Goal: Task Accomplishment & Management: Use online tool/utility

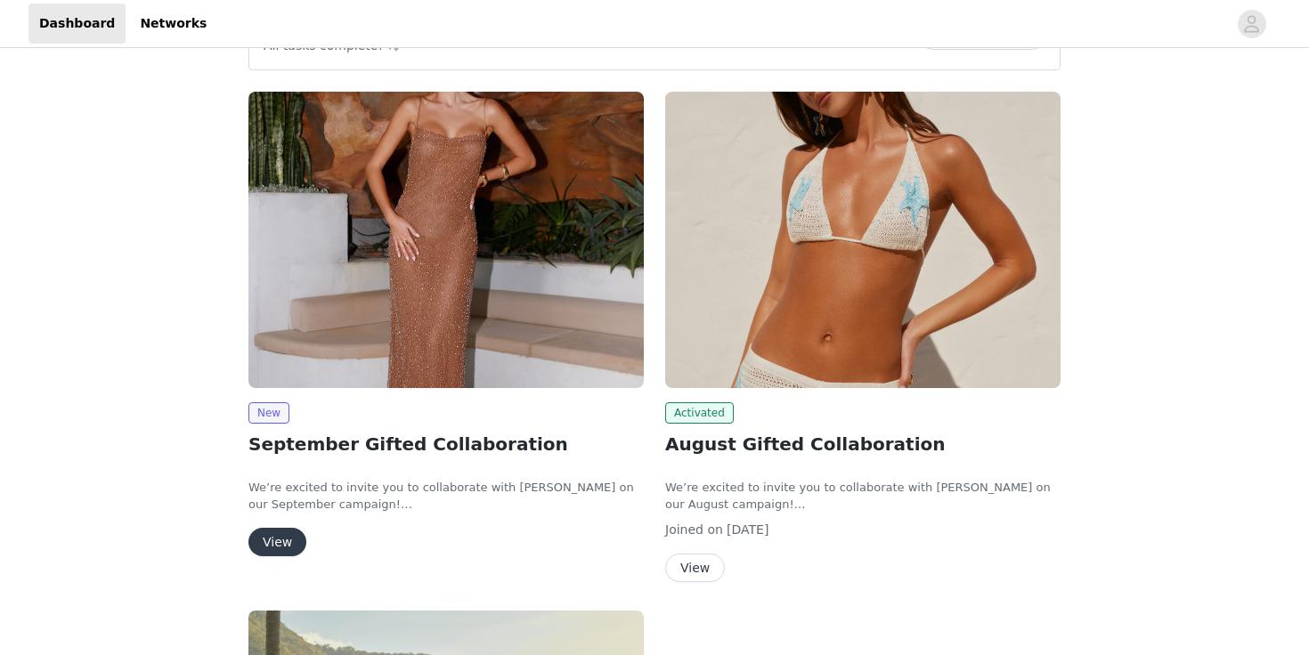
scroll to position [87, 0]
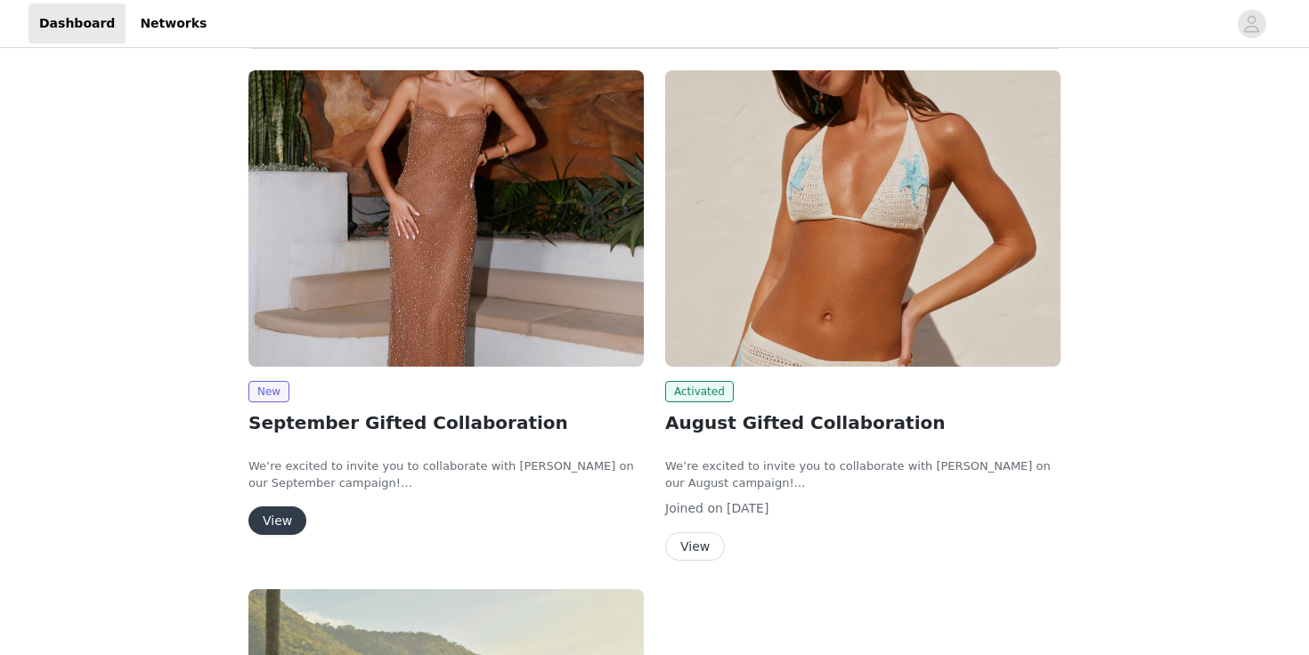
click at [272, 518] on button "View" at bounding box center [277, 521] width 58 height 28
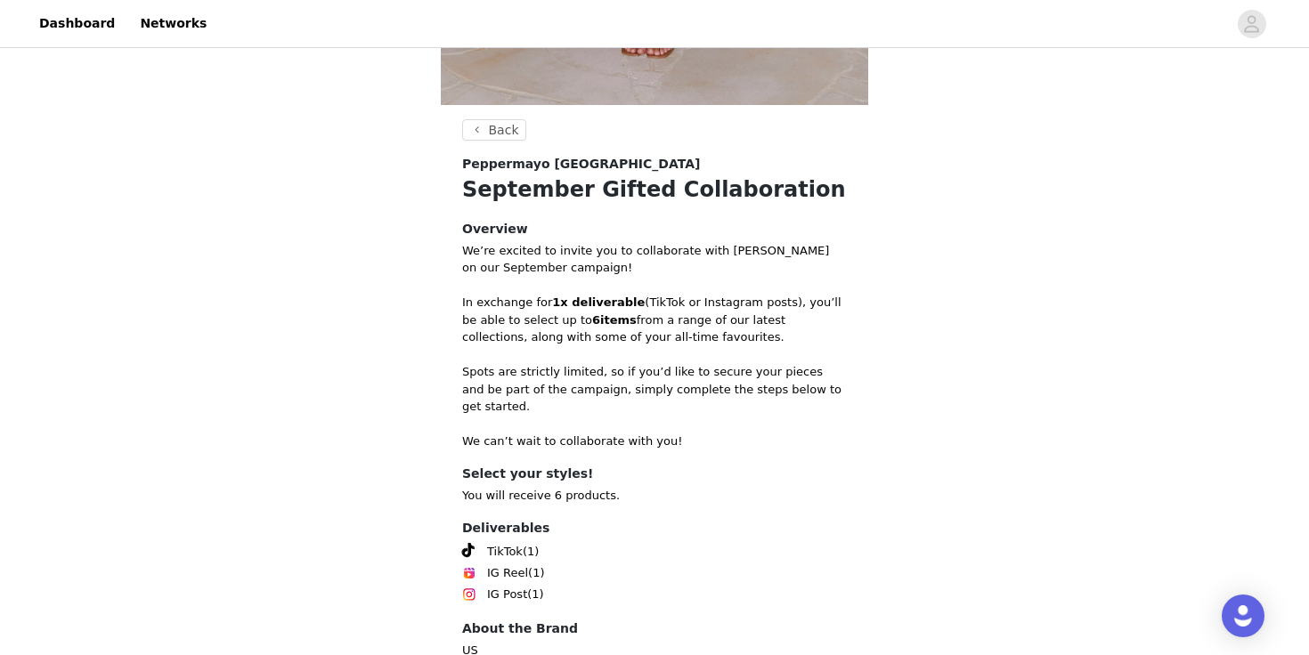
scroll to position [695, 0]
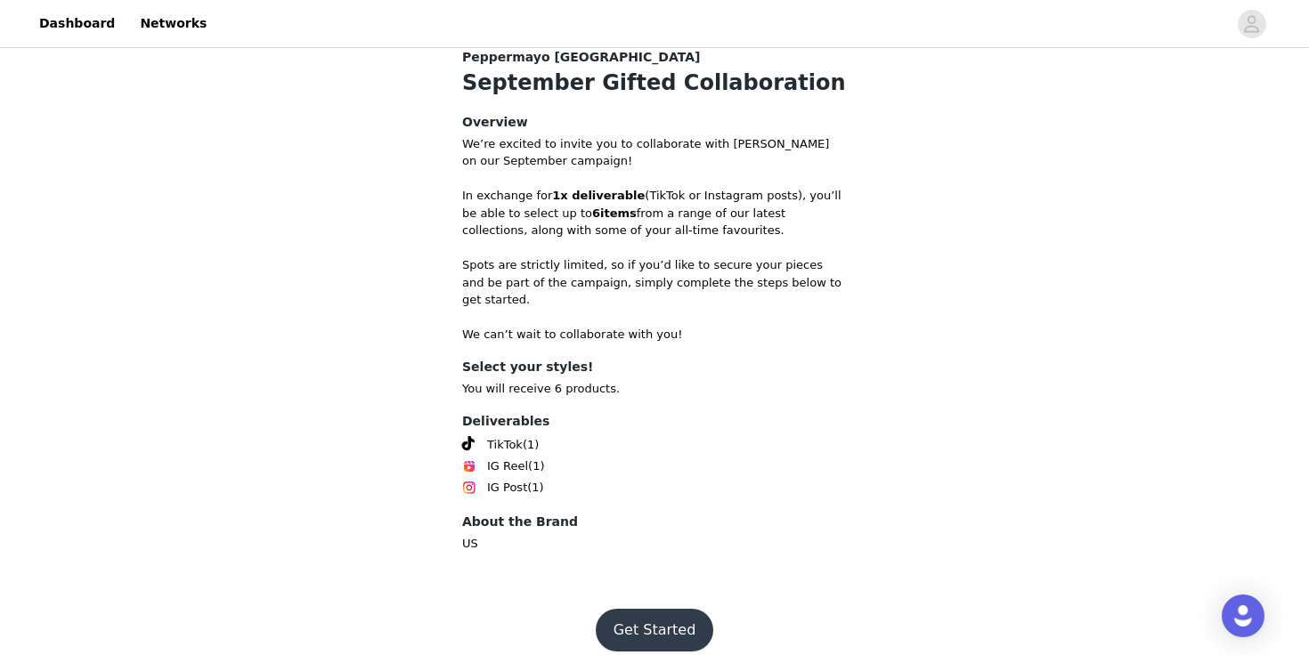
click at [656, 618] on button "Get Started" at bounding box center [655, 630] width 118 height 43
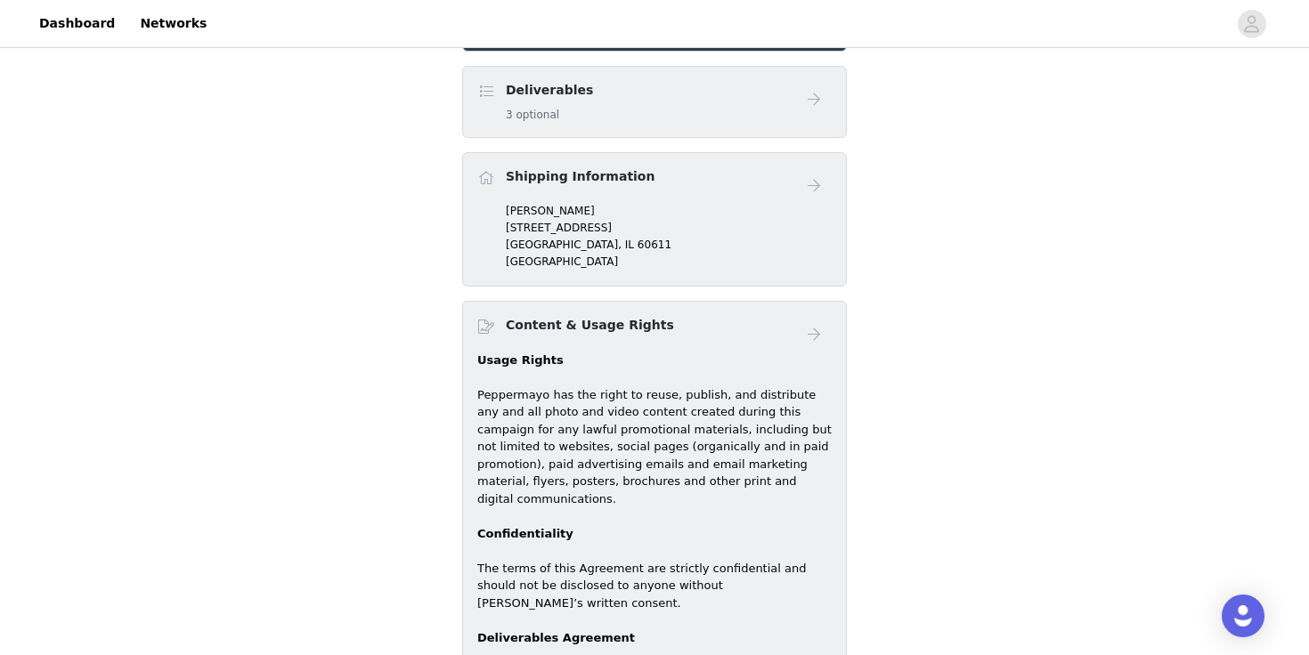
scroll to position [675, 0]
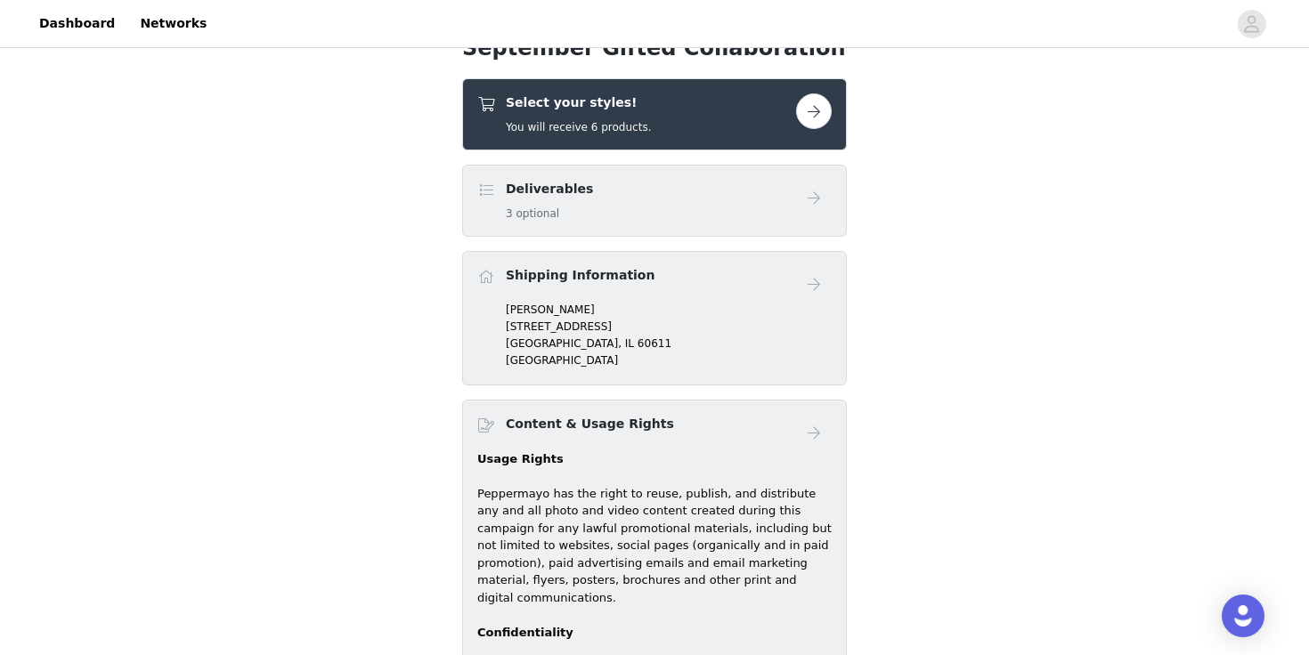
click at [826, 124] on link at bounding box center [814, 111] width 36 height 36
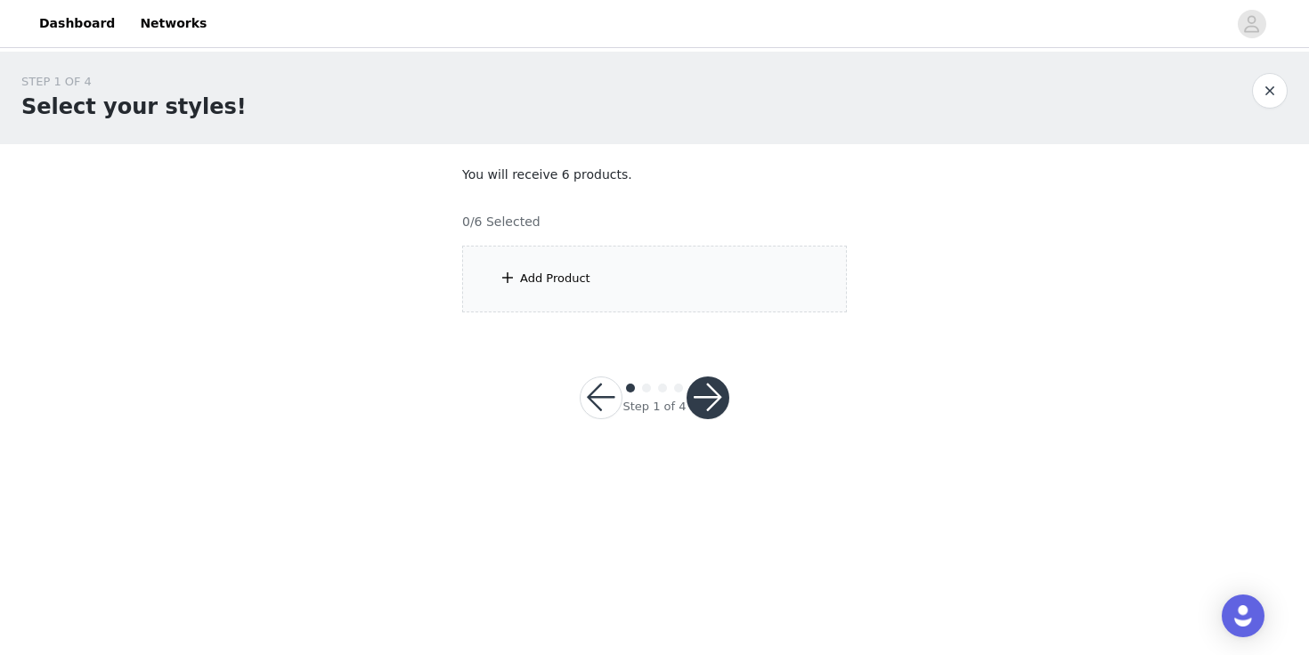
click at [669, 297] on div "Add Product" at bounding box center [654, 279] width 385 height 67
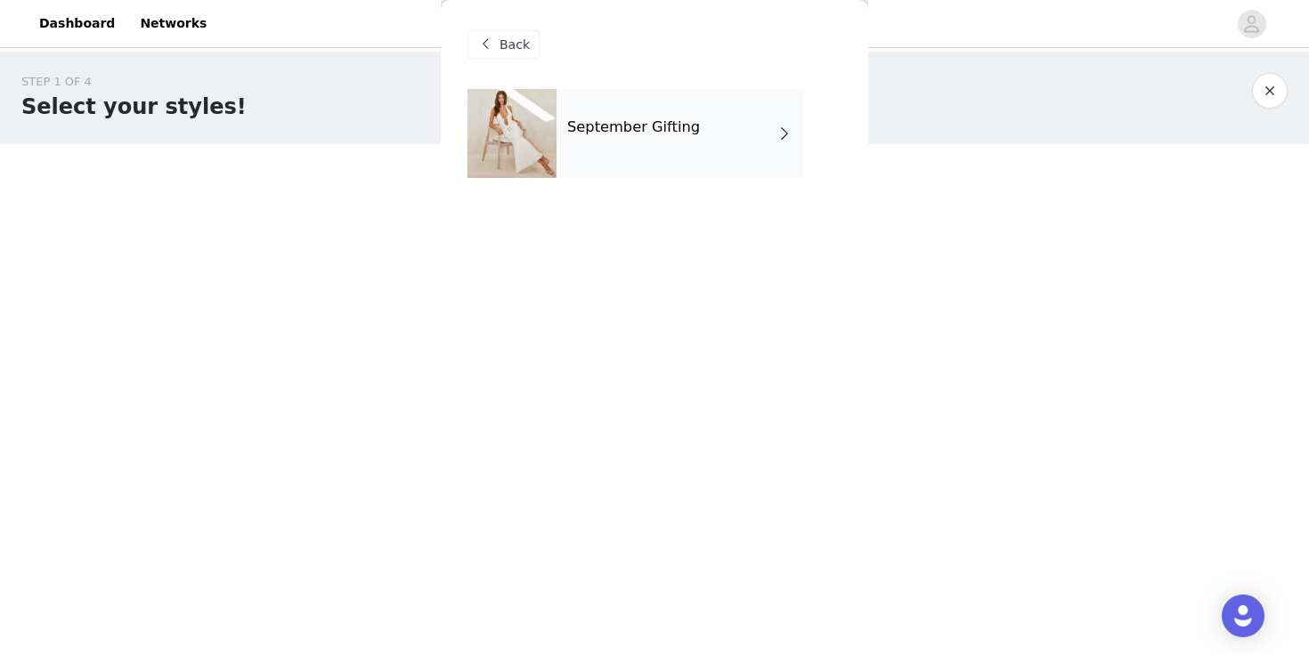
click at [693, 131] on div "September Gifting" at bounding box center [680, 133] width 248 height 89
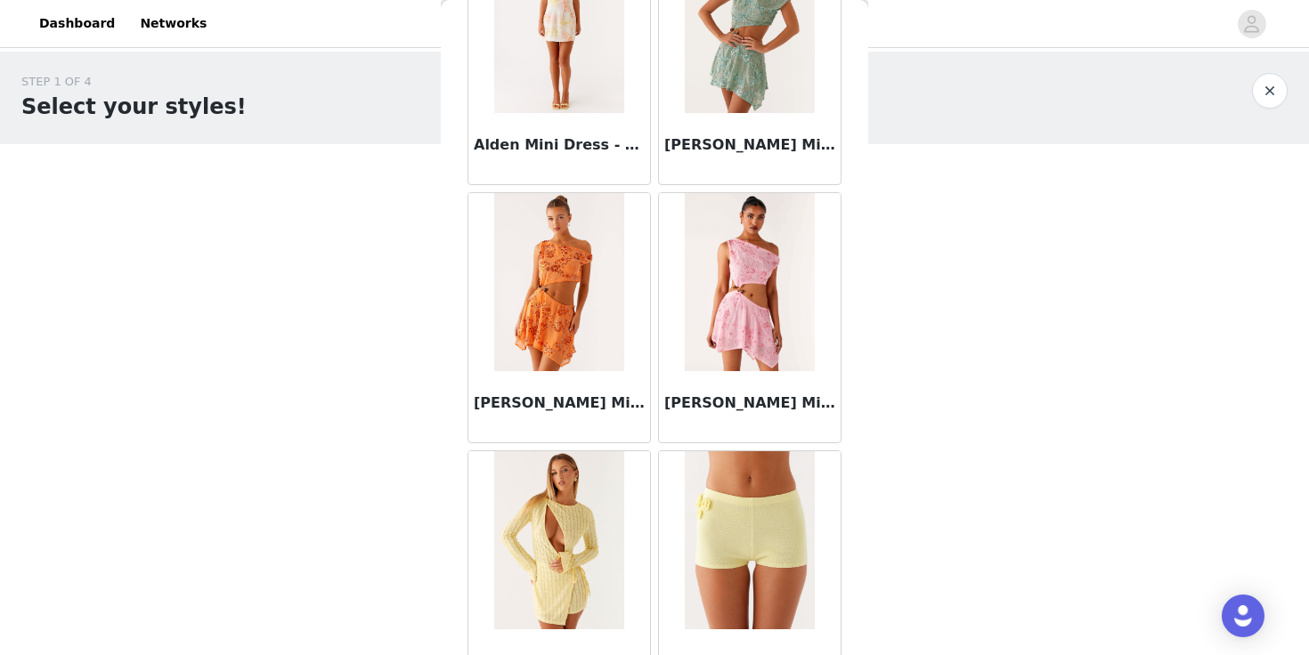
scroll to position [2069, 0]
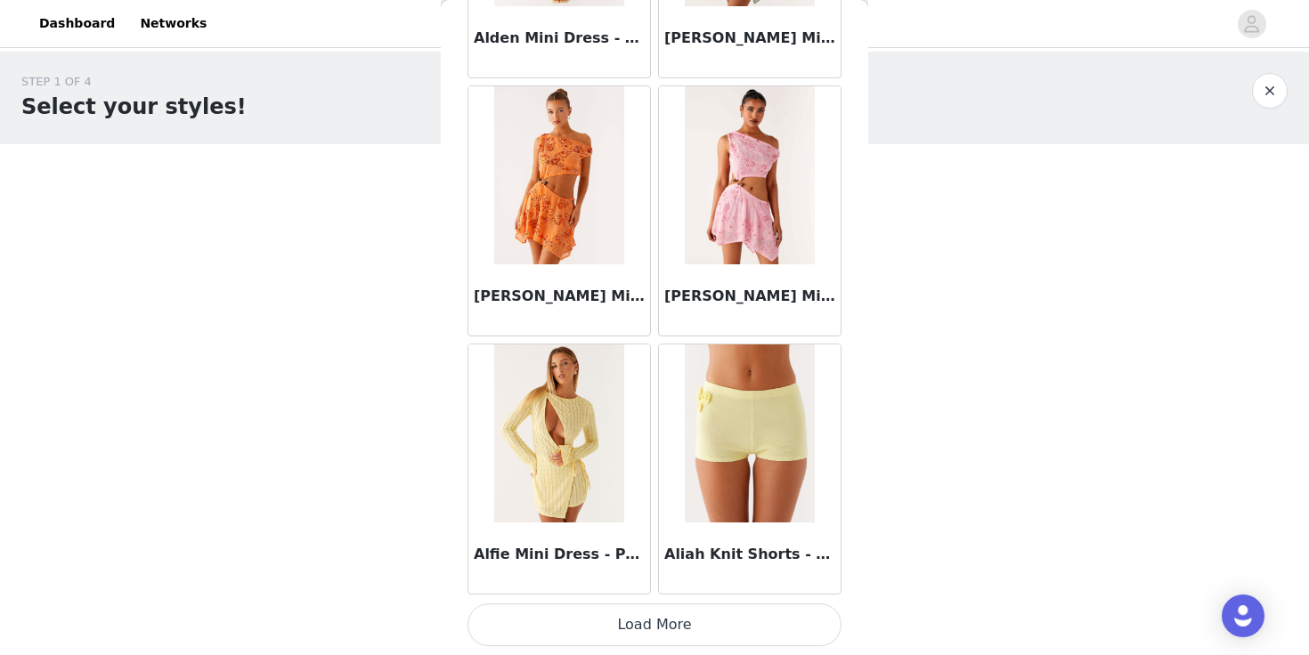
click at [643, 618] on button "Load More" at bounding box center [654, 625] width 374 height 43
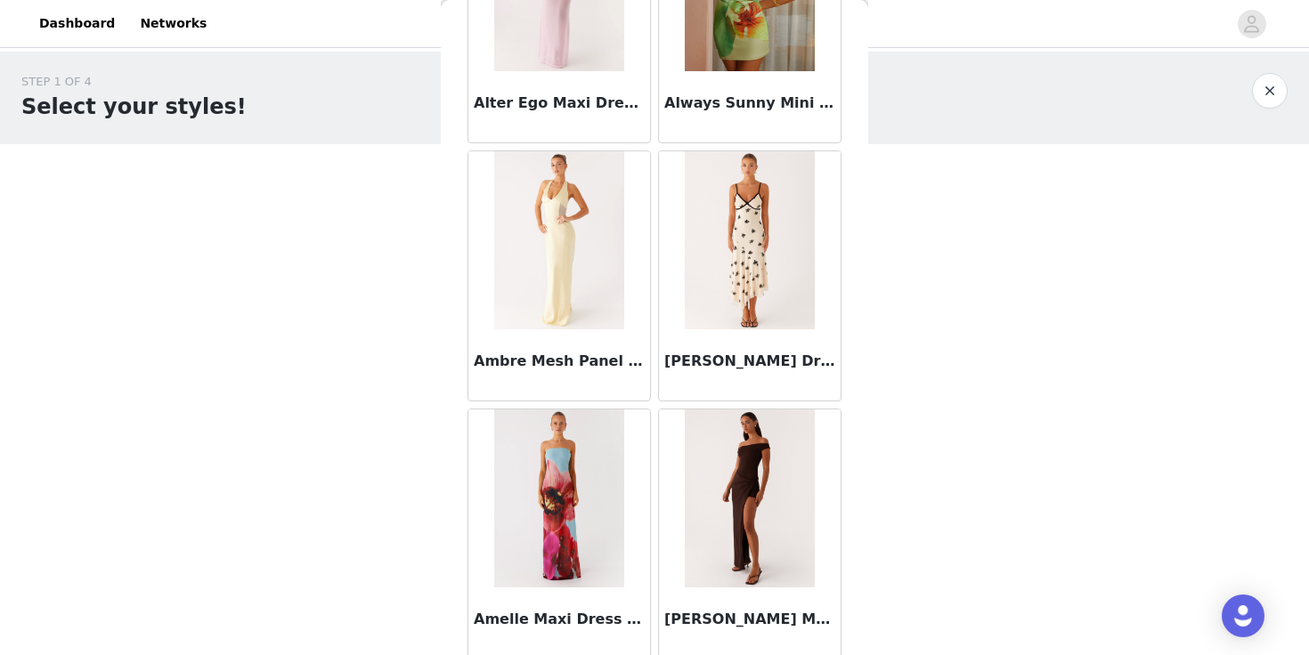
scroll to position [4651, 0]
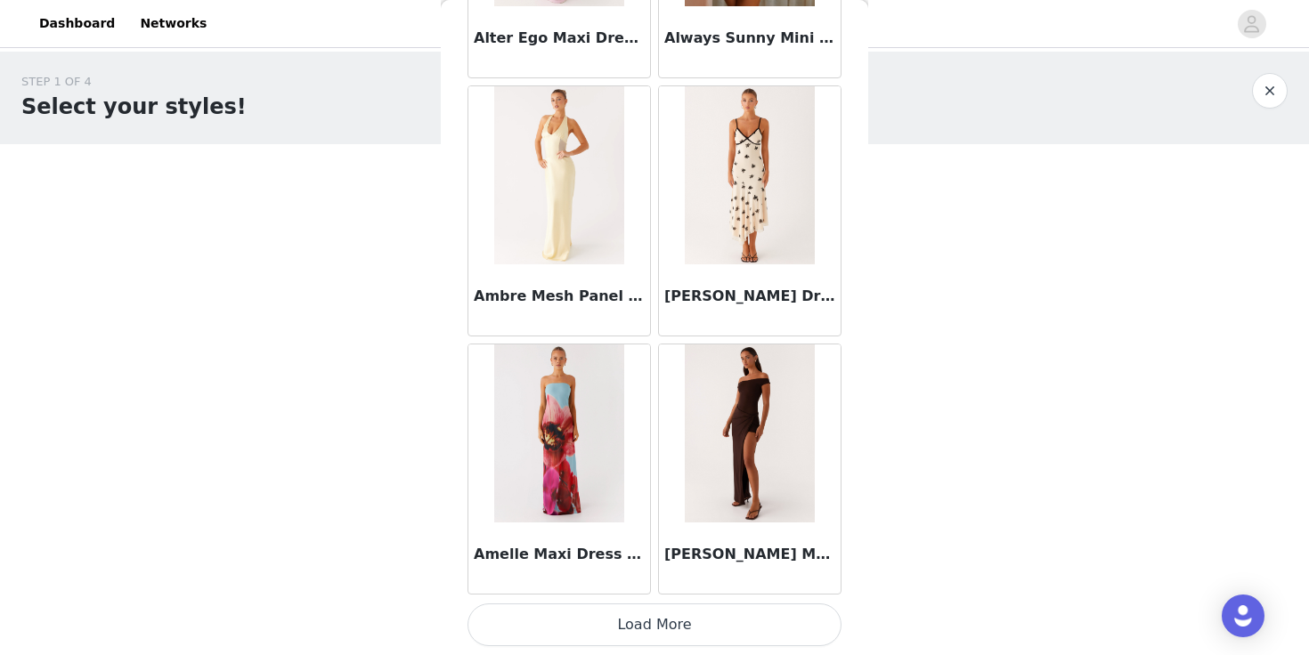
click at [629, 630] on button "Load More" at bounding box center [654, 625] width 374 height 43
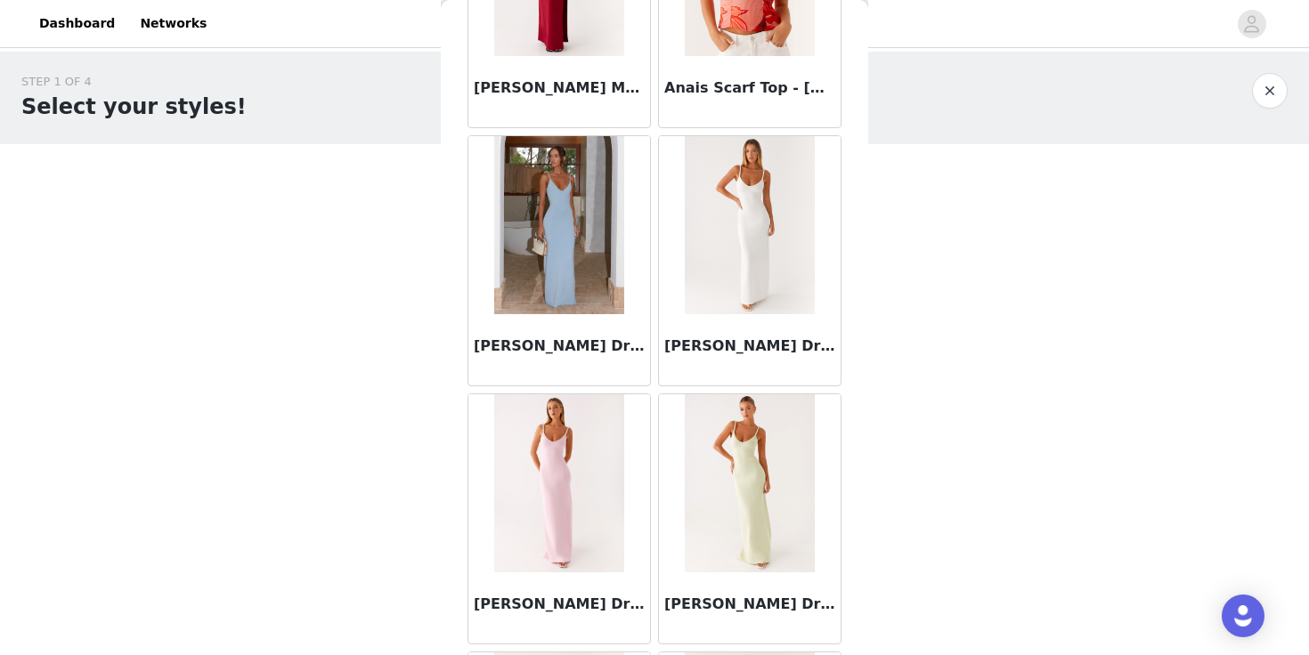
scroll to position [5411, 0]
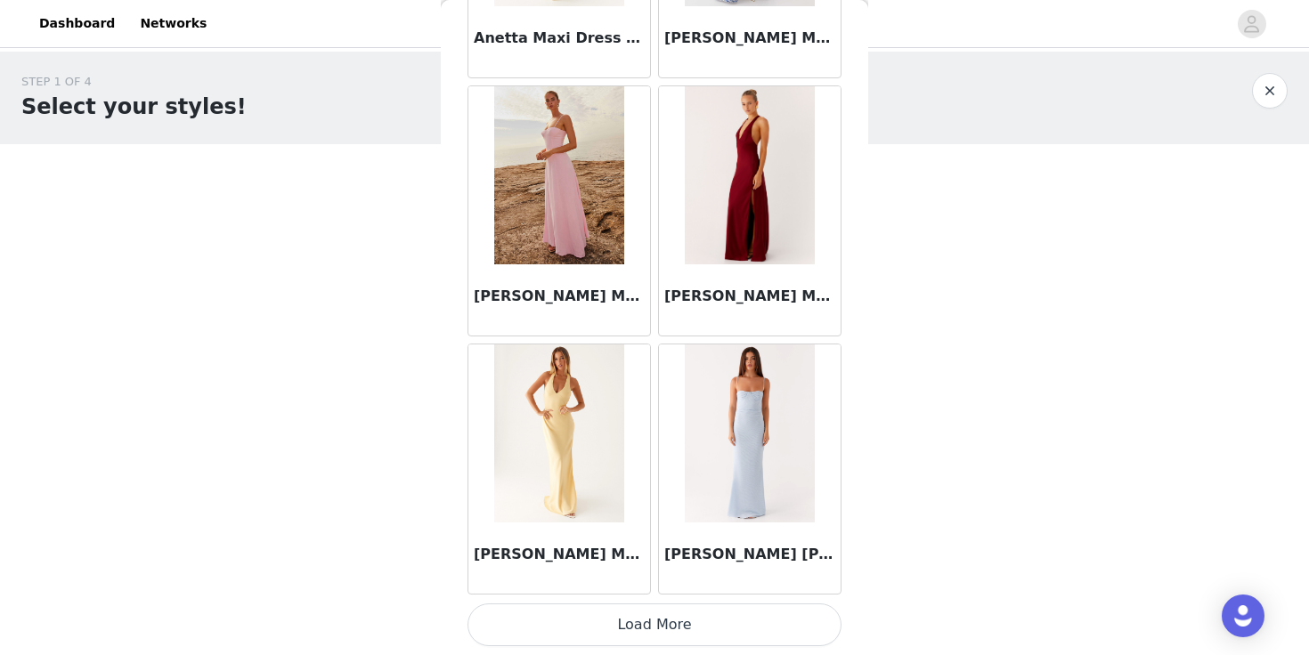
click at [640, 630] on button "Load More" at bounding box center [654, 625] width 374 height 43
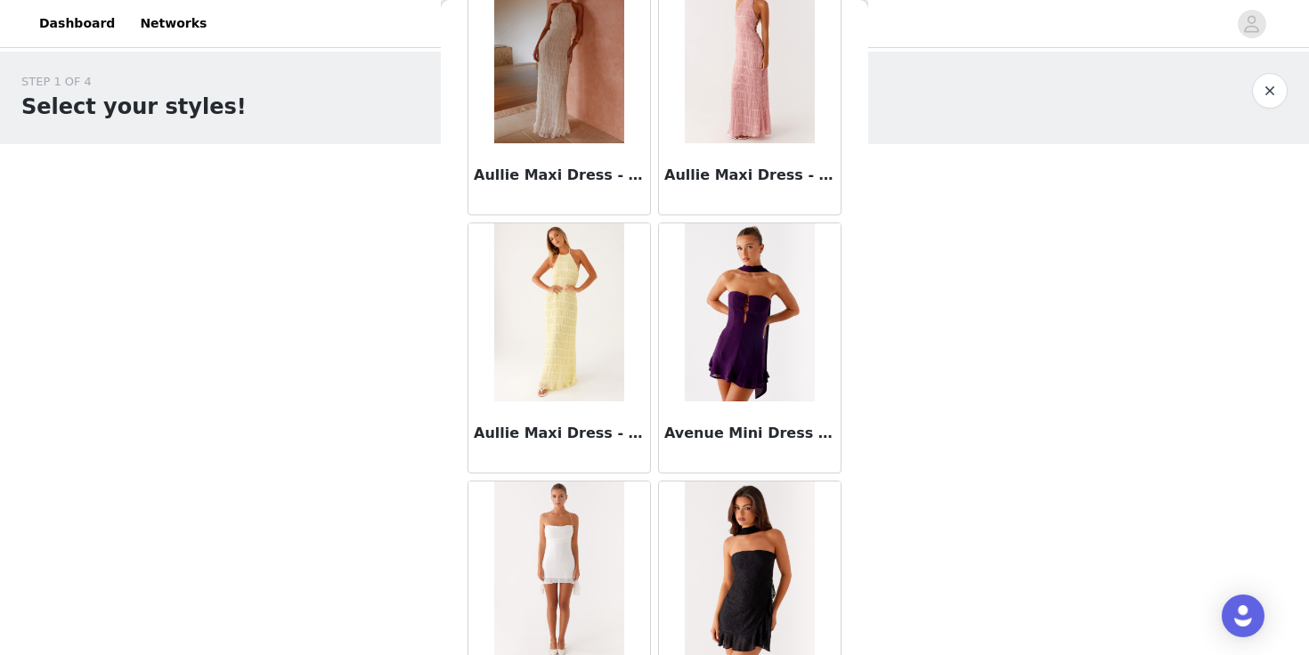
scroll to position [9816, 0]
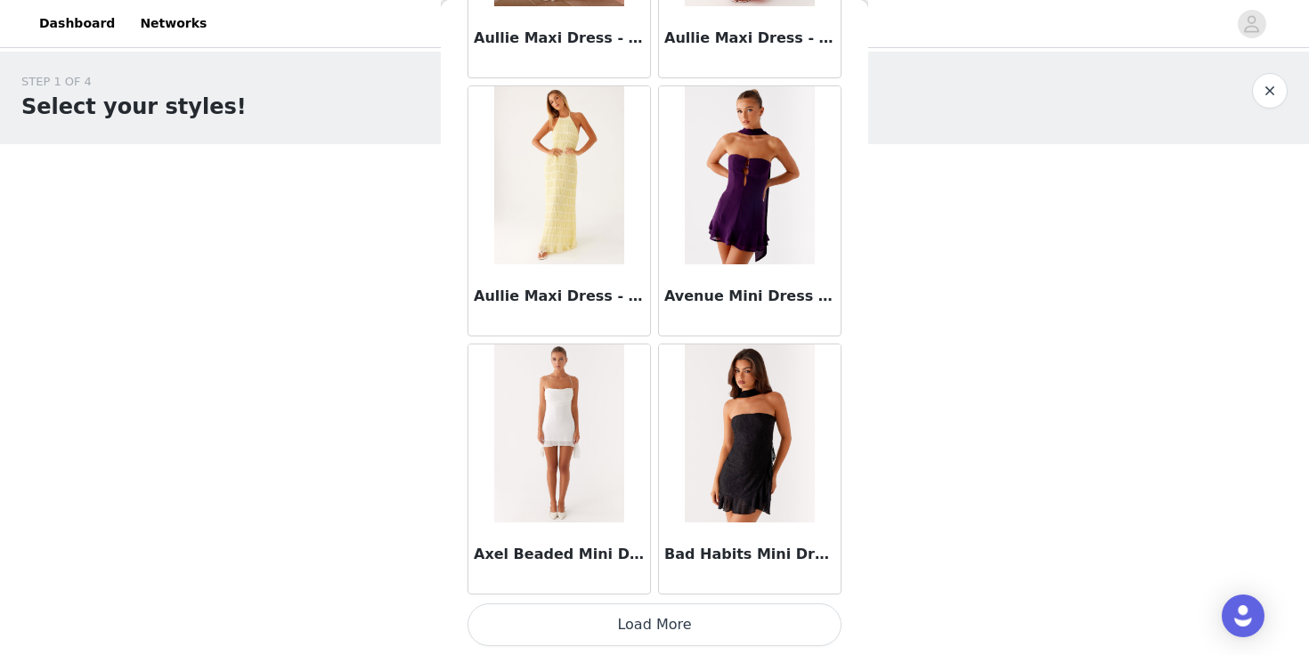
click at [647, 625] on button "Load More" at bounding box center [654, 625] width 374 height 43
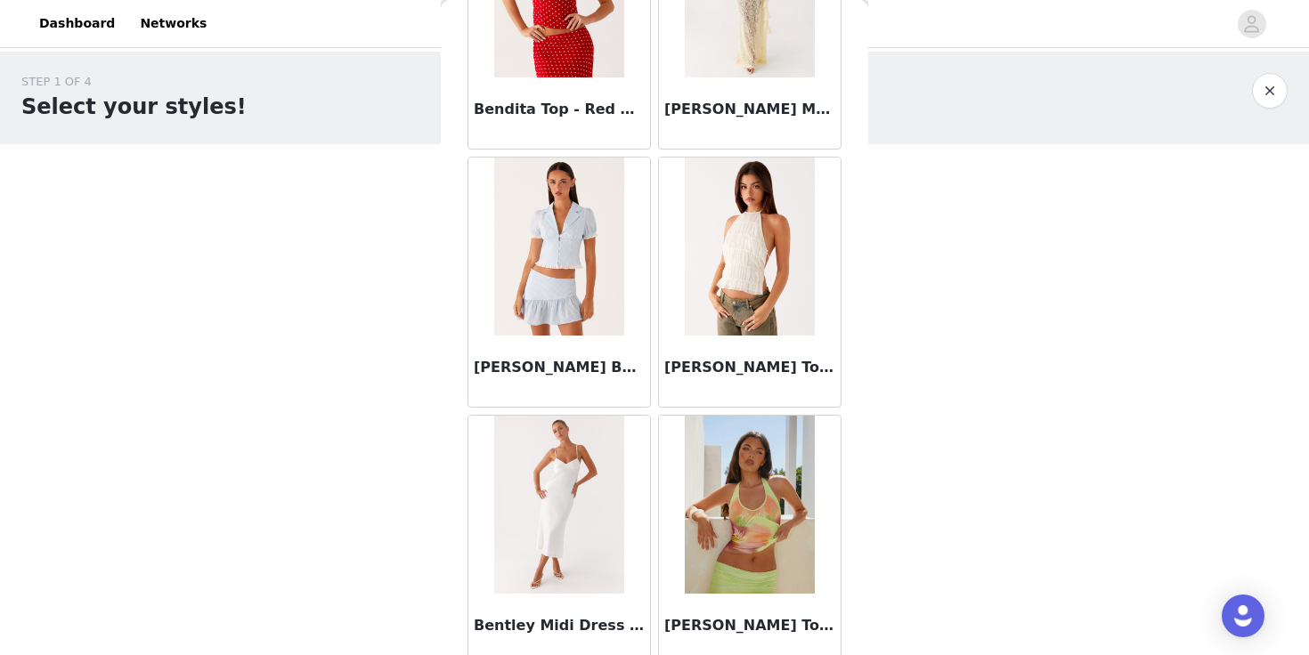
scroll to position [12398, 0]
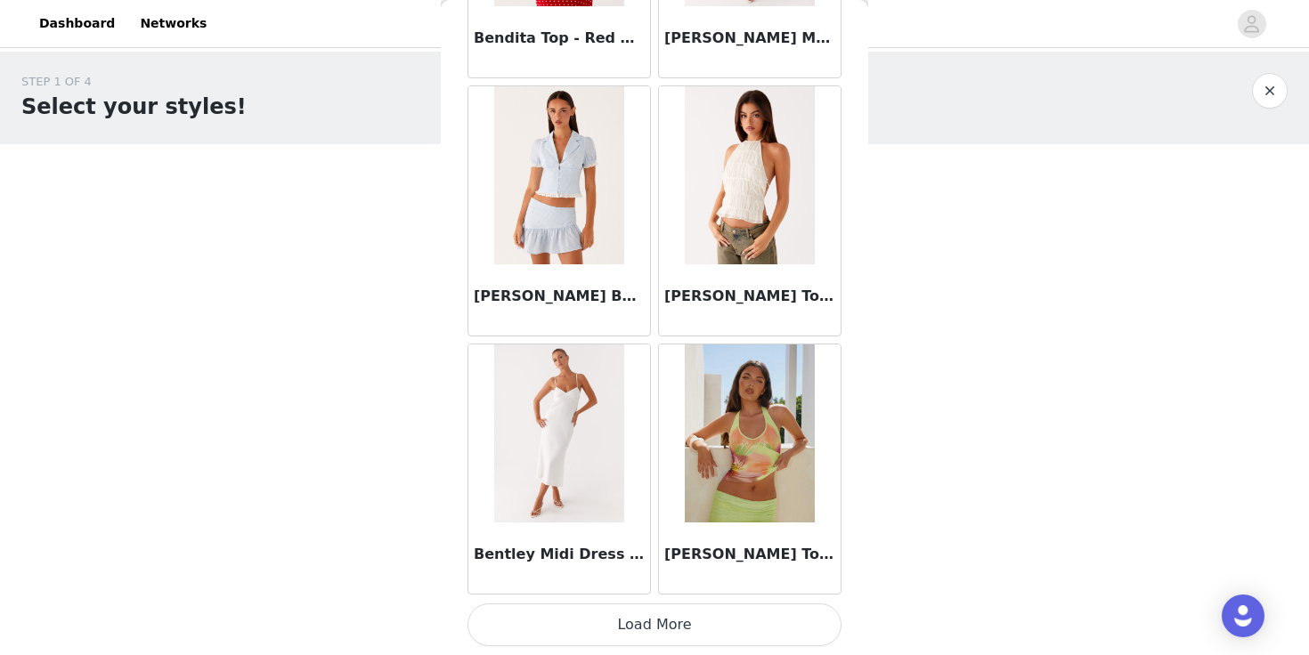
click at [658, 614] on button "Load More" at bounding box center [654, 625] width 374 height 43
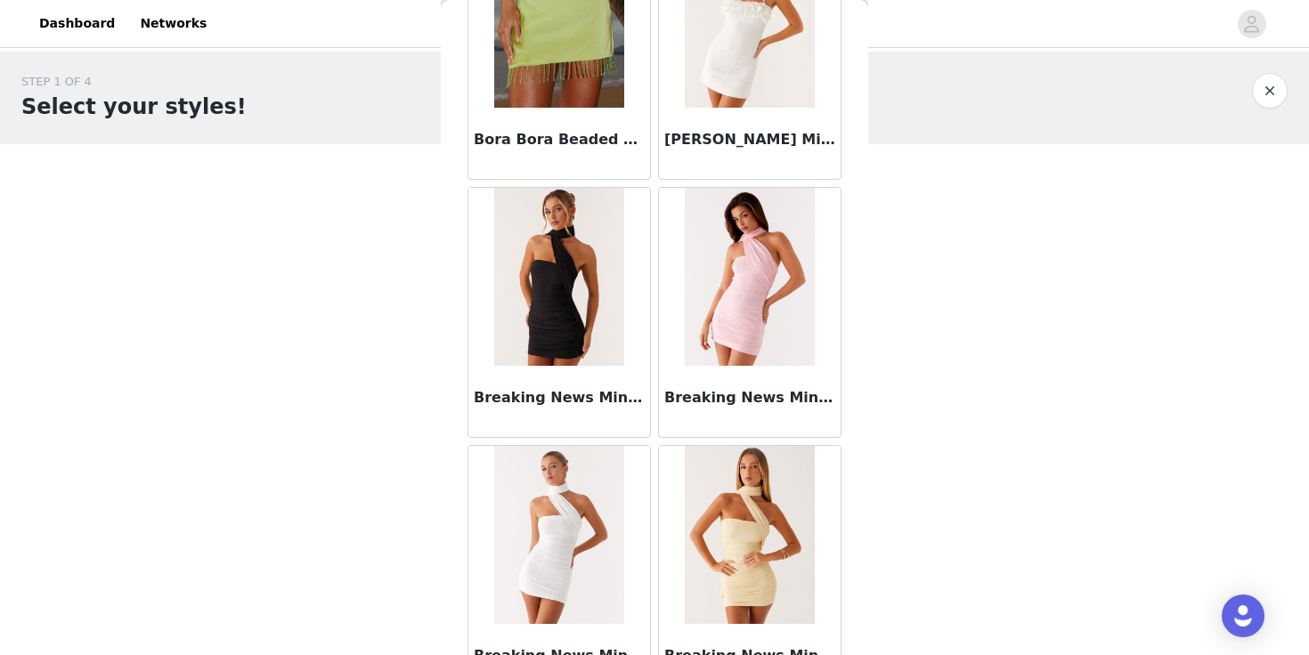
scroll to position [14980, 0]
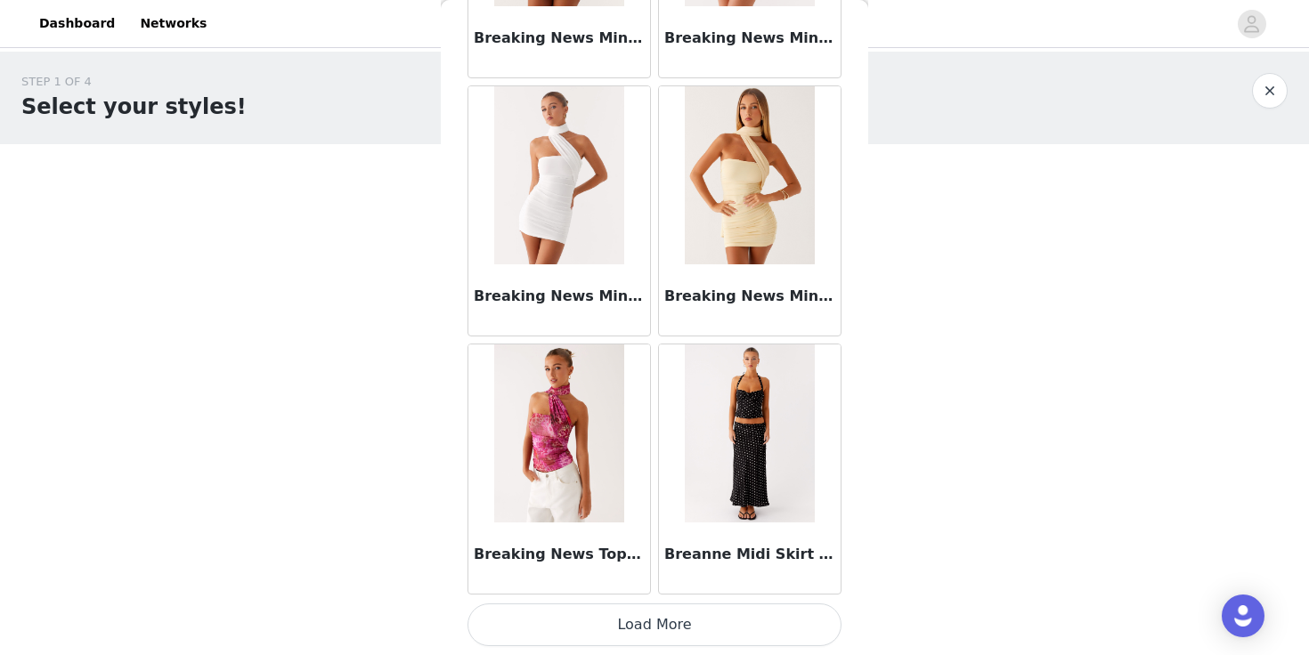
click at [671, 606] on button "Load More" at bounding box center [654, 625] width 374 height 43
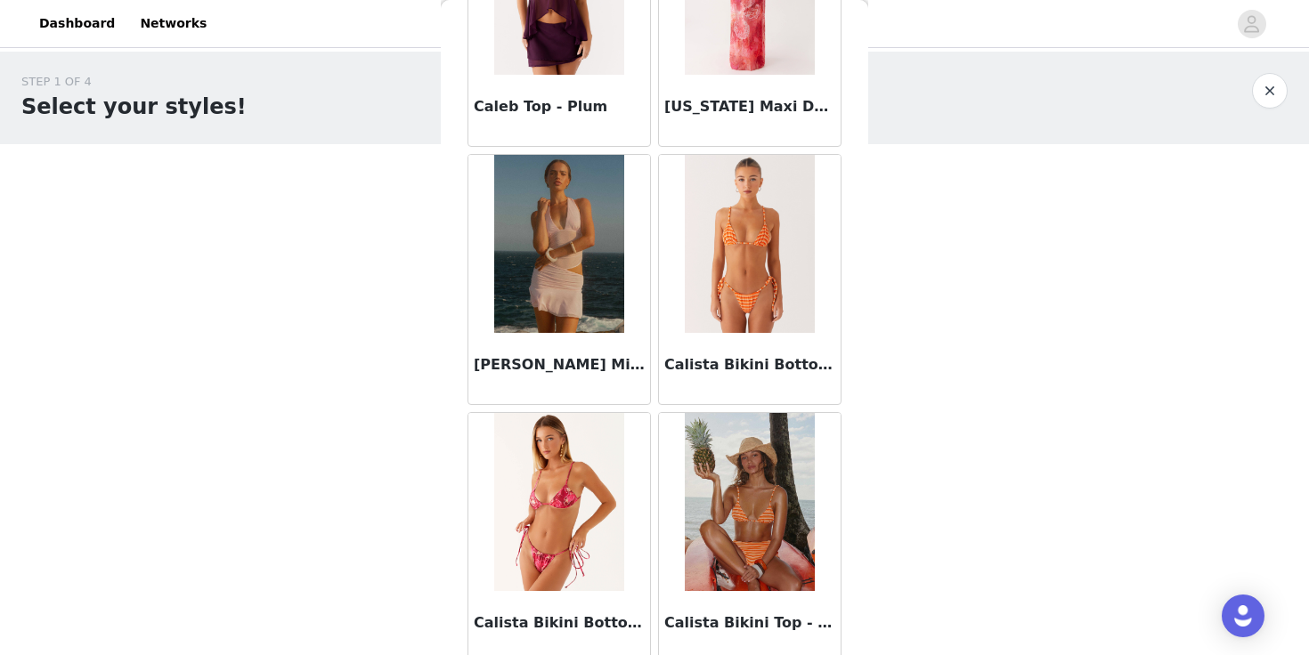
scroll to position [17562, 0]
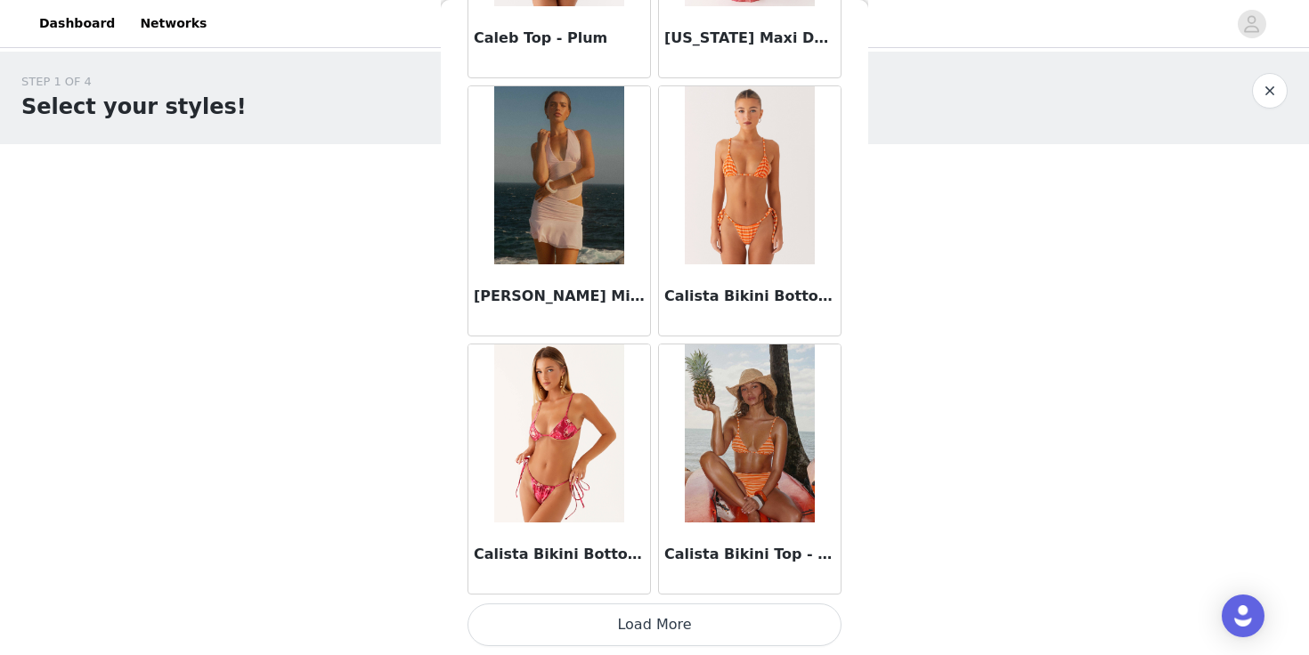
click at [703, 625] on button "Load More" at bounding box center [654, 625] width 374 height 43
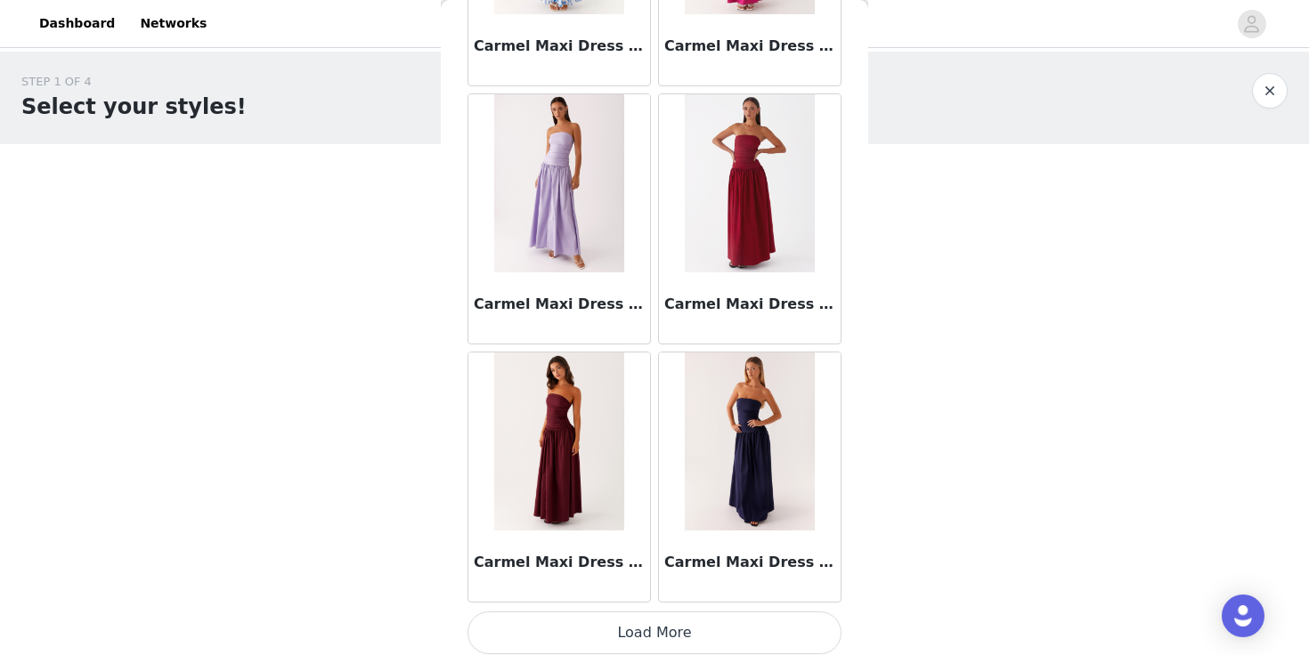
scroll to position [20144, 0]
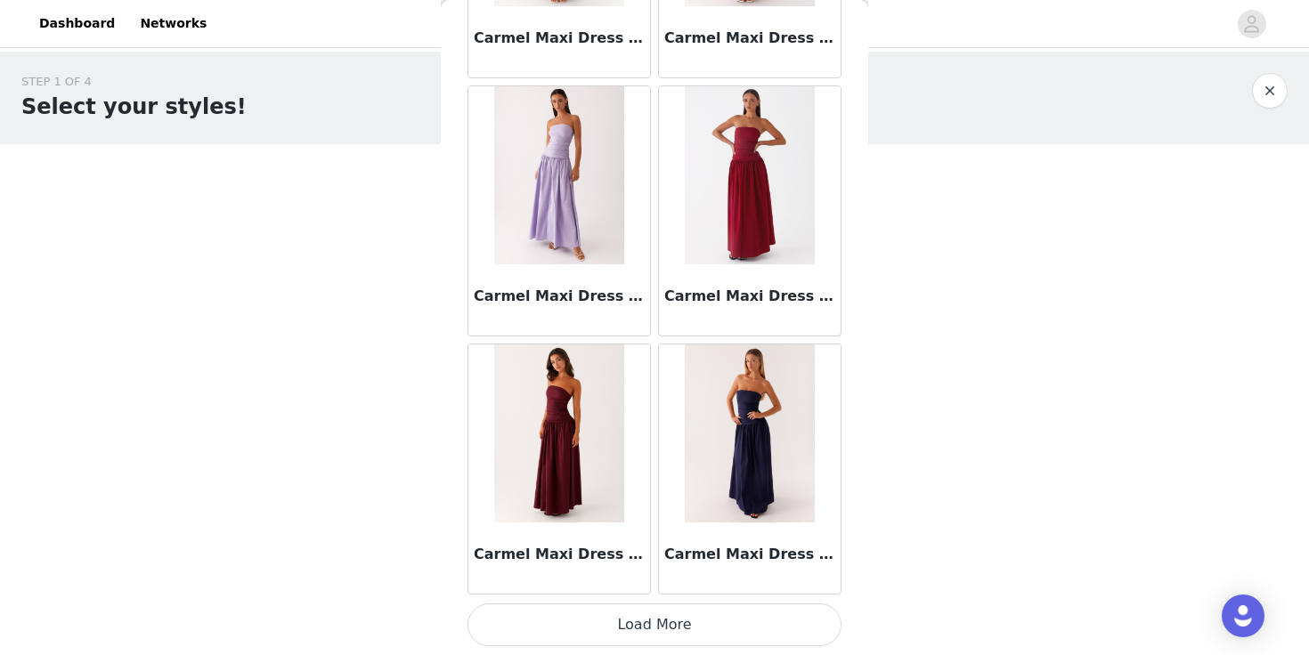
click at [740, 633] on button "Load More" at bounding box center [654, 625] width 374 height 43
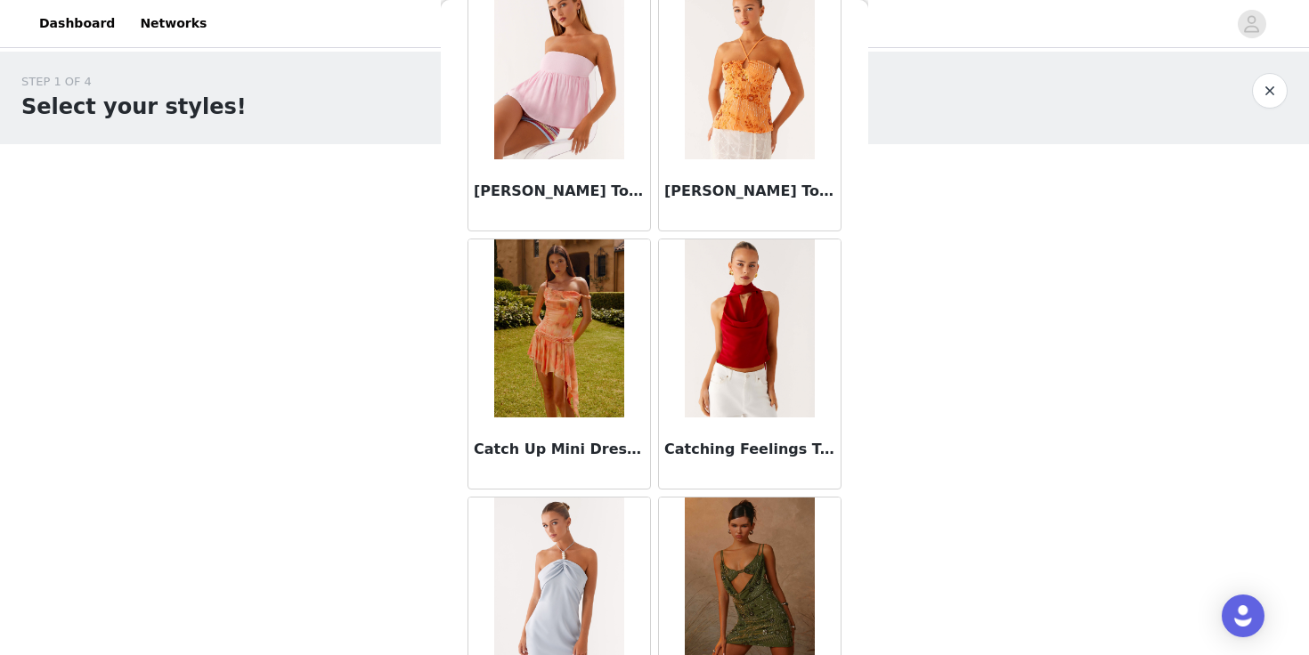
scroll to position [22726, 0]
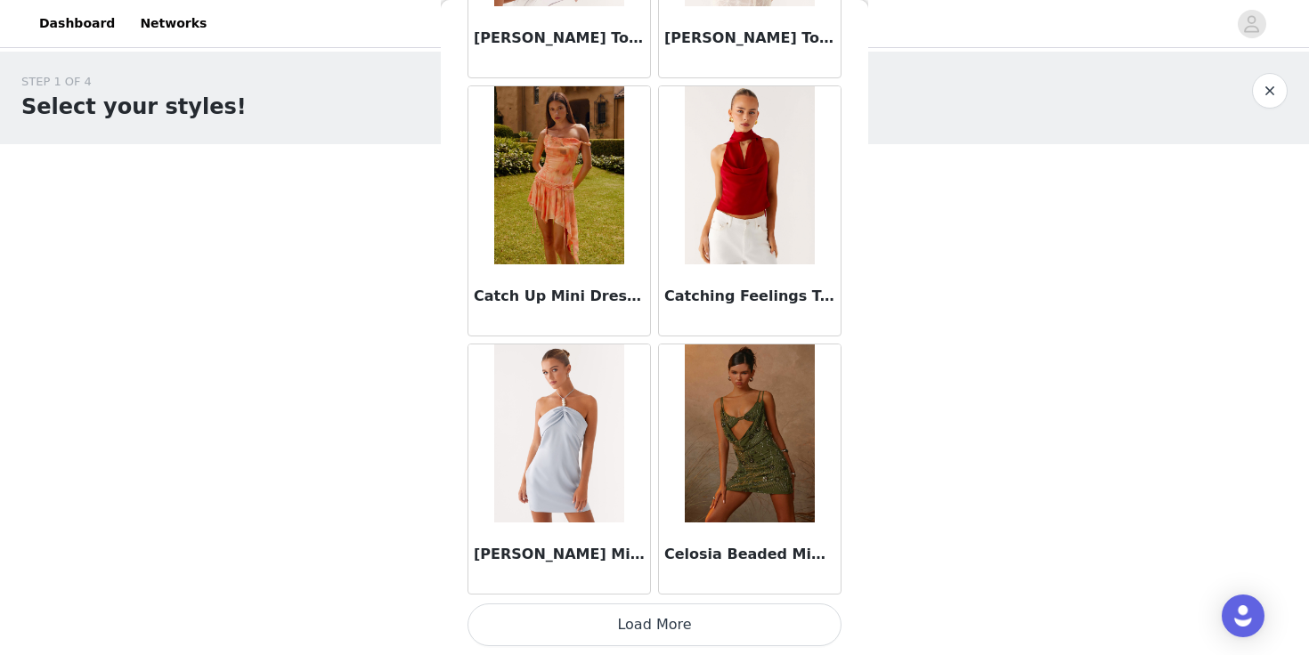
click at [715, 616] on button "Load More" at bounding box center [654, 625] width 374 height 43
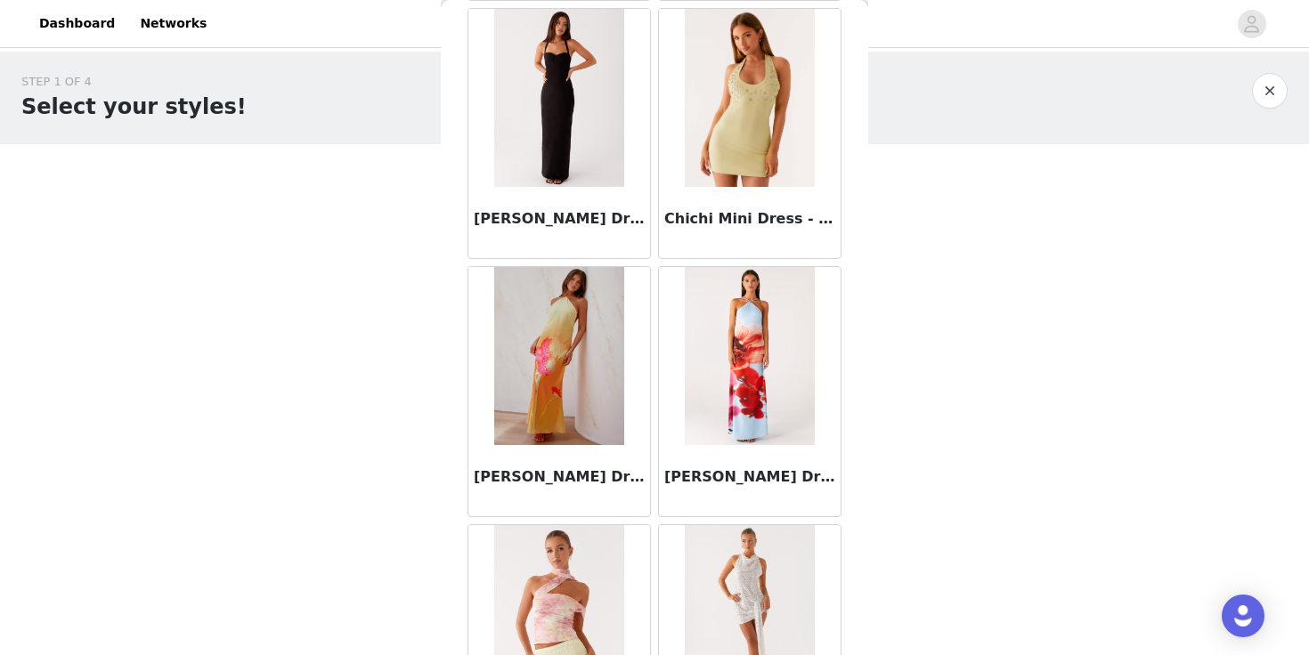
scroll to position [25308, 0]
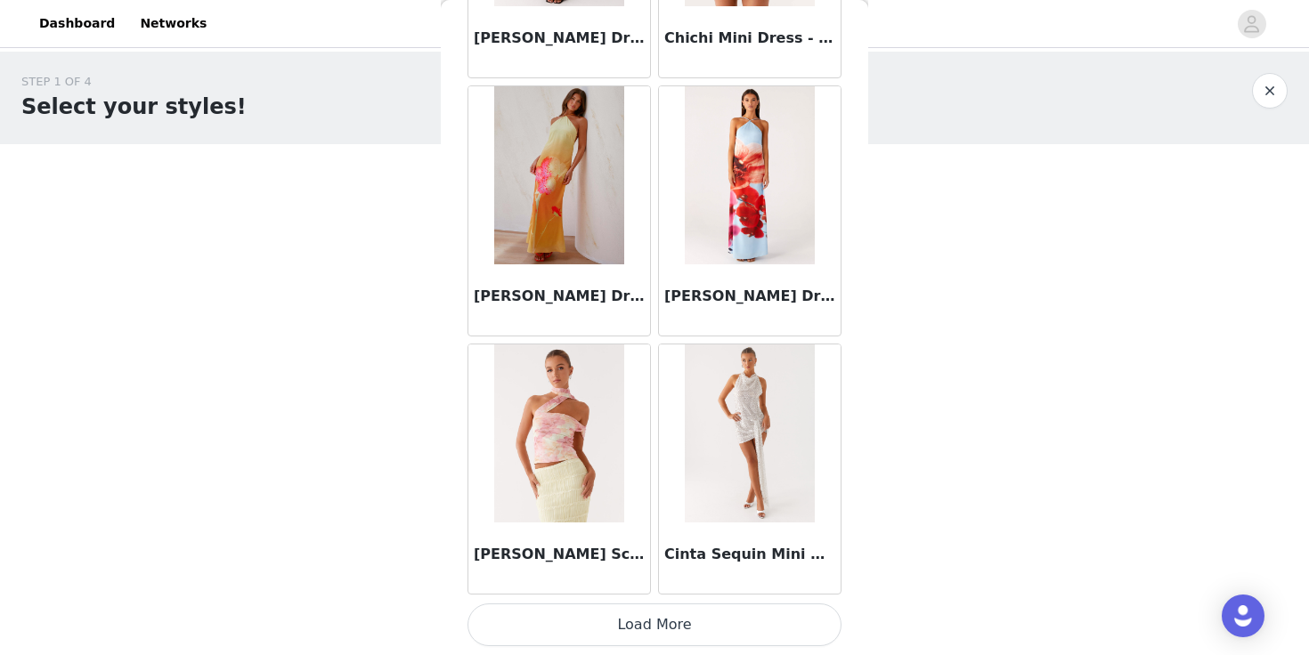
click at [686, 623] on button "Load More" at bounding box center [654, 625] width 374 height 43
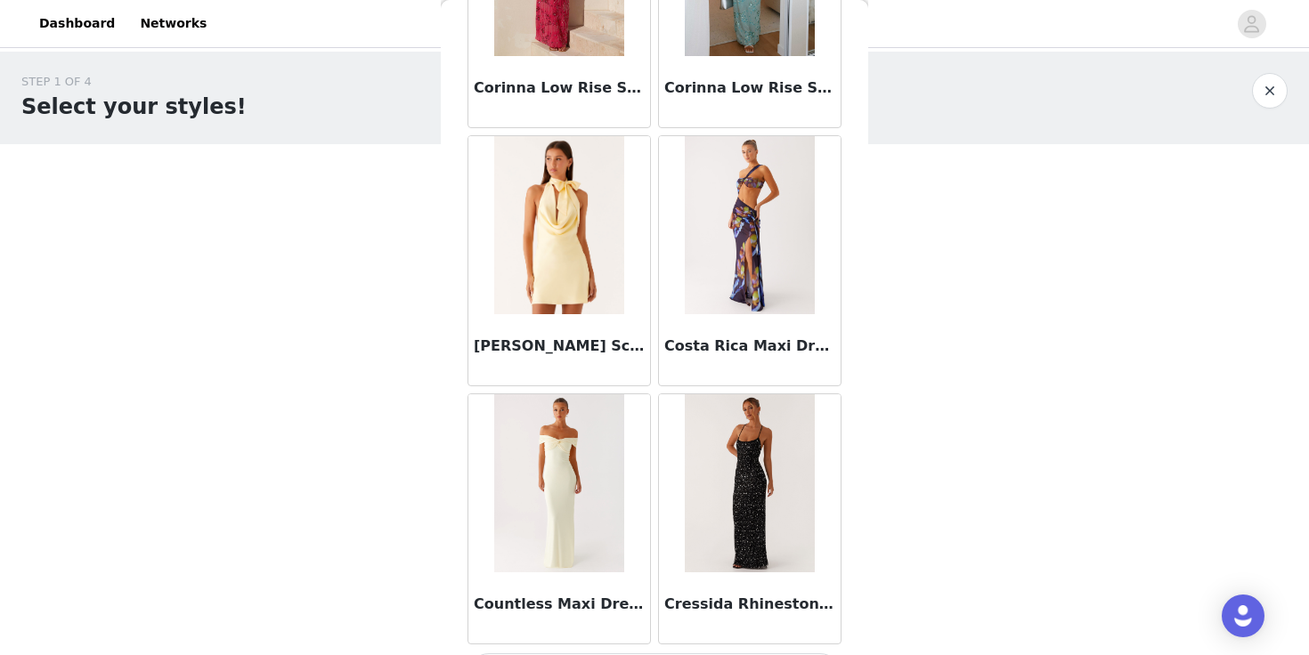
scroll to position [27890, 0]
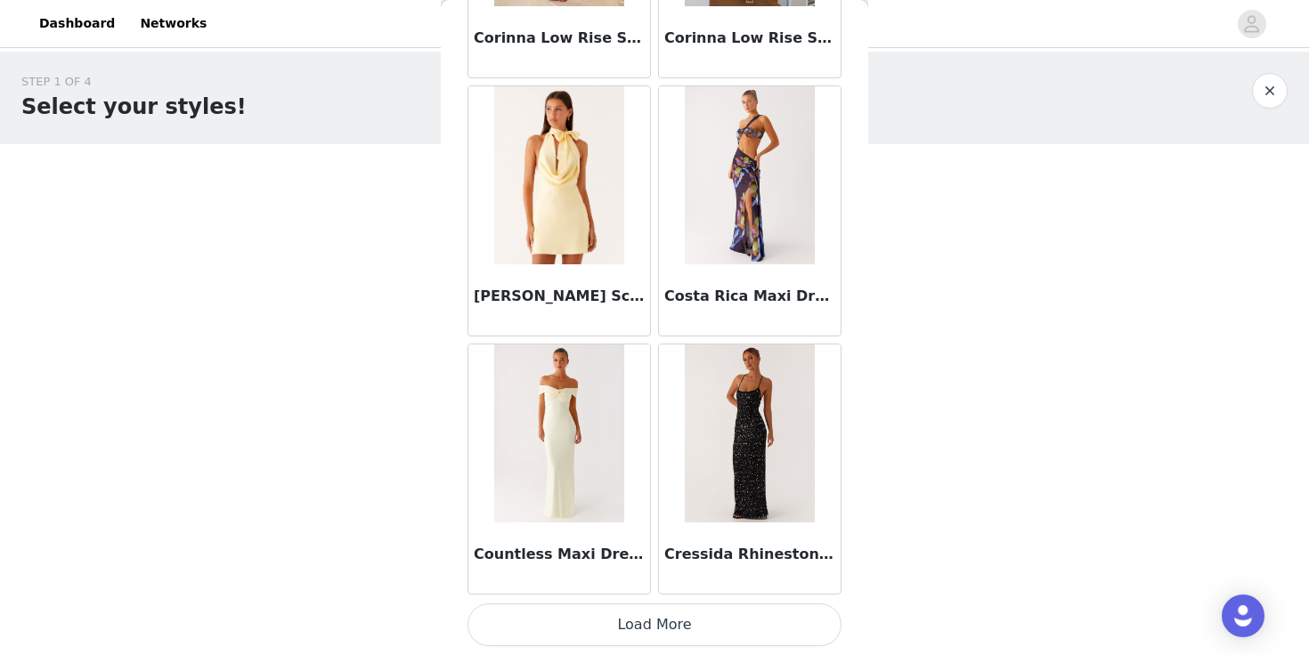
click at [703, 629] on button "Load More" at bounding box center [654, 625] width 374 height 43
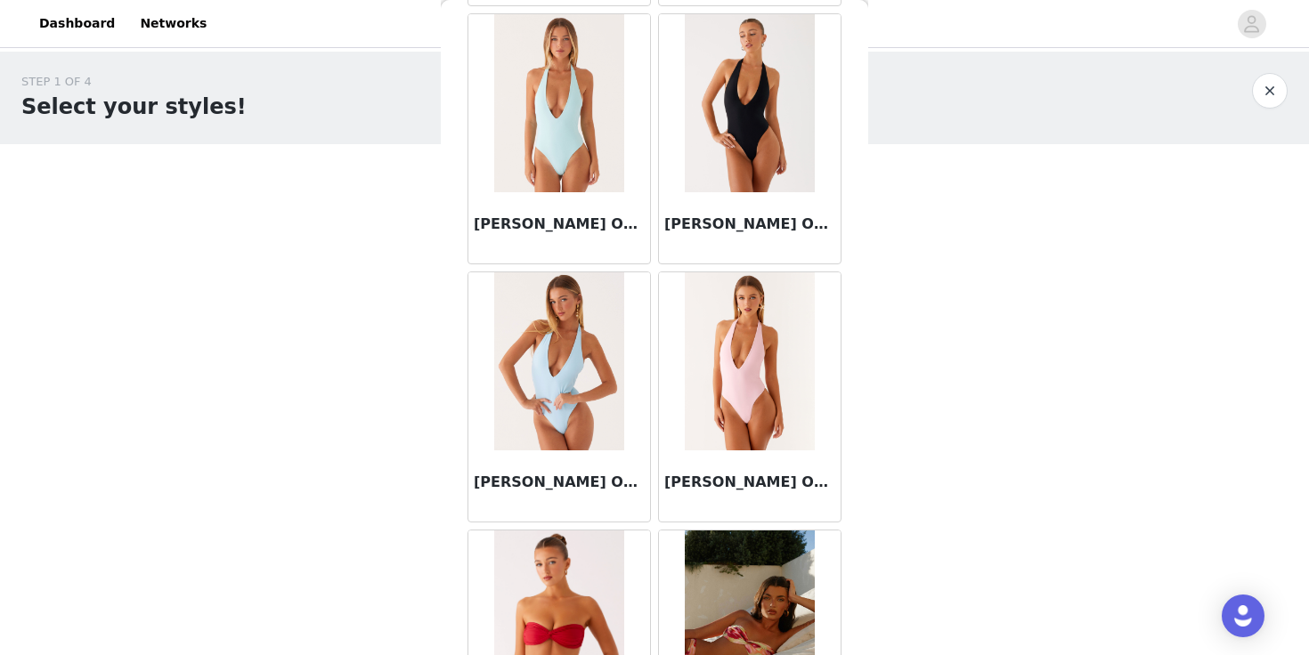
scroll to position [30473, 0]
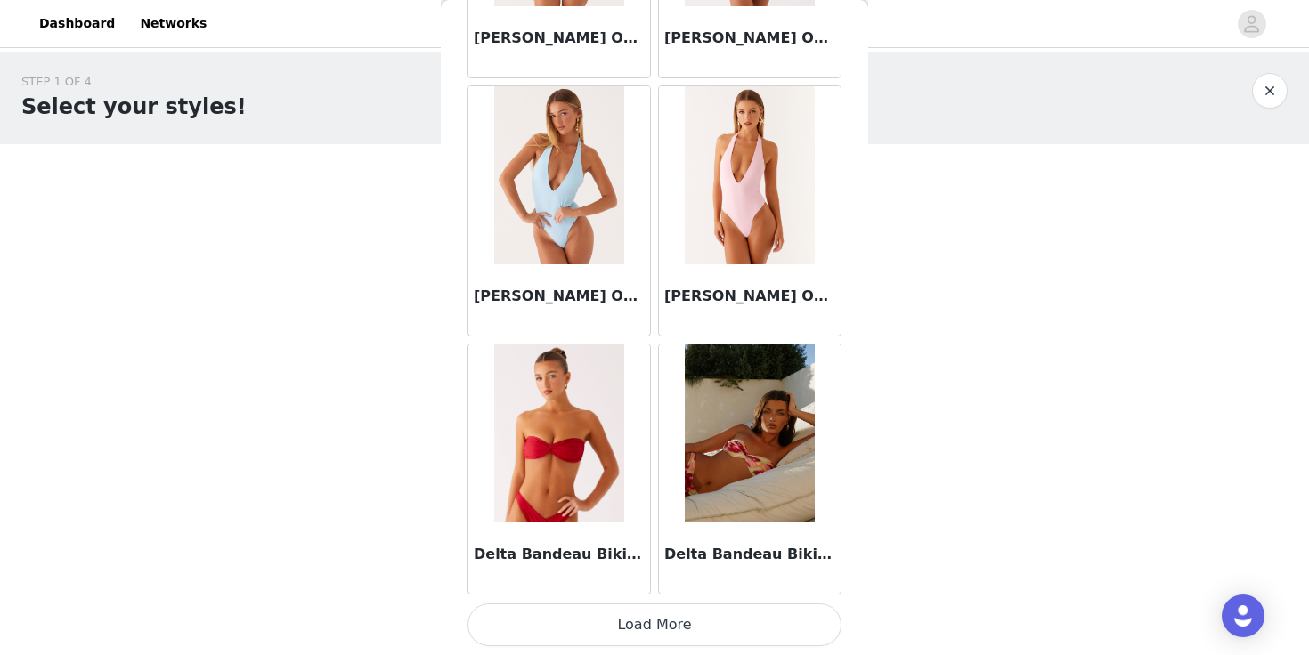
click at [675, 608] on button "Load More" at bounding box center [654, 625] width 374 height 43
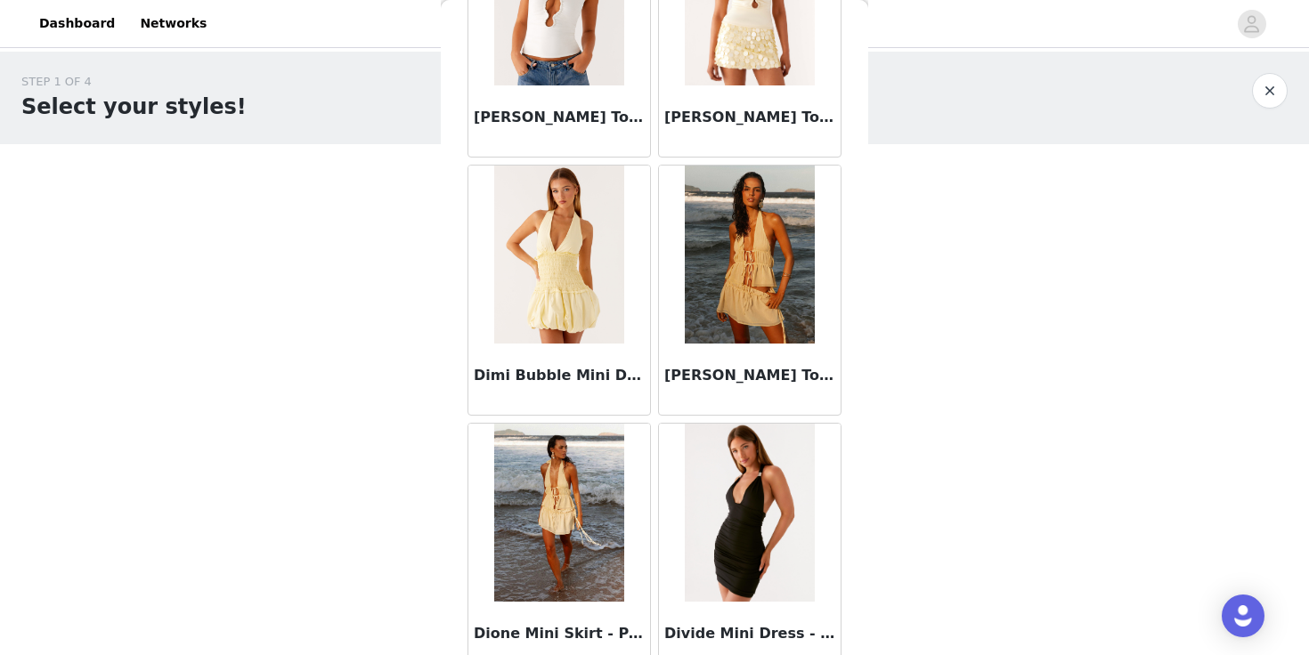
scroll to position [33055, 0]
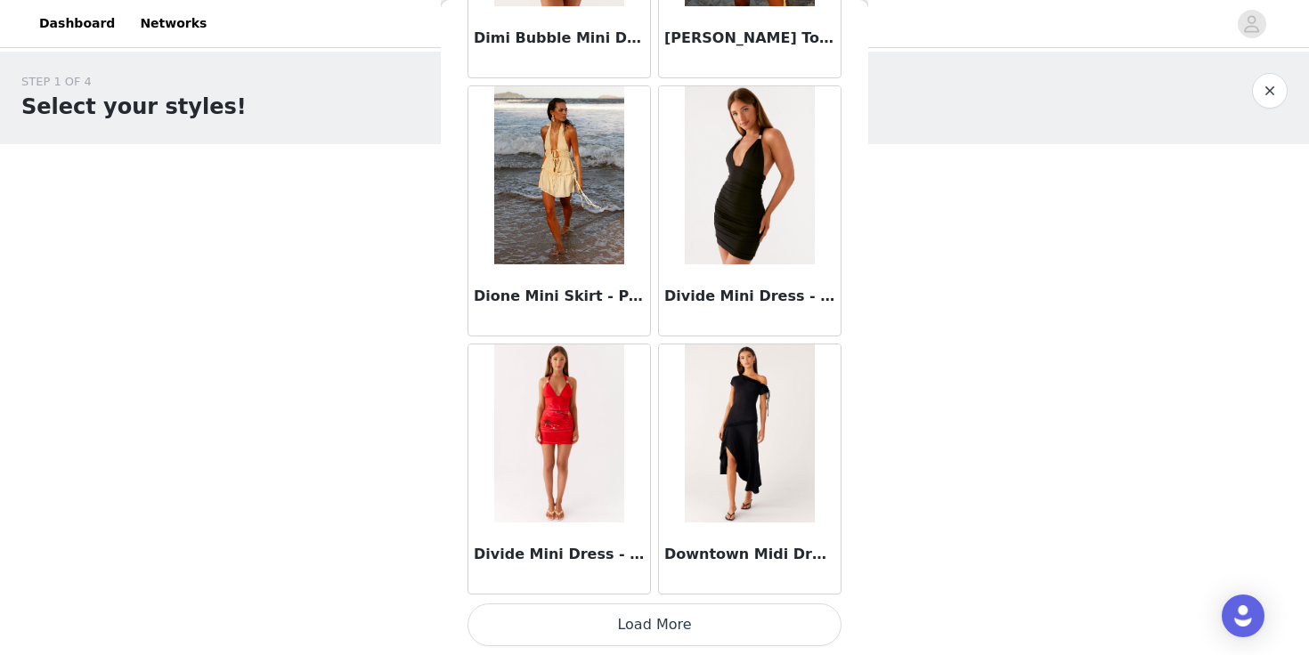
click at [669, 627] on button "Load More" at bounding box center [654, 625] width 374 height 43
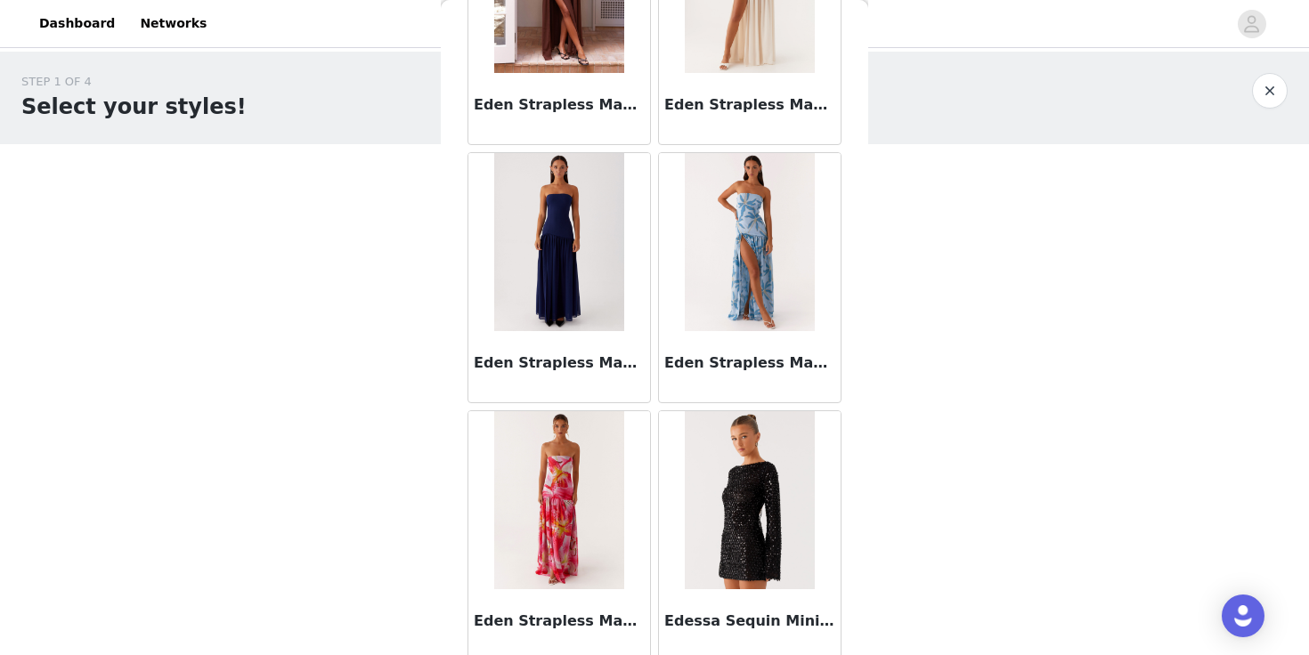
scroll to position [35637, 0]
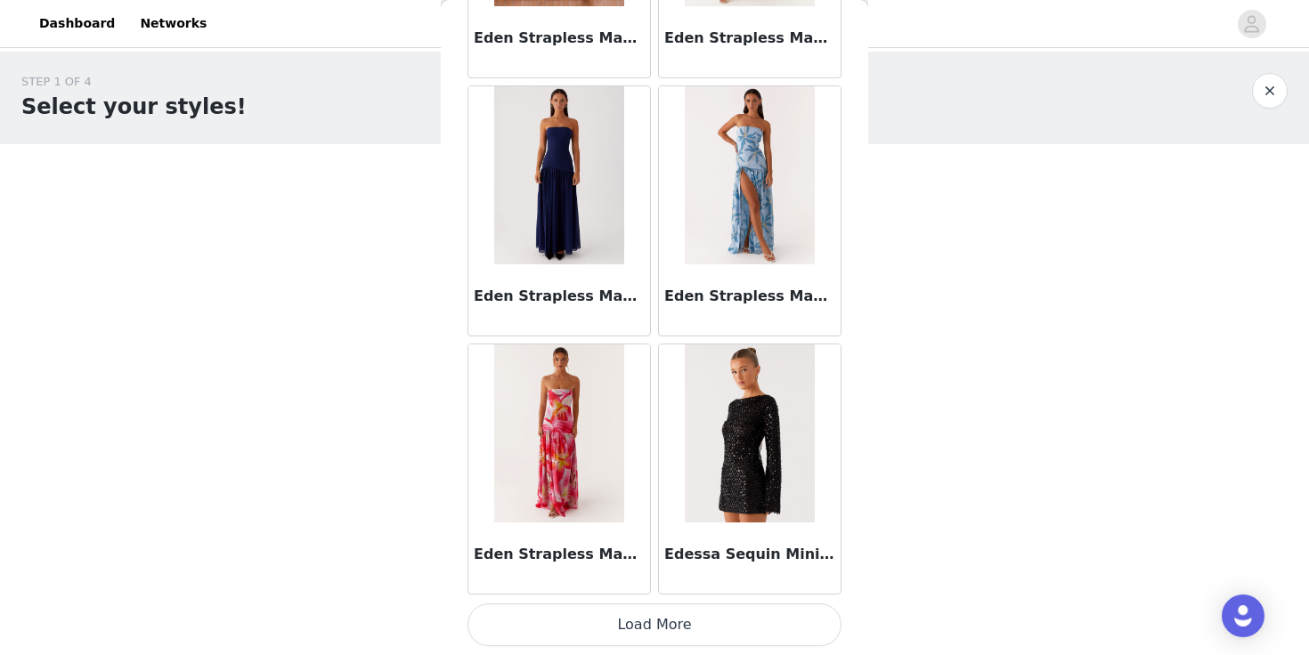
click at [686, 606] on button "Load More" at bounding box center [654, 625] width 374 height 43
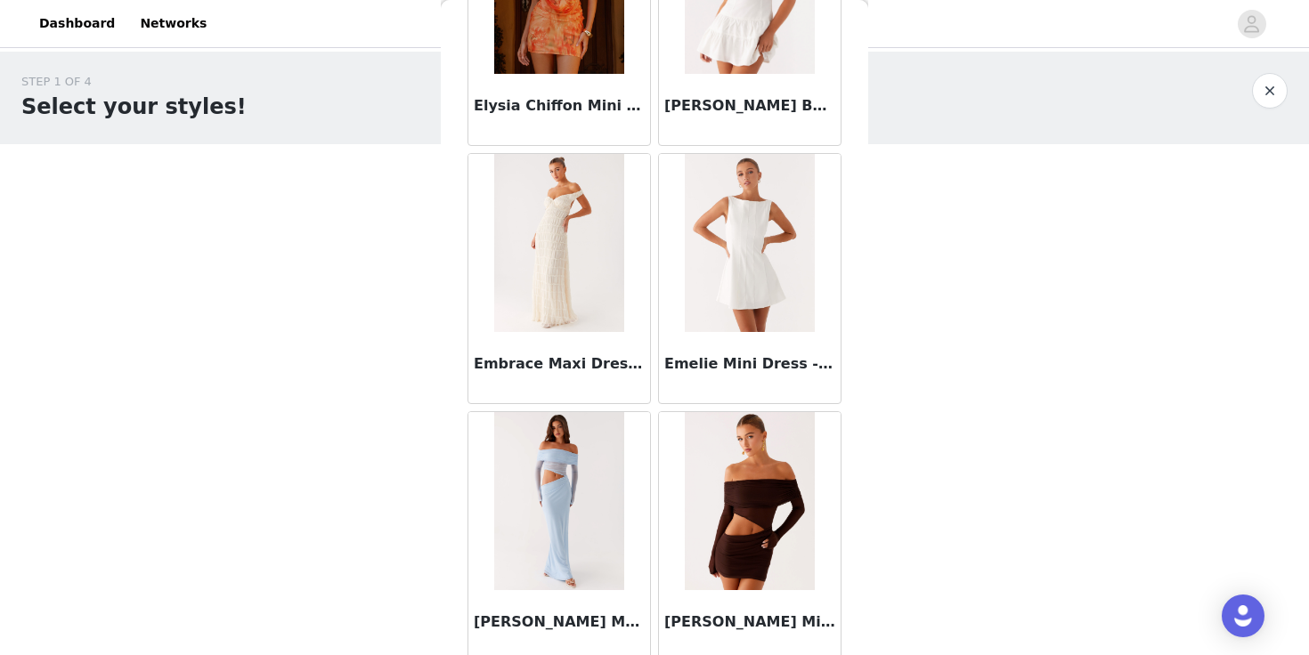
scroll to position [38219, 0]
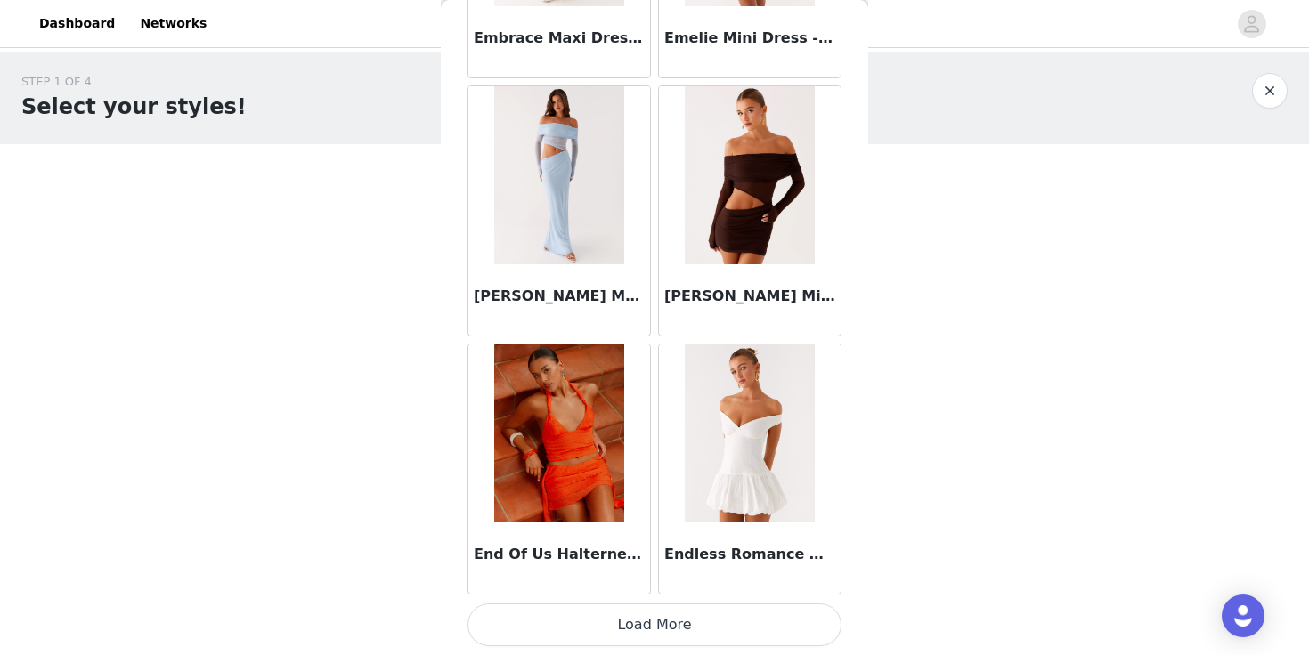
click at [689, 627] on button "Load More" at bounding box center [654, 625] width 374 height 43
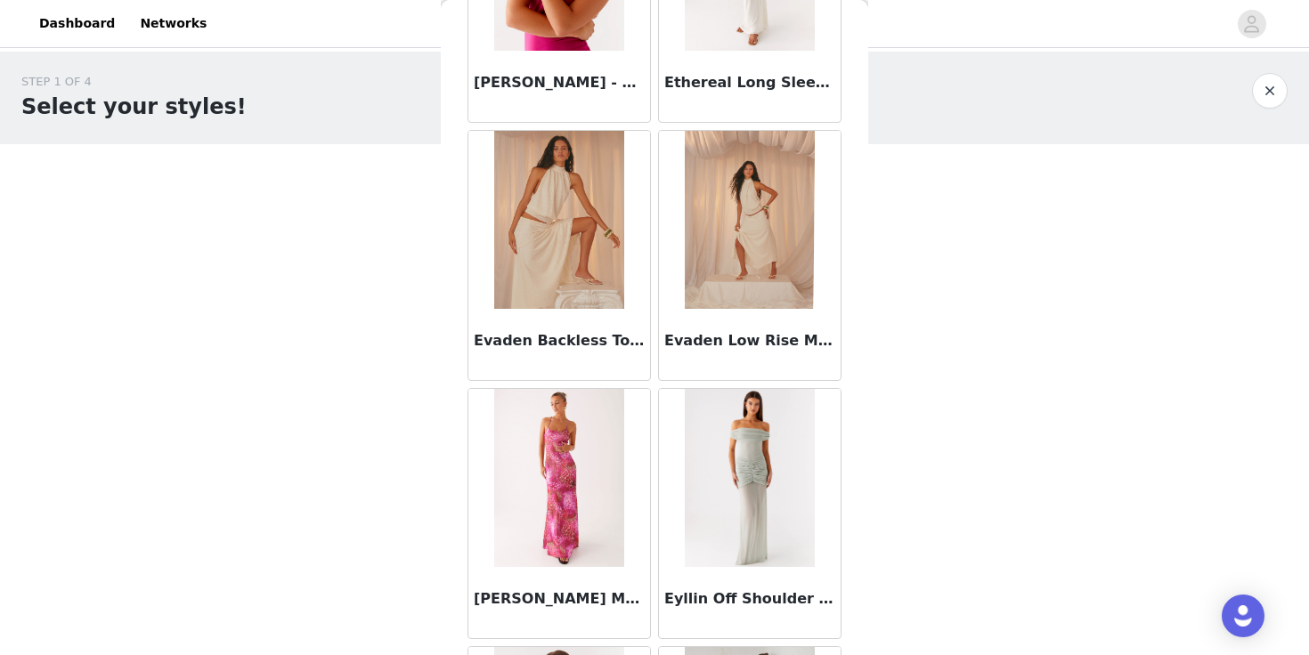
scroll to position [40801, 0]
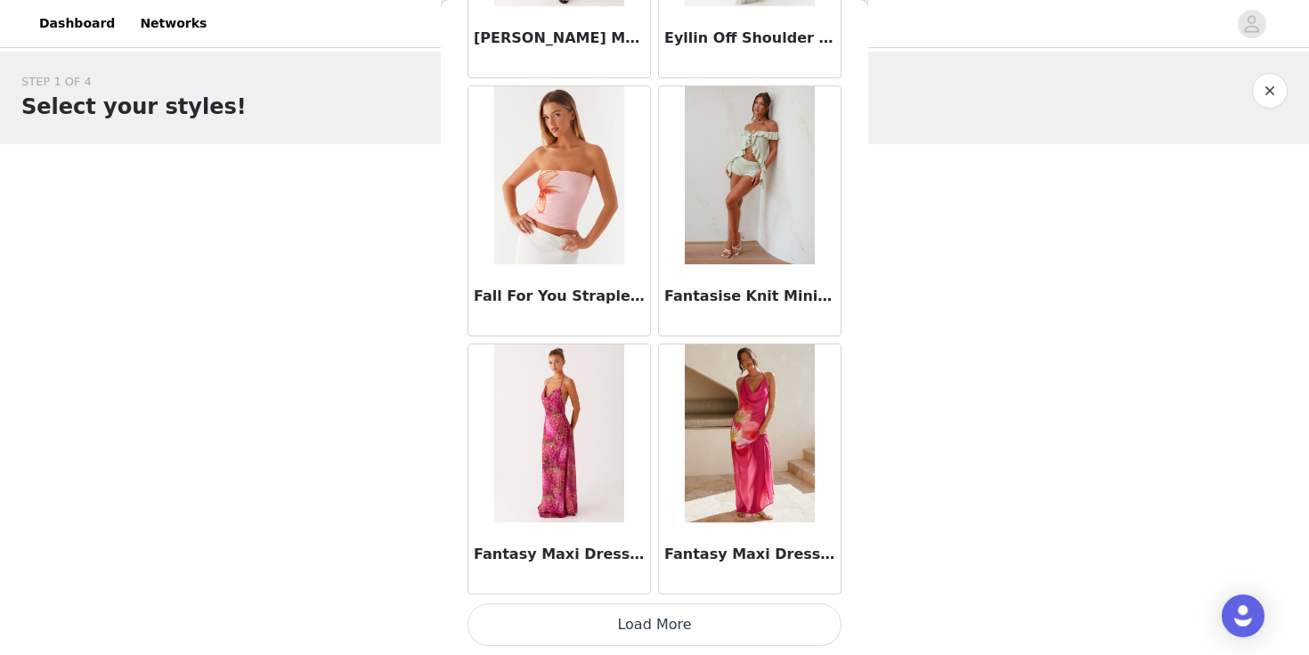
click at [715, 605] on button "Load More" at bounding box center [654, 625] width 374 height 43
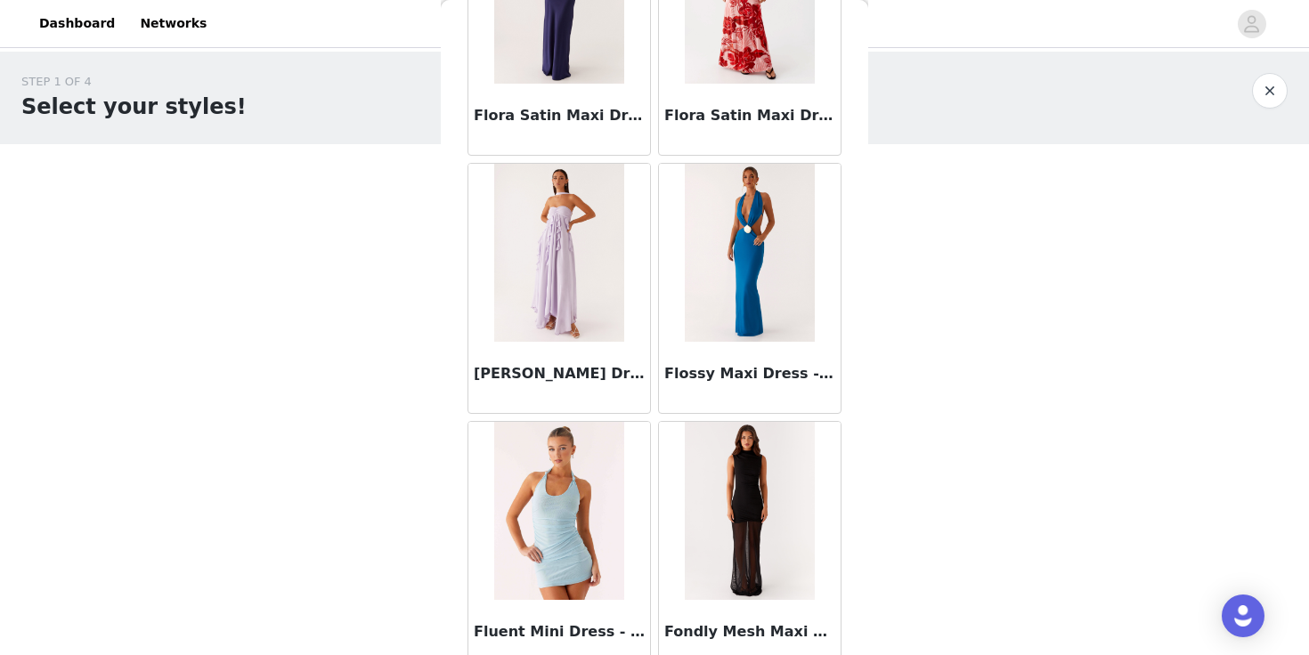
scroll to position [43383, 0]
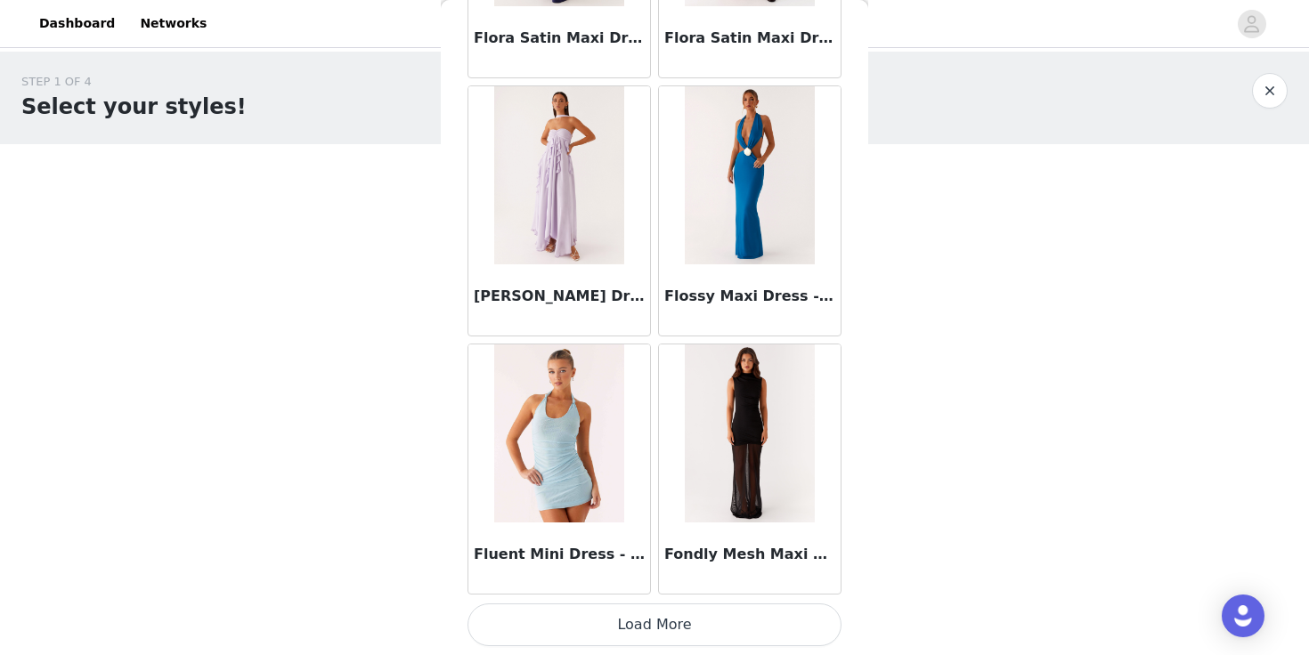
click at [748, 628] on button "Load More" at bounding box center [654, 625] width 374 height 43
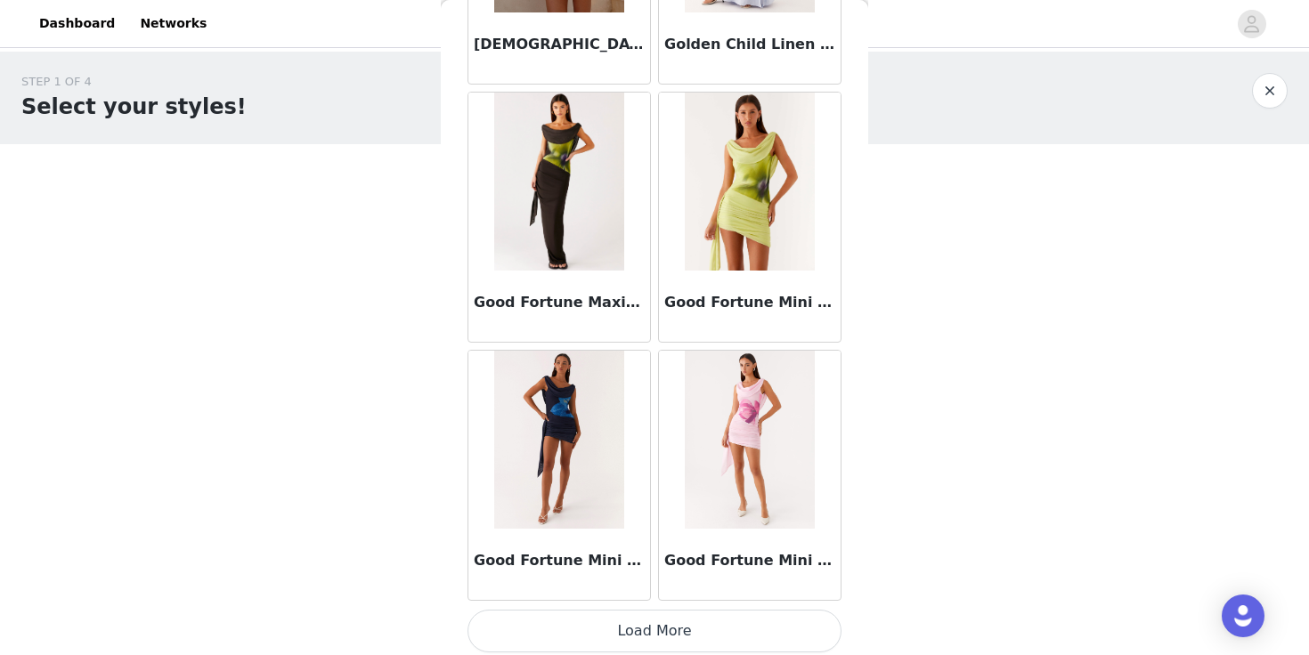
scroll to position [45965, 0]
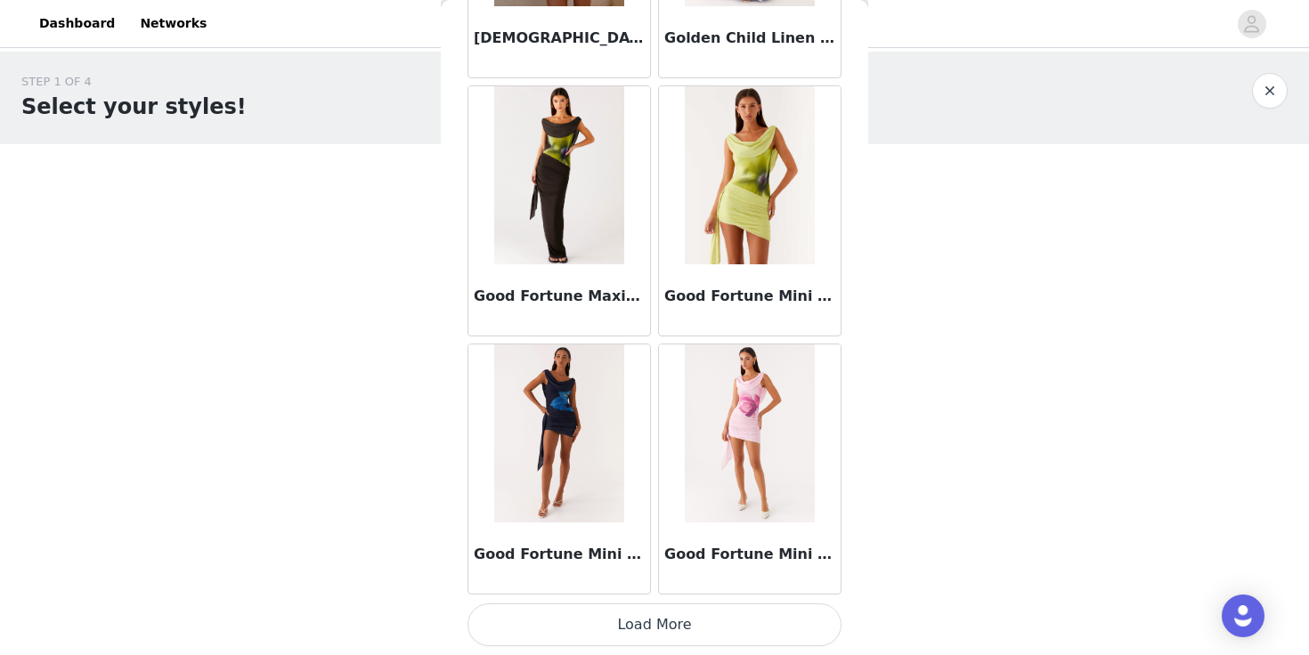
click at [764, 626] on button "Load More" at bounding box center [654, 625] width 374 height 43
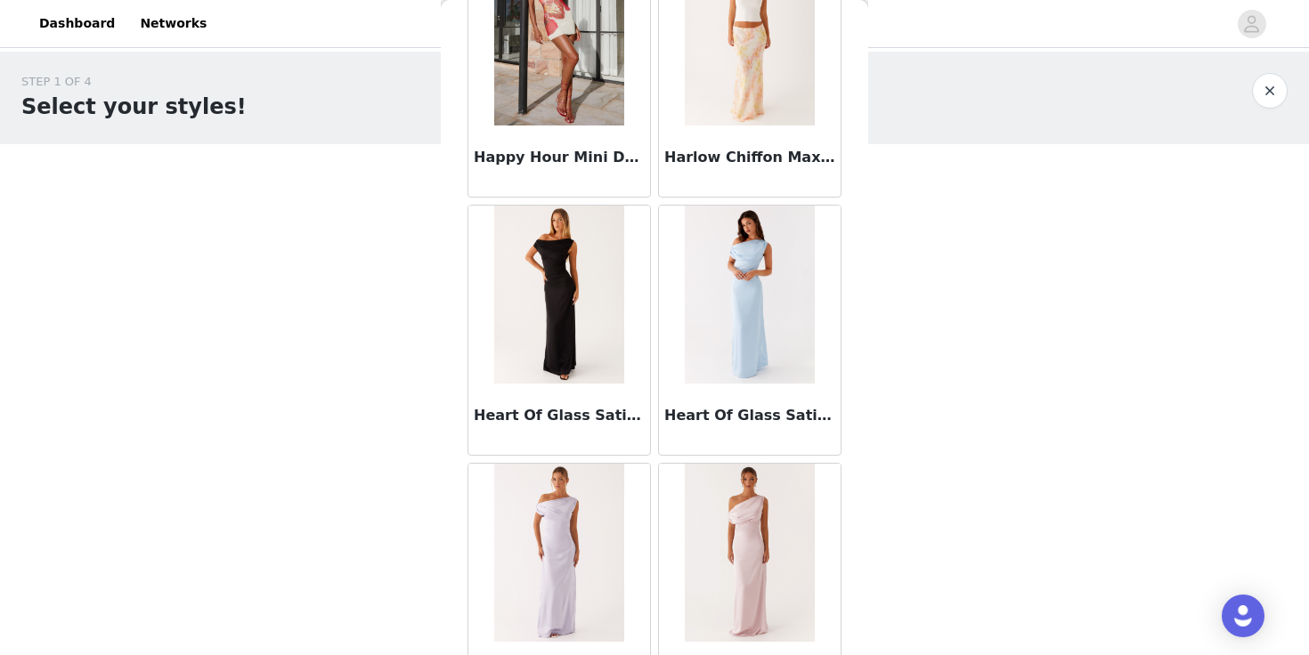
scroll to position [48547, 0]
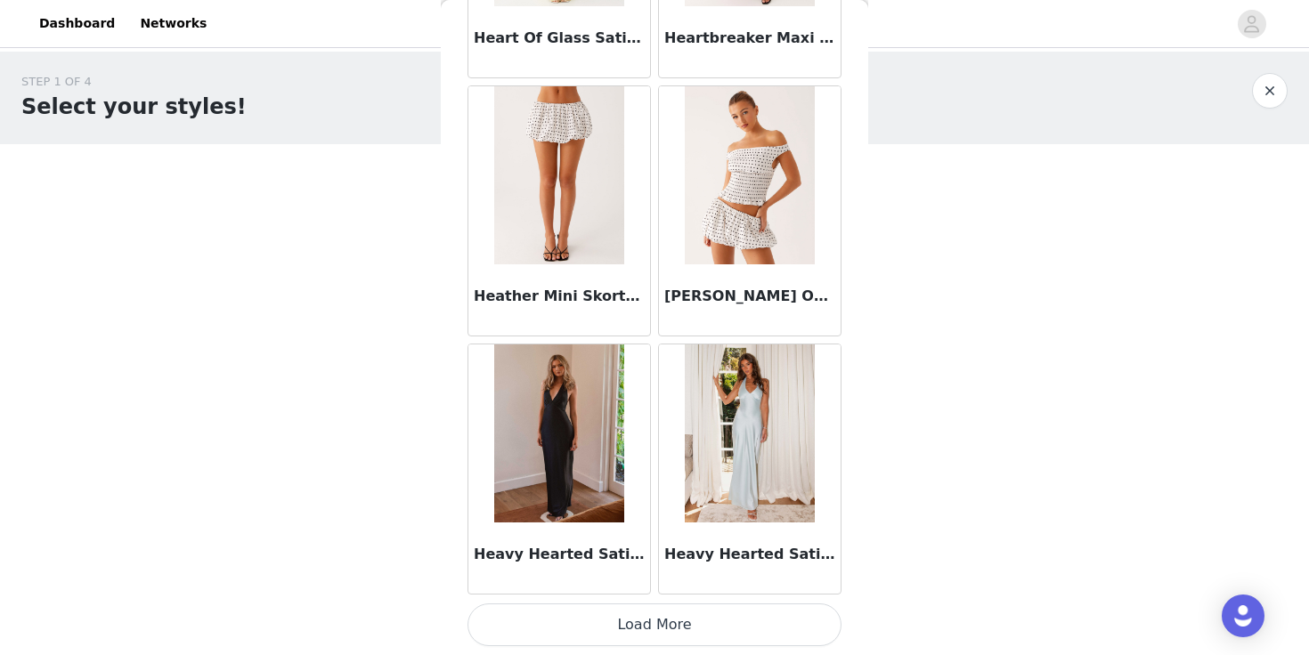
click at [768, 629] on button "Load More" at bounding box center [654, 625] width 374 height 43
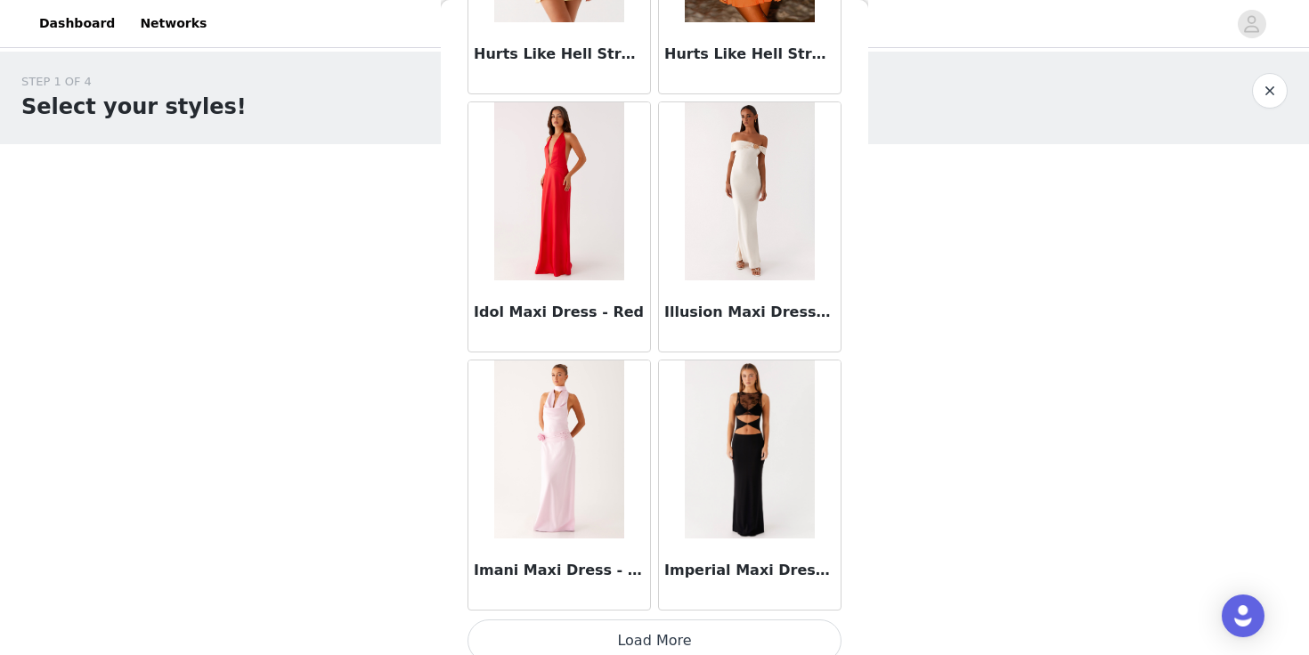
scroll to position [51130, 0]
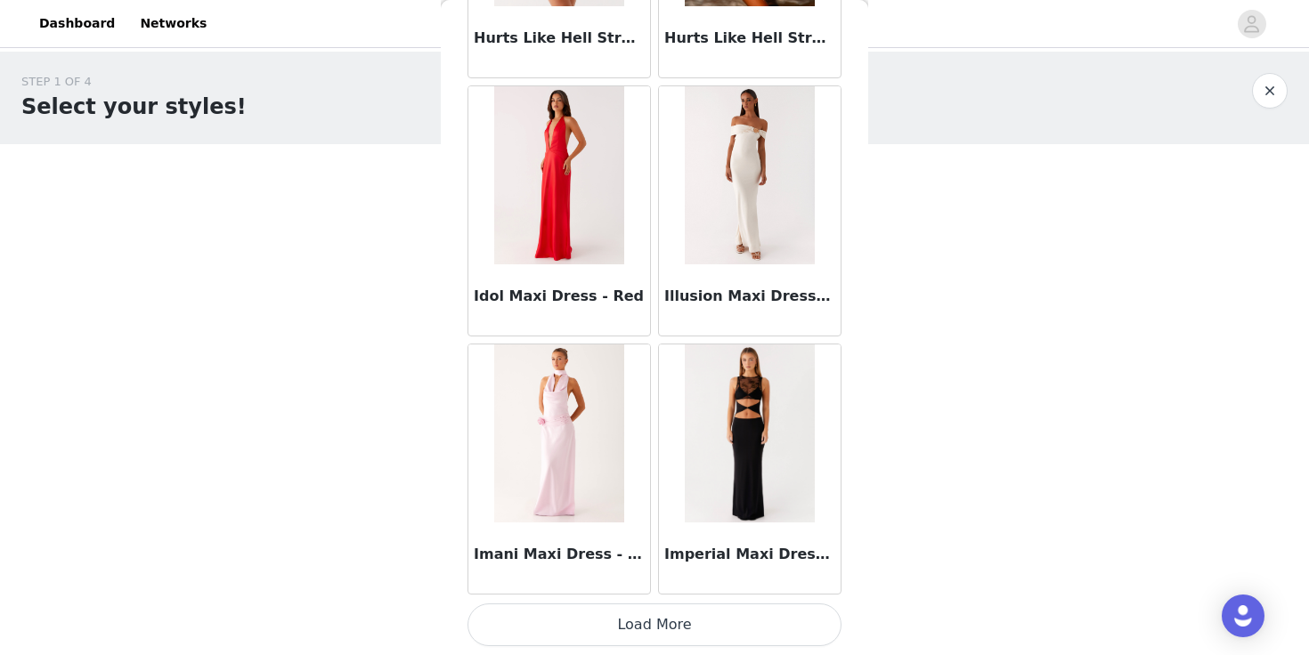
click at [719, 627] on button "Load More" at bounding box center [654, 625] width 374 height 43
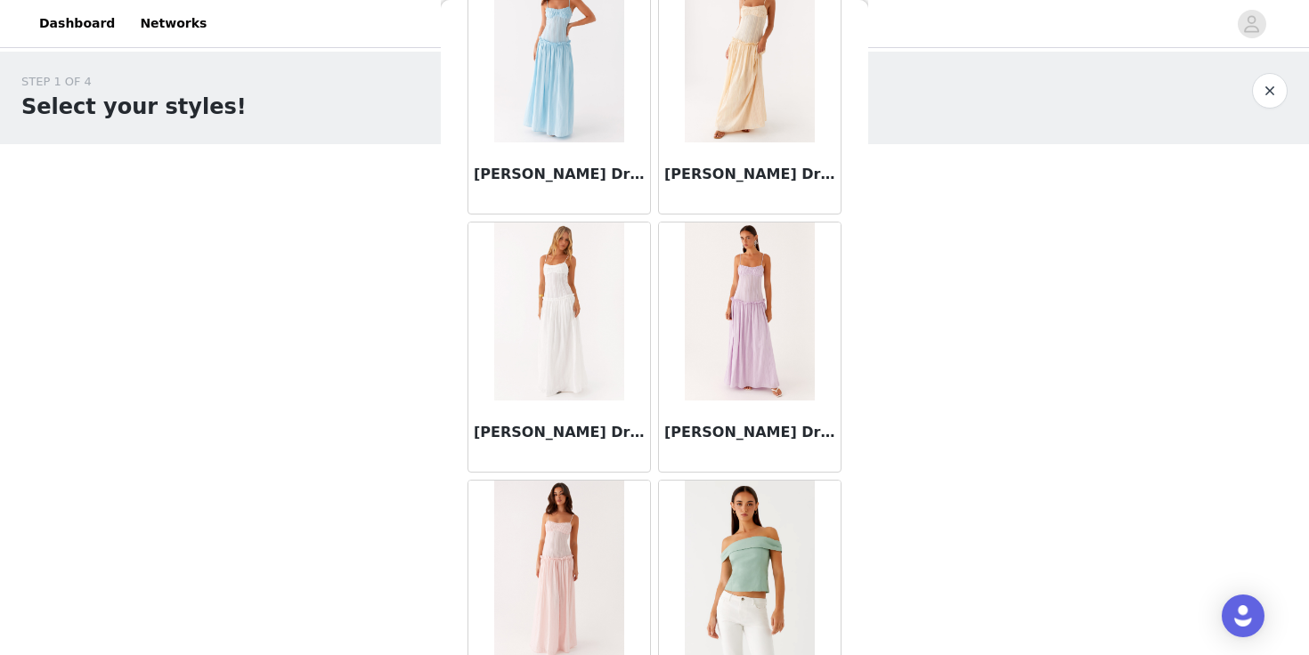
scroll to position [53712, 0]
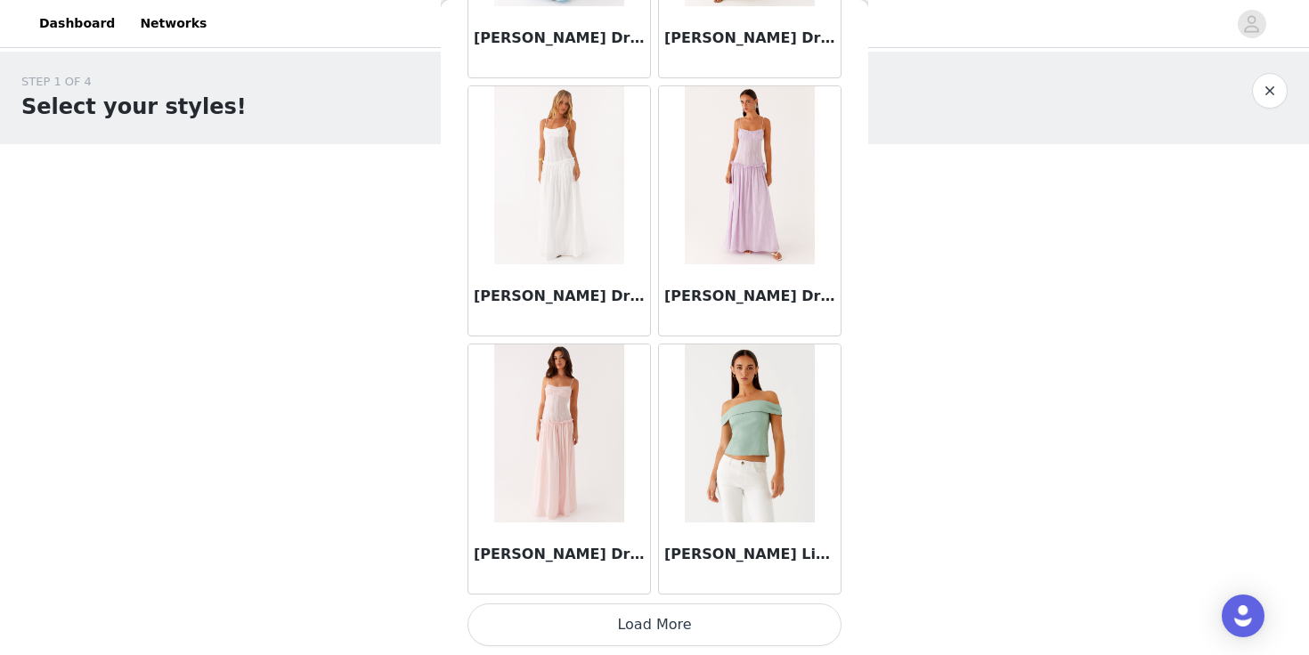
click at [766, 613] on button "Load More" at bounding box center [654, 625] width 374 height 43
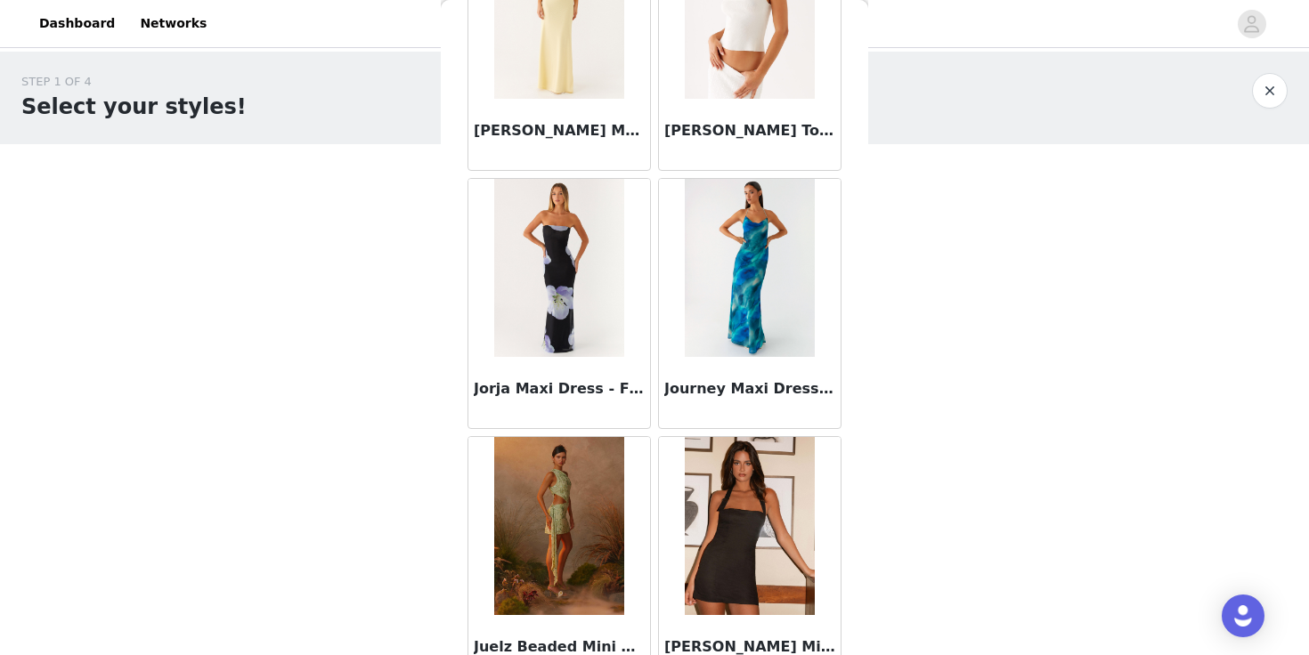
scroll to position [56294, 0]
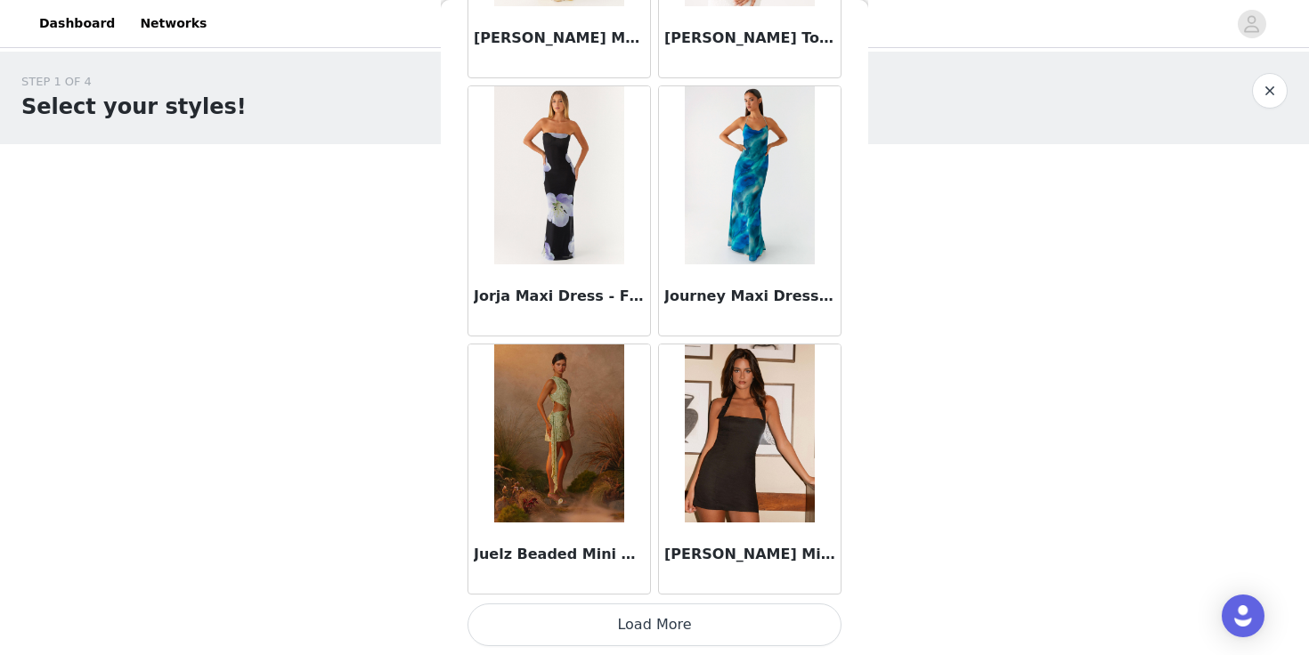
click at [755, 607] on button "Load More" at bounding box center [654, 625] width 374 height 43
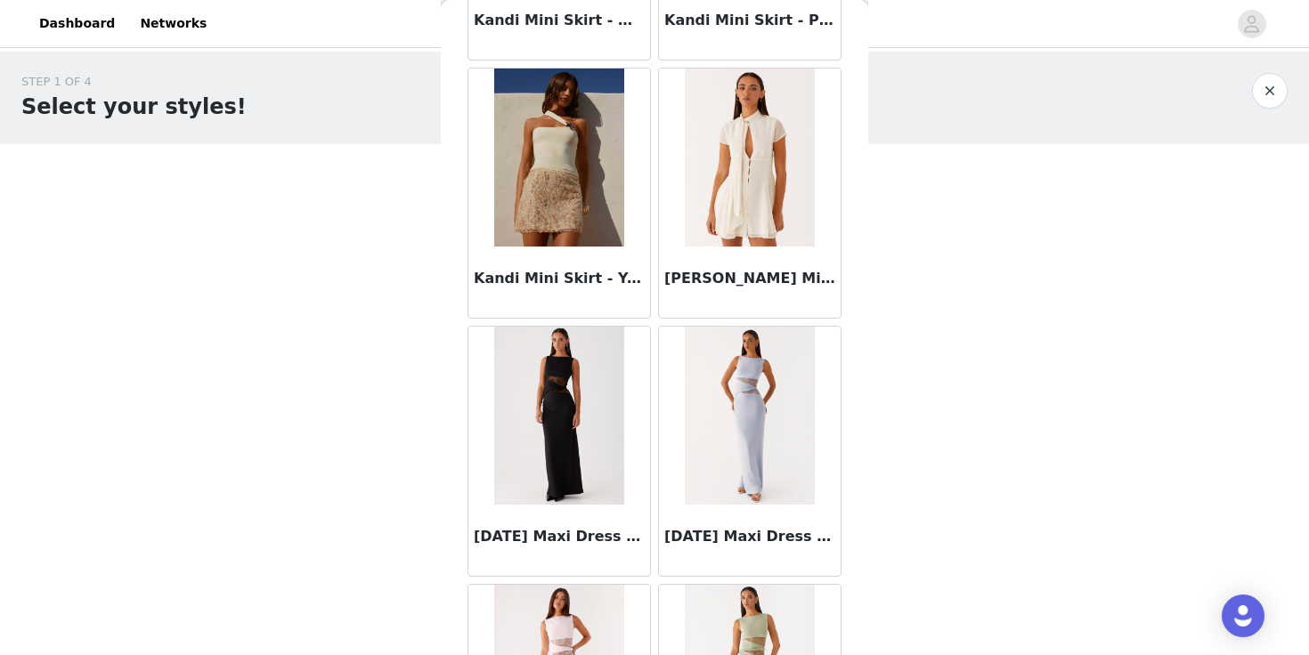
scroll to position [58876, 0]
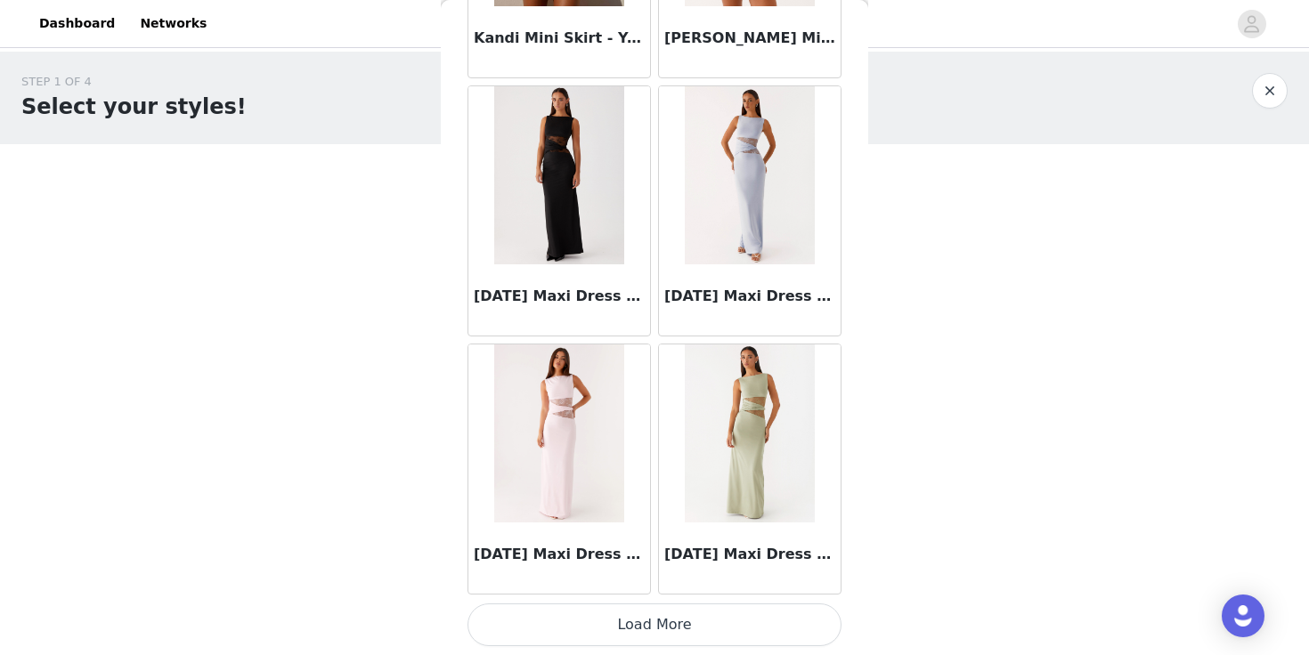
click at [735, 609] on button "Load More" at bounding box center [654, 625] width 374 height 43
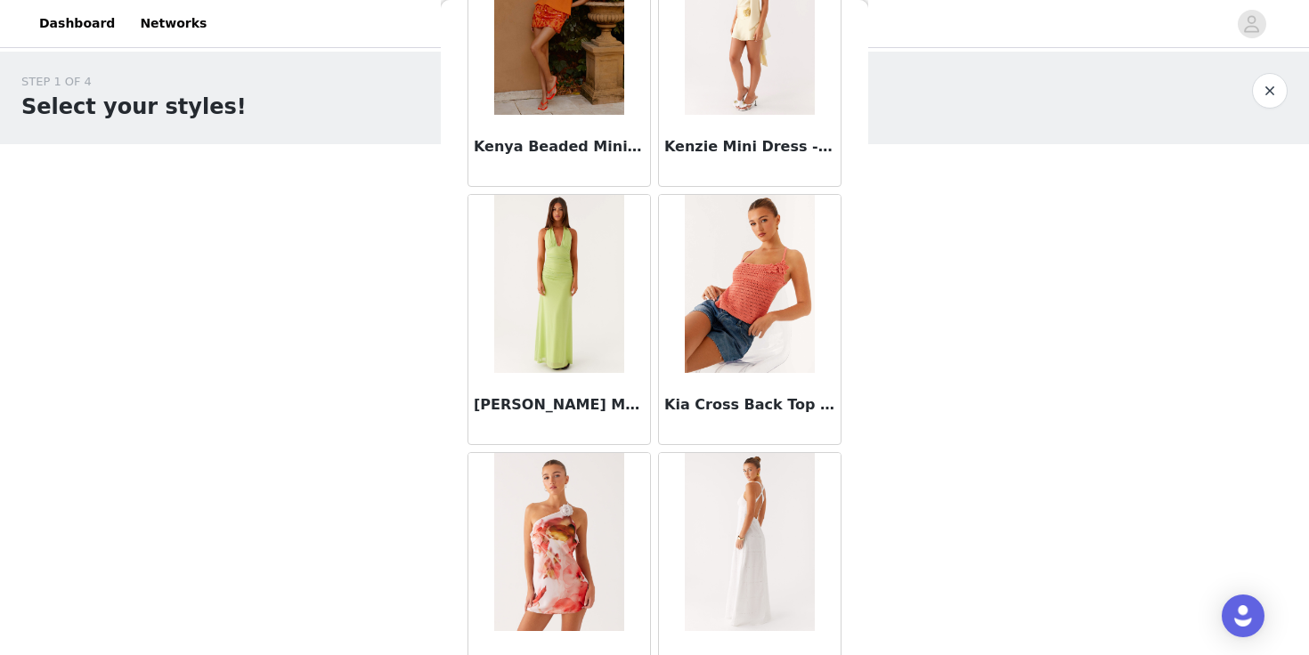
scroll to position [61458, 0]
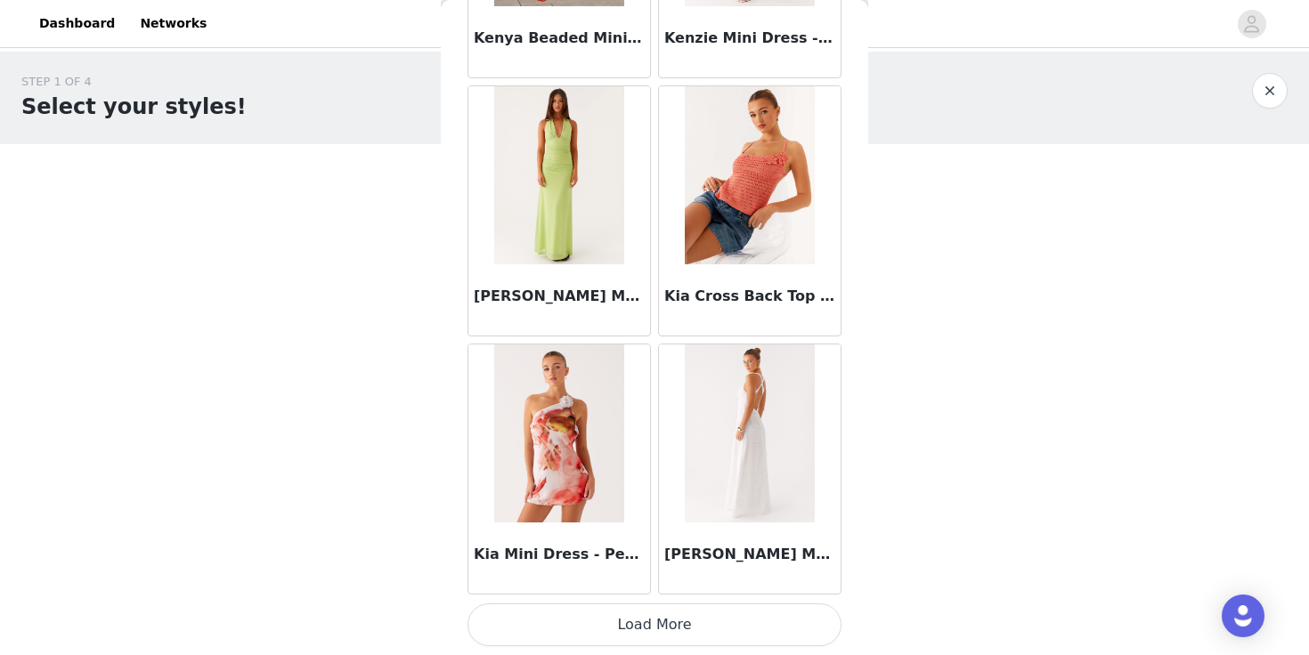
click at [756, 630] on button "Load More" at bounding box center [654, 625] width 374 height 43
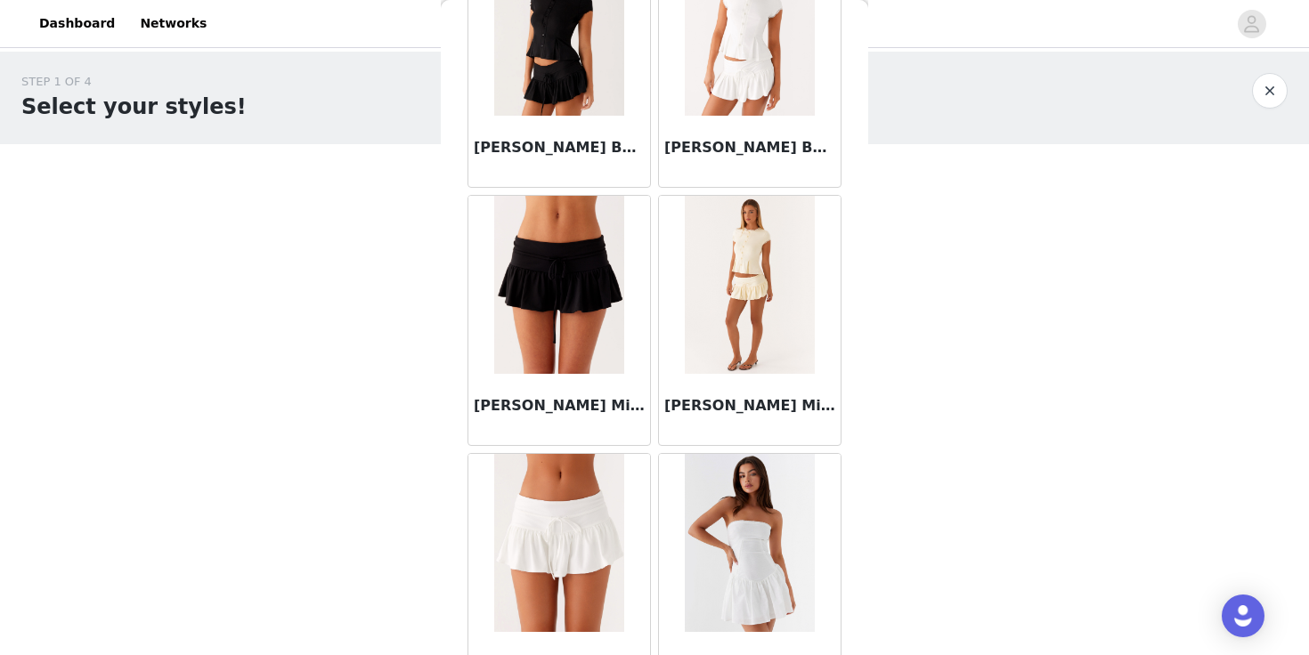
scroll to position [64040, 0]
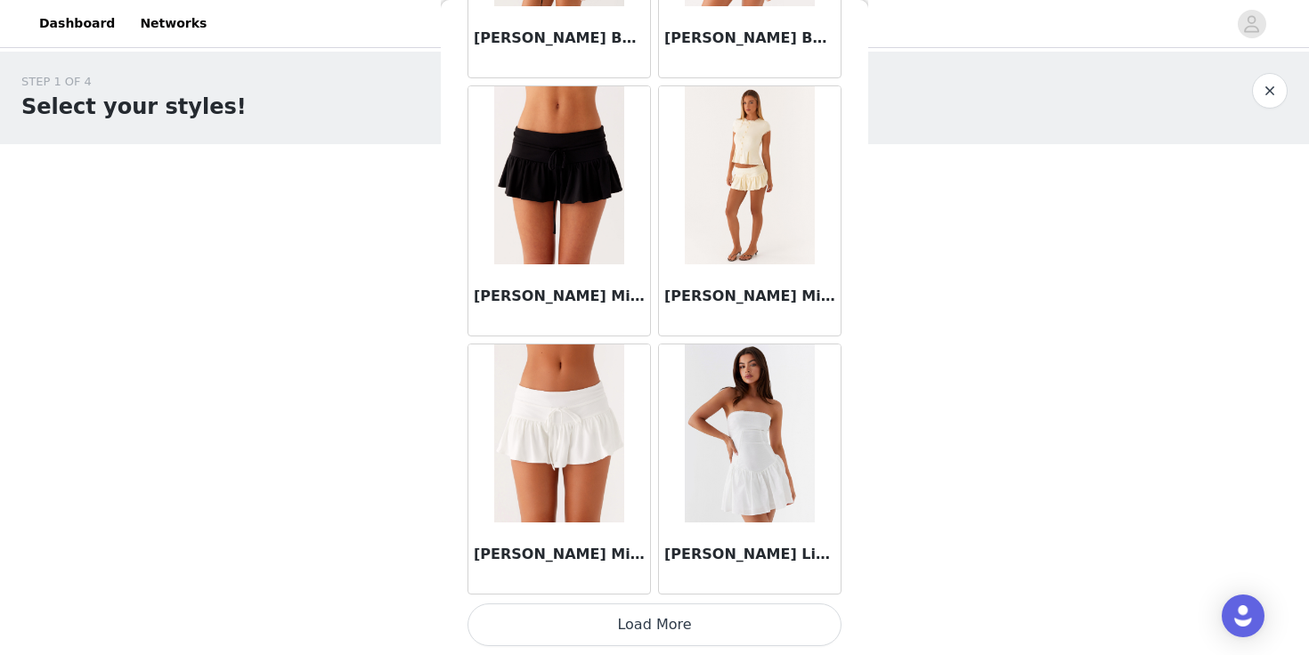
click at [762, 617] on button "Load More" at bounding box center [654, 625] width 374 height 43
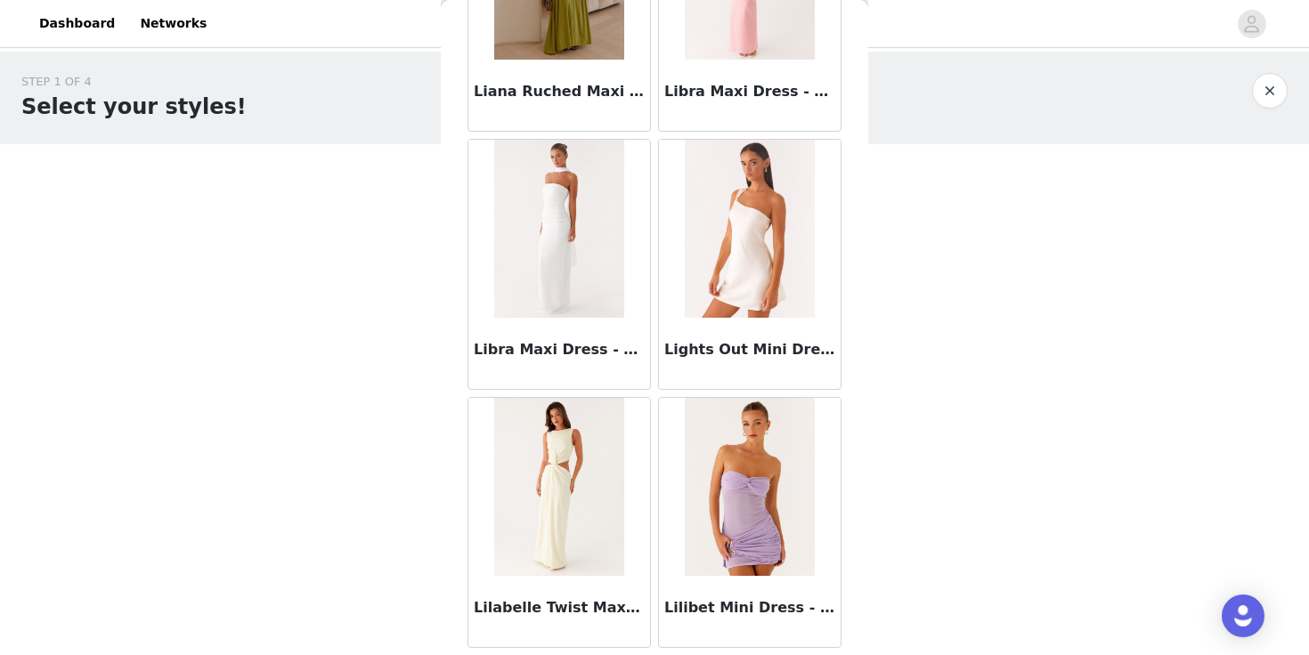
scroll to position [66622, 0]
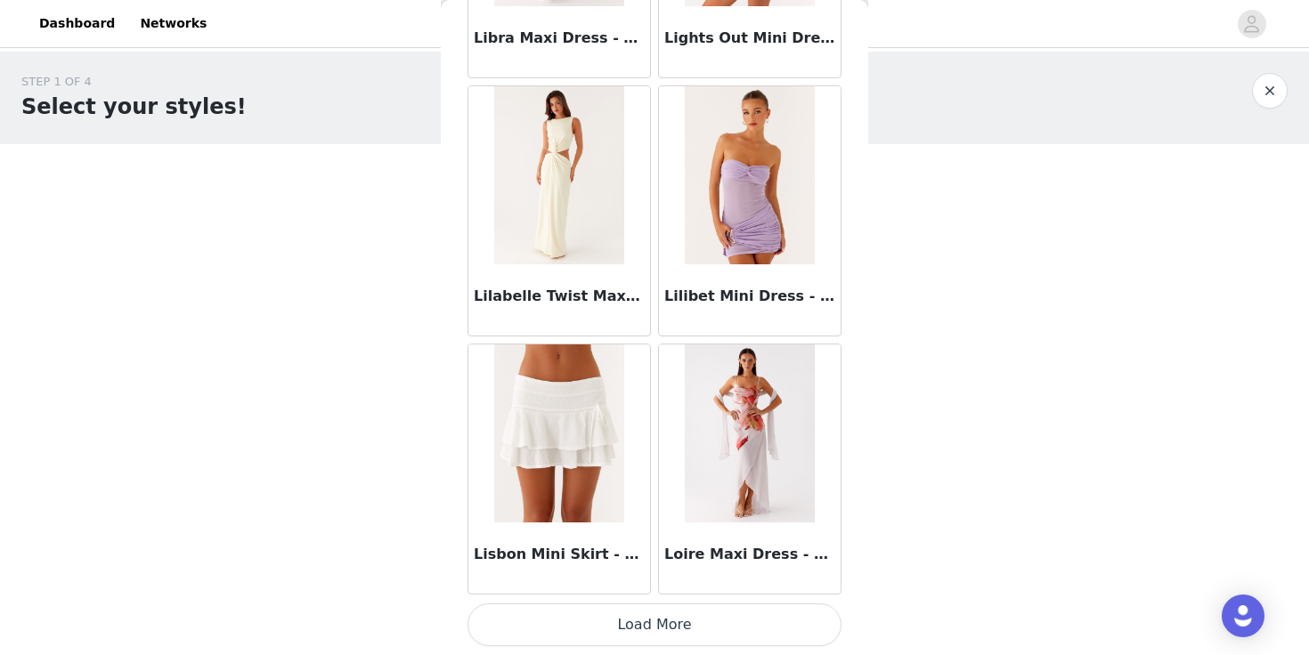
click at [742, 630] on button "Load More" at bounding box center [654, 625] width 374 height 43
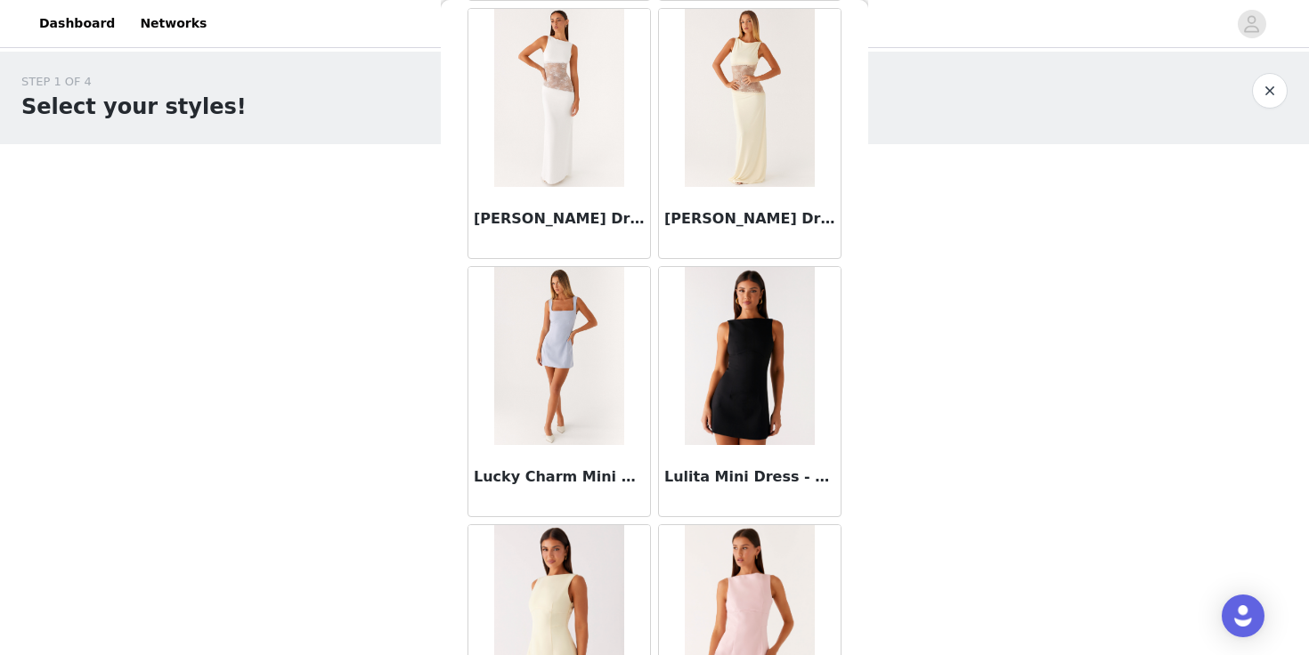
scroll to position [69204, 0]
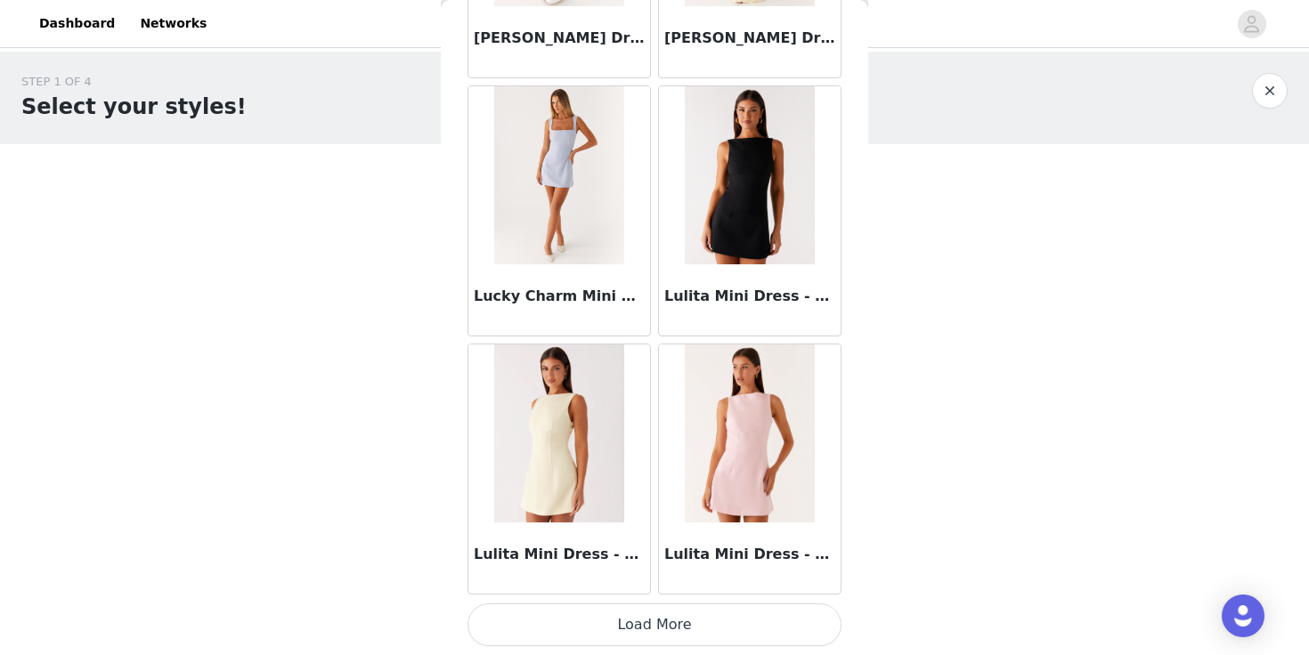
click at [709, 625] on button "Load More" at bounding box center [654, 625] width 374 height 43
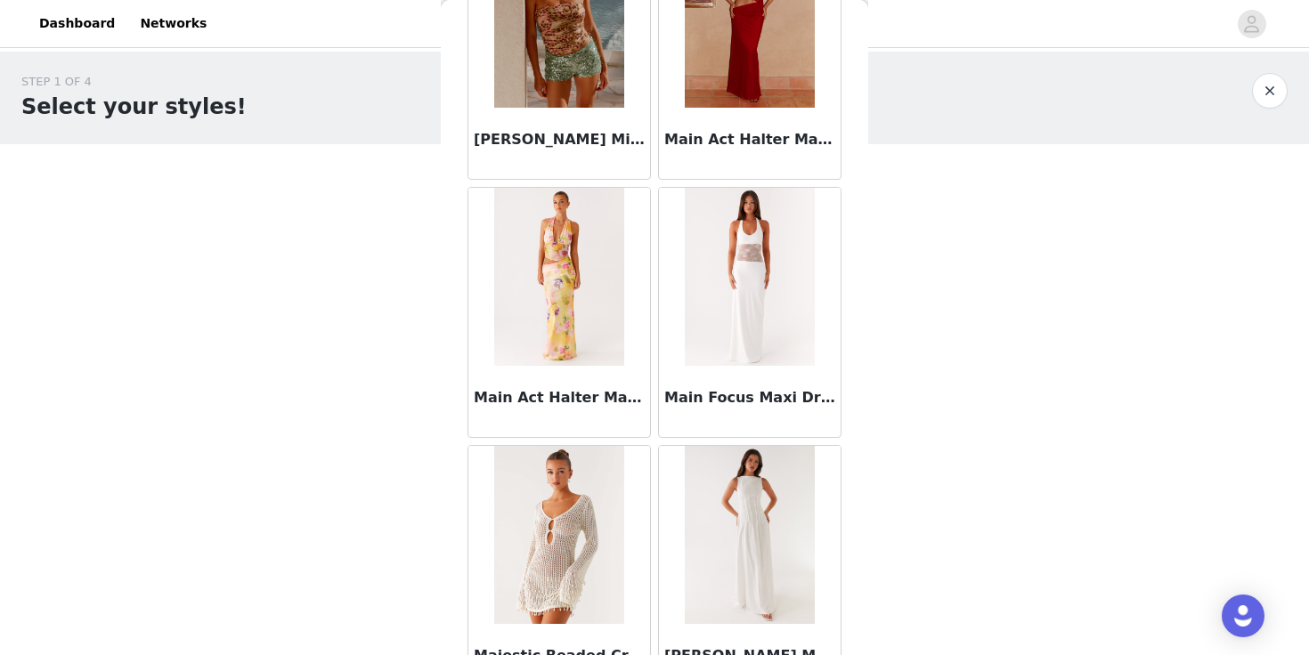
scroll to position [71787, 0]
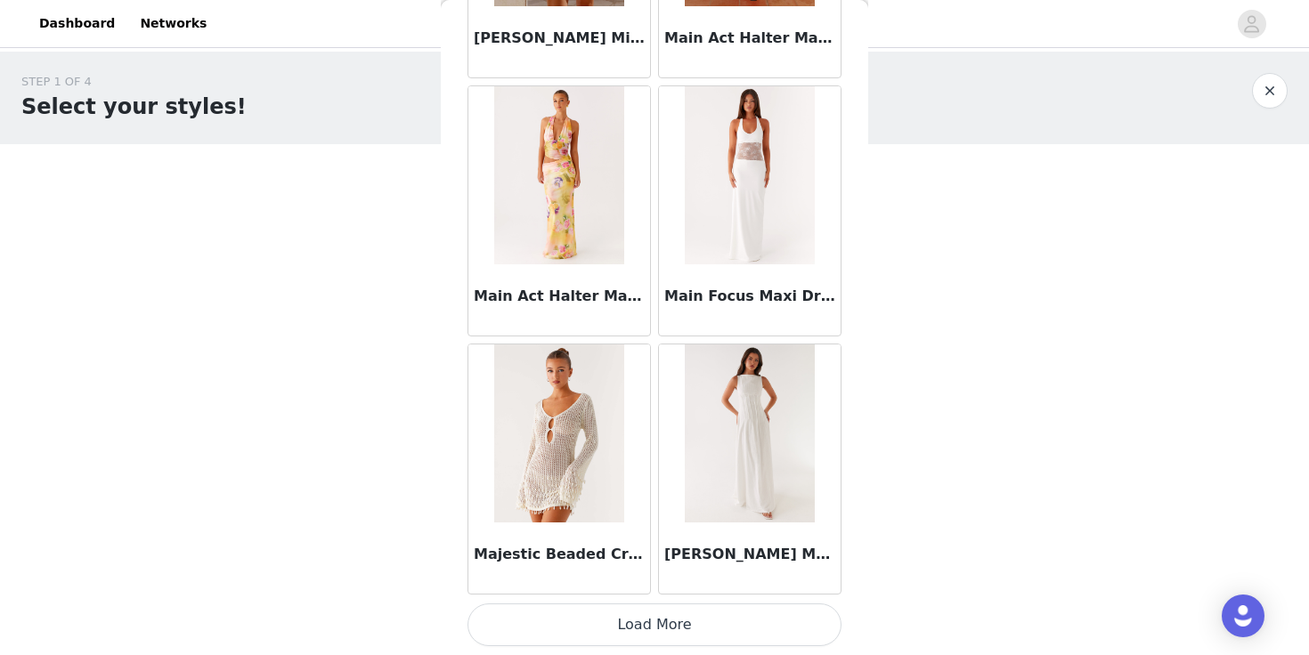
click at [709, 638] on button "Load More" at bounding box center [654, 625] width 374 height 43
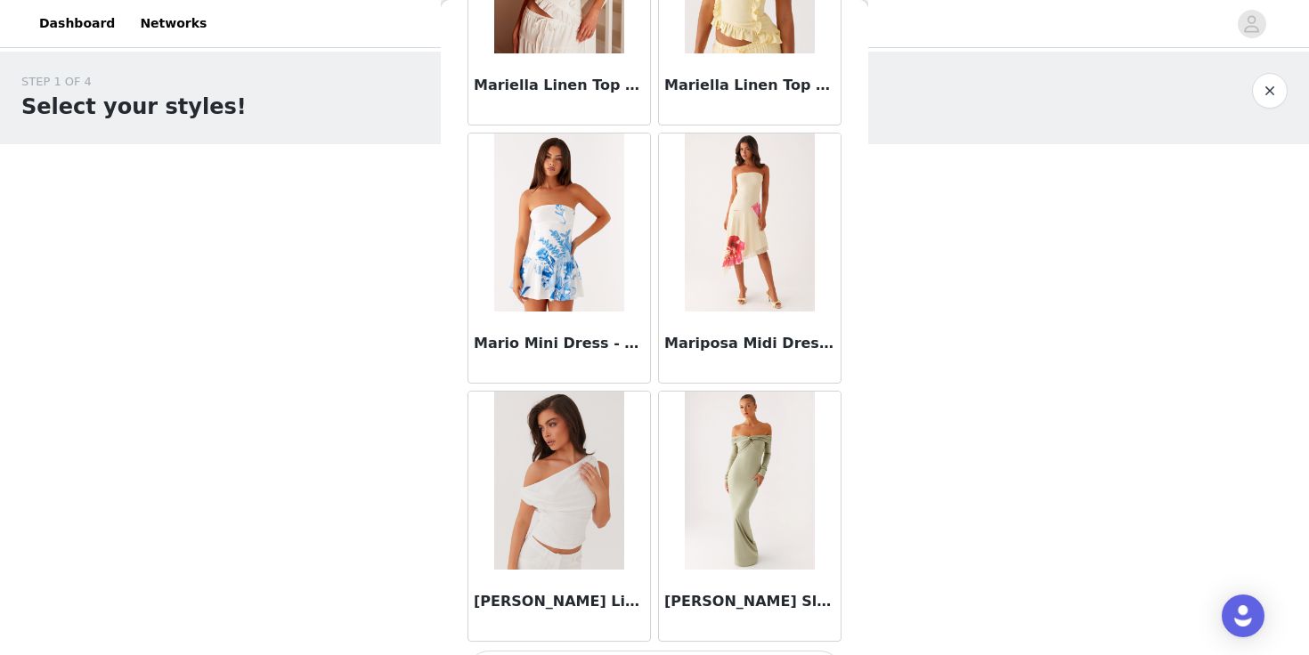
scroll to position [74369, 0]
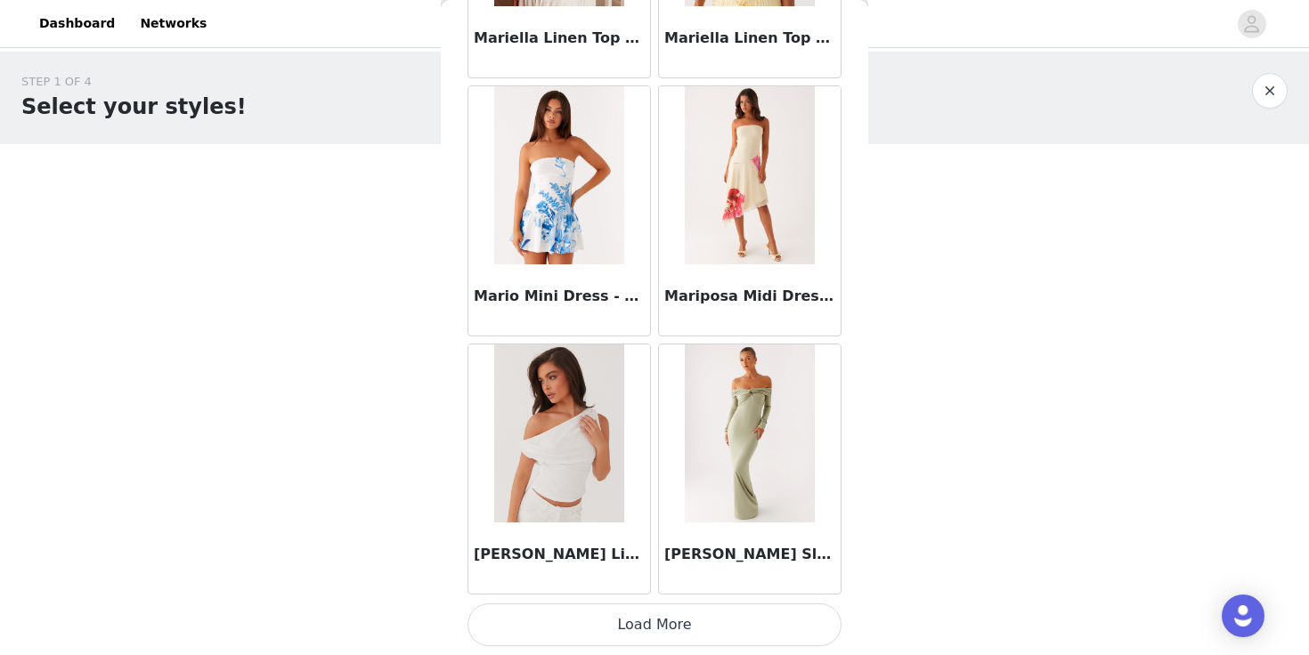
click at [686, 605] on button "Load More" at bounding box center [654, 625] width 374 height 43
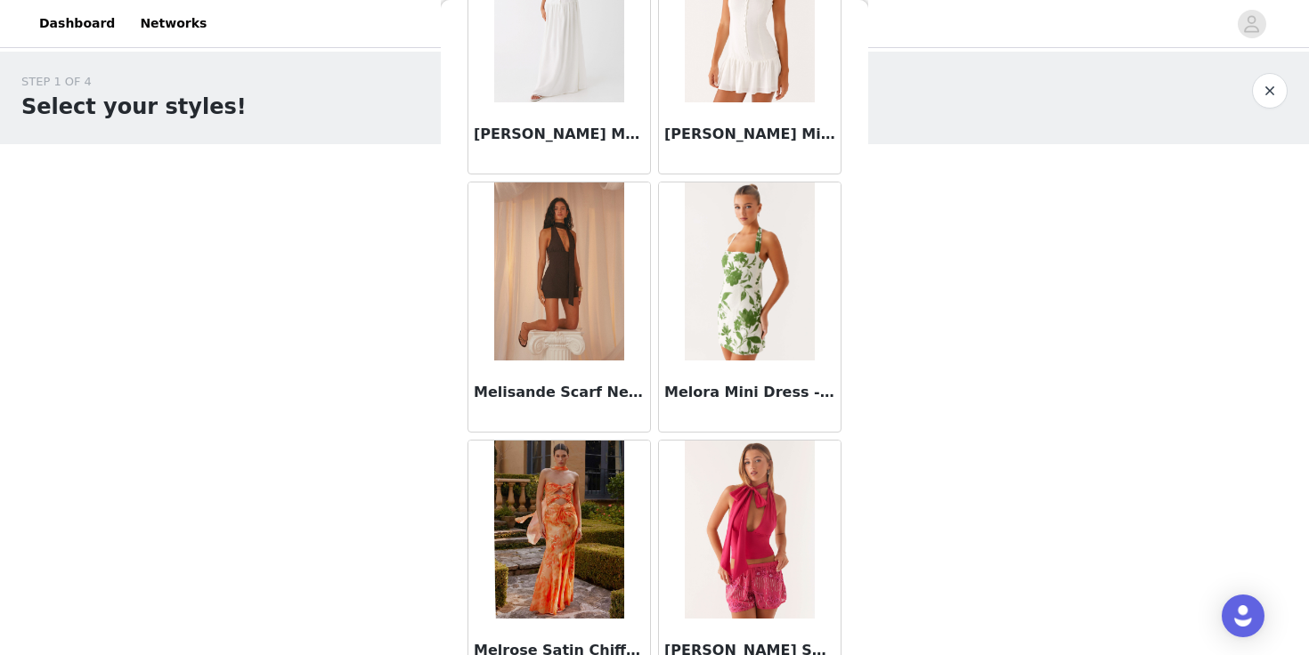
scroll to position [76951, 0]
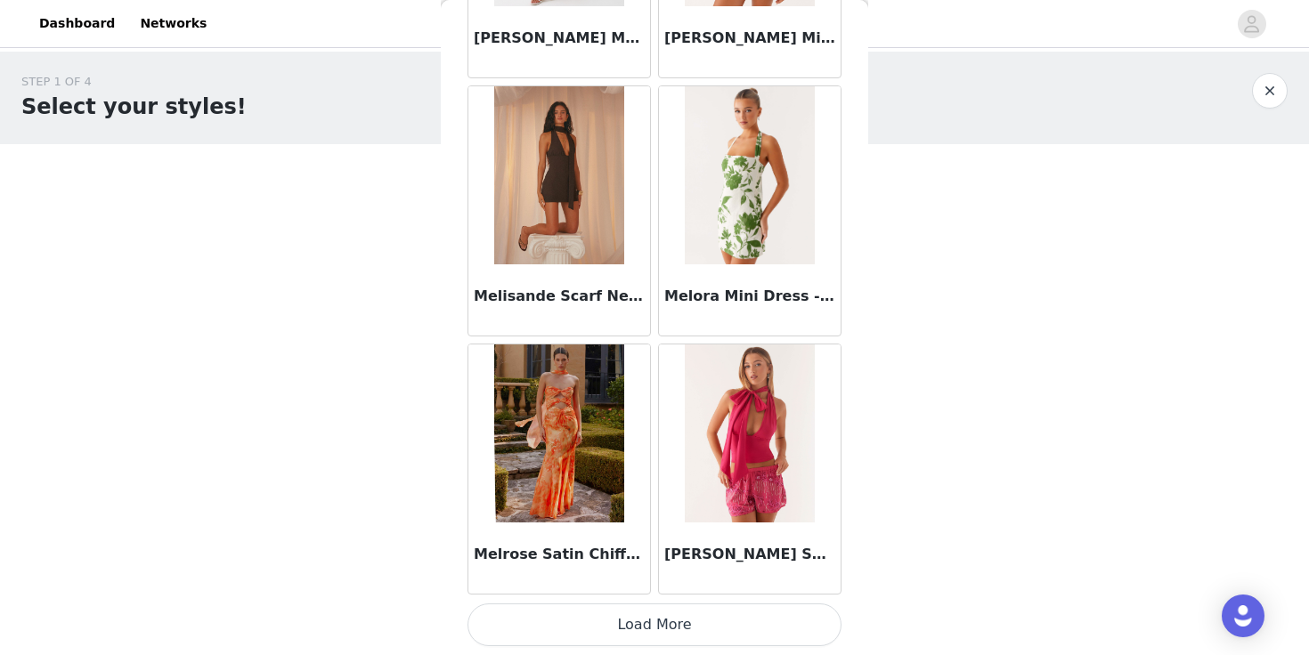
click at [717, 611] on button "Load More" at bounding box center [654, 625] width 374 height 43
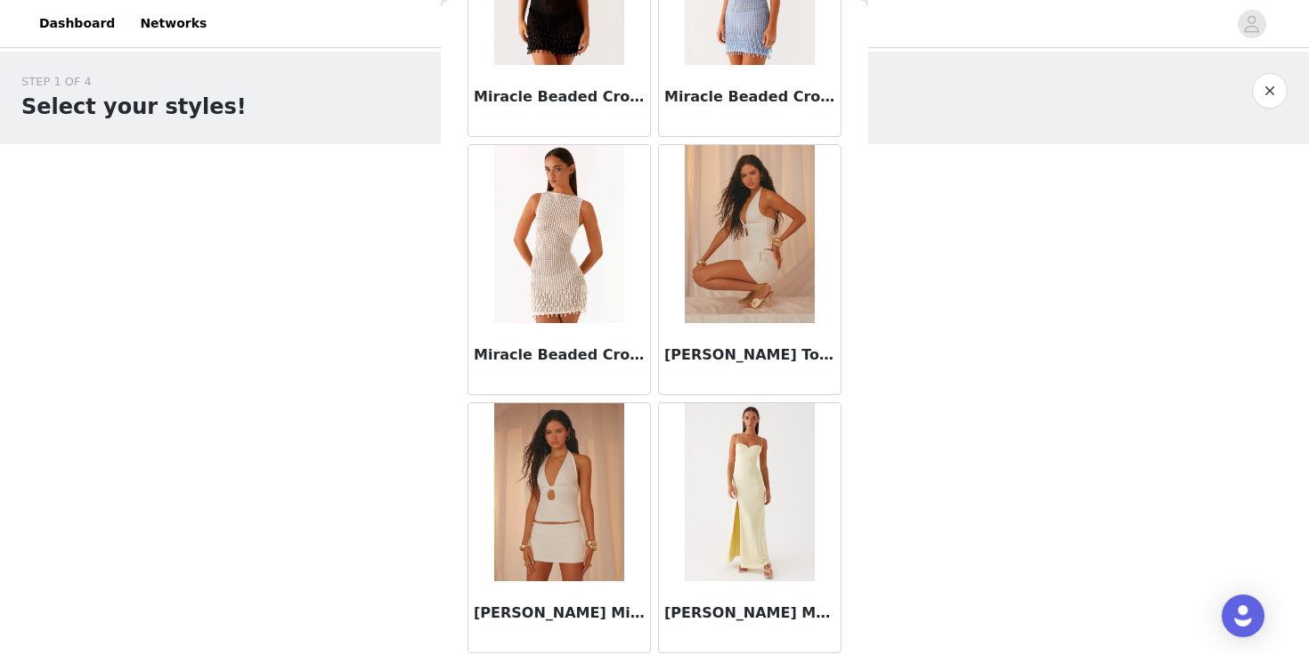
scroll to position [79533, 0]
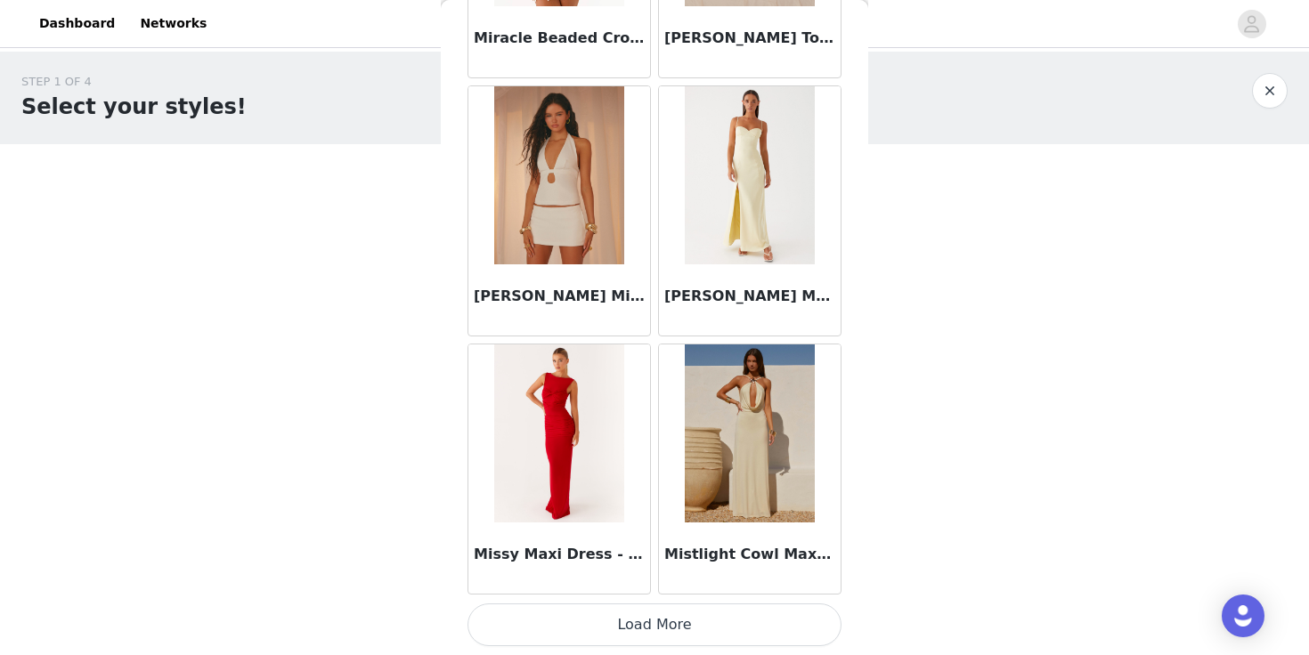
click at [656, 621] on button "Load More" at bounding box center [654, 625] width 374 height 43
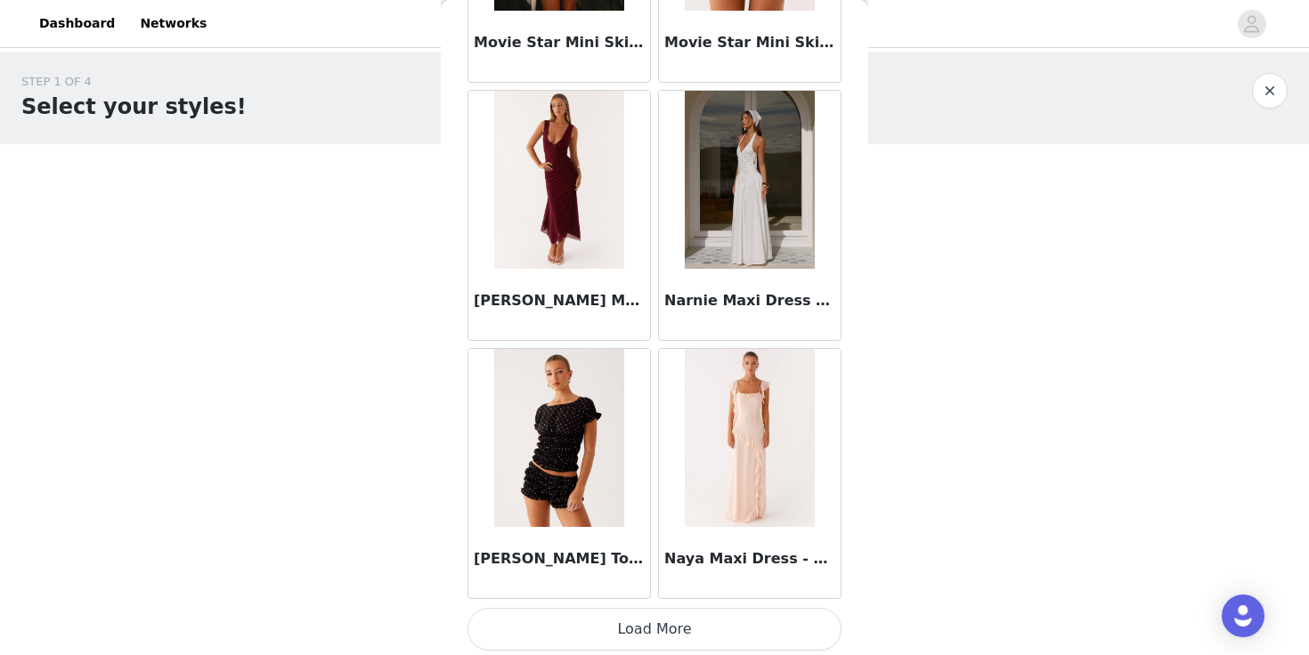
scroll to position [82115, 0]
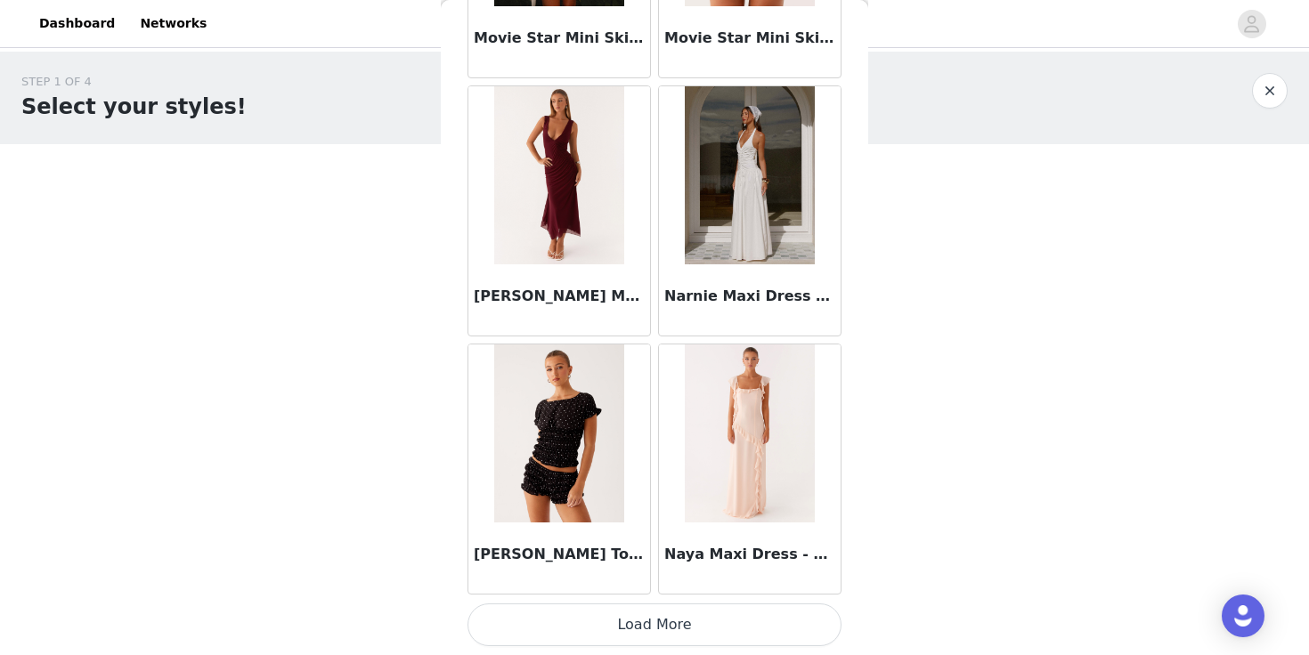
click at [678, 613] on button "Load More" at bounding box center [654, 625] width 374 height 43
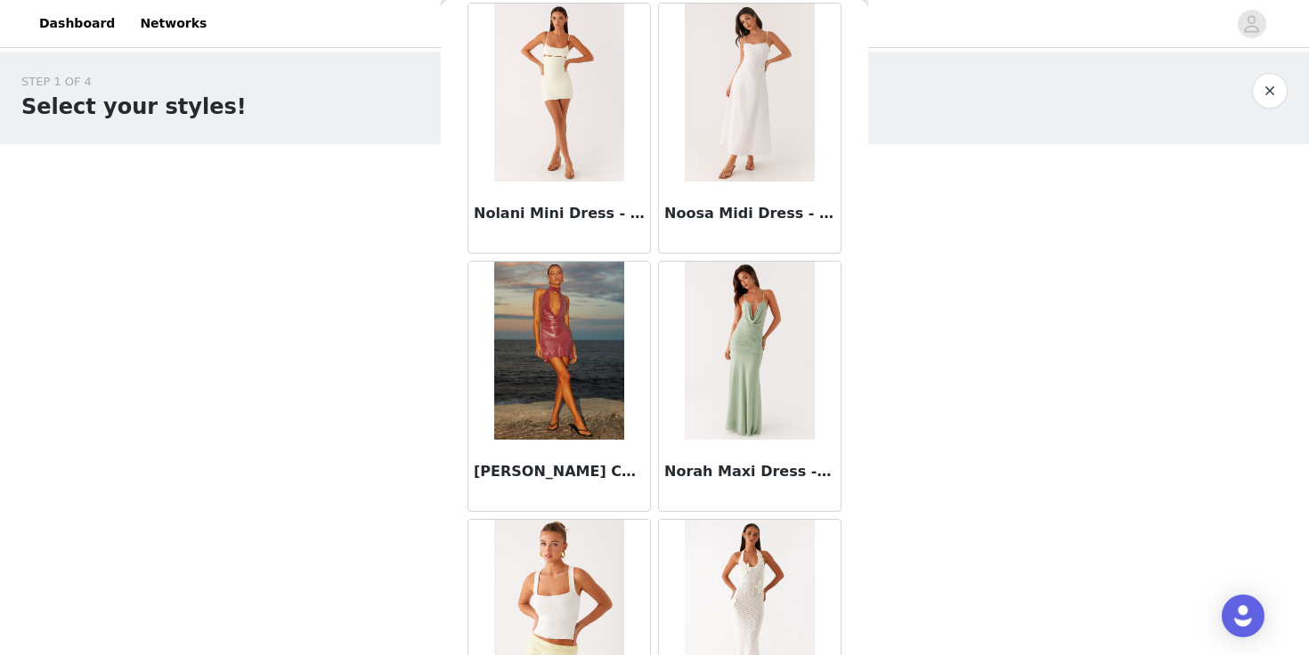
scroll to position [84697, 0]
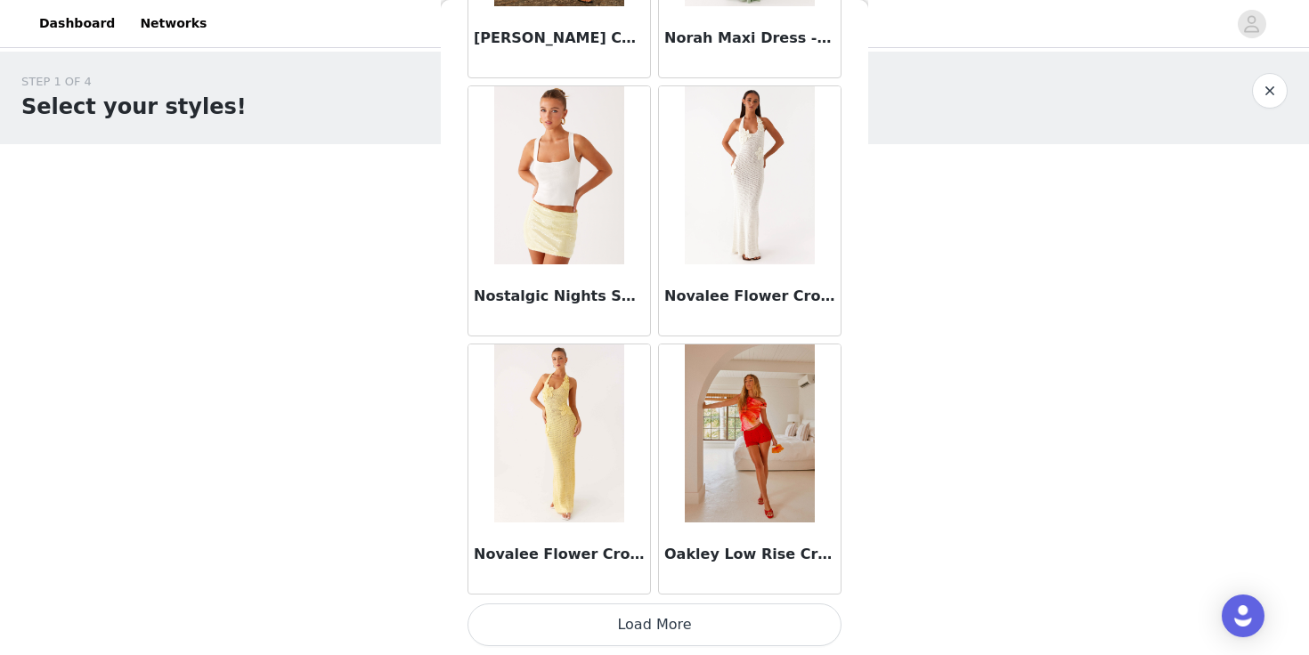
click at [669, 609] on button "Load More" at bounding box center [654, 625] width 374 height 43
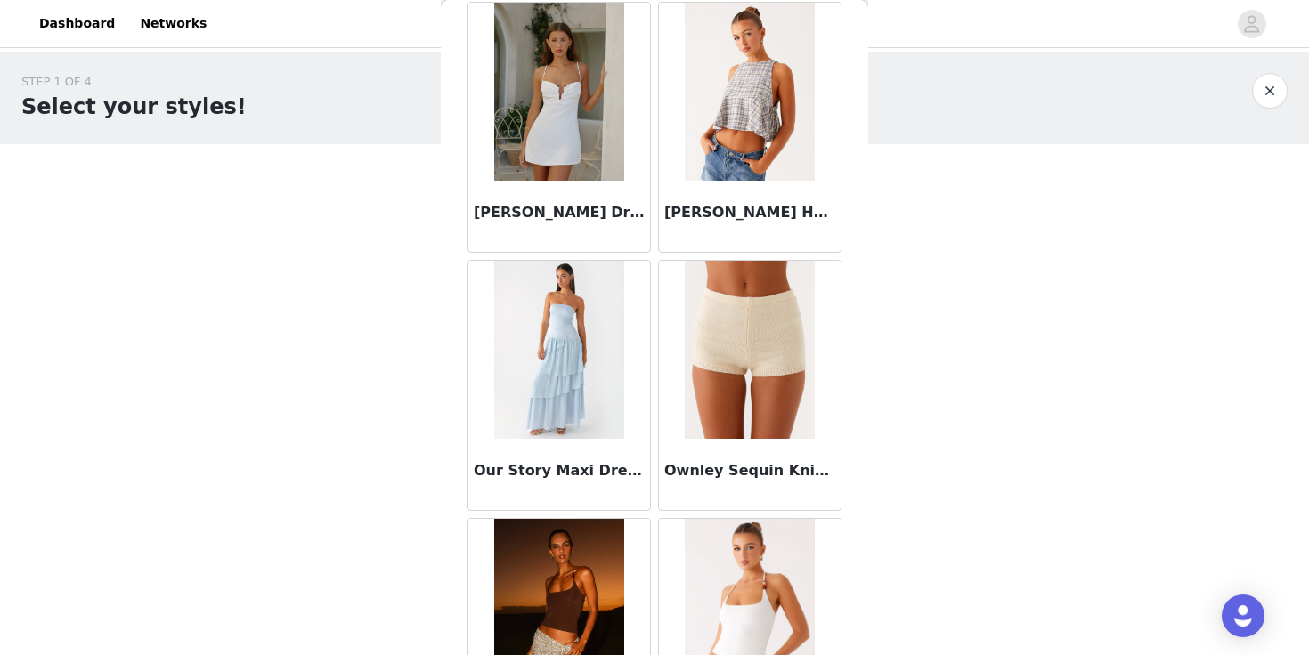
scroll to position [87279, 0]
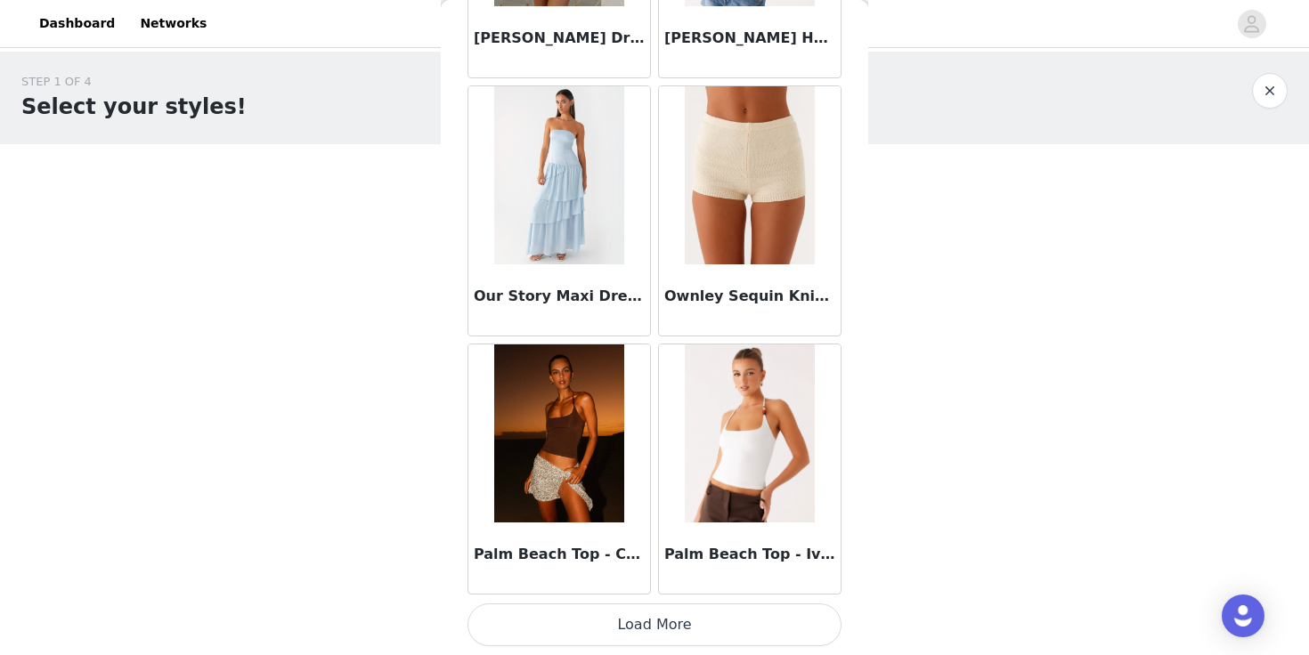
click at [688, 621] on button "Load More" at bounding box center [654, 625] width 374 height 43
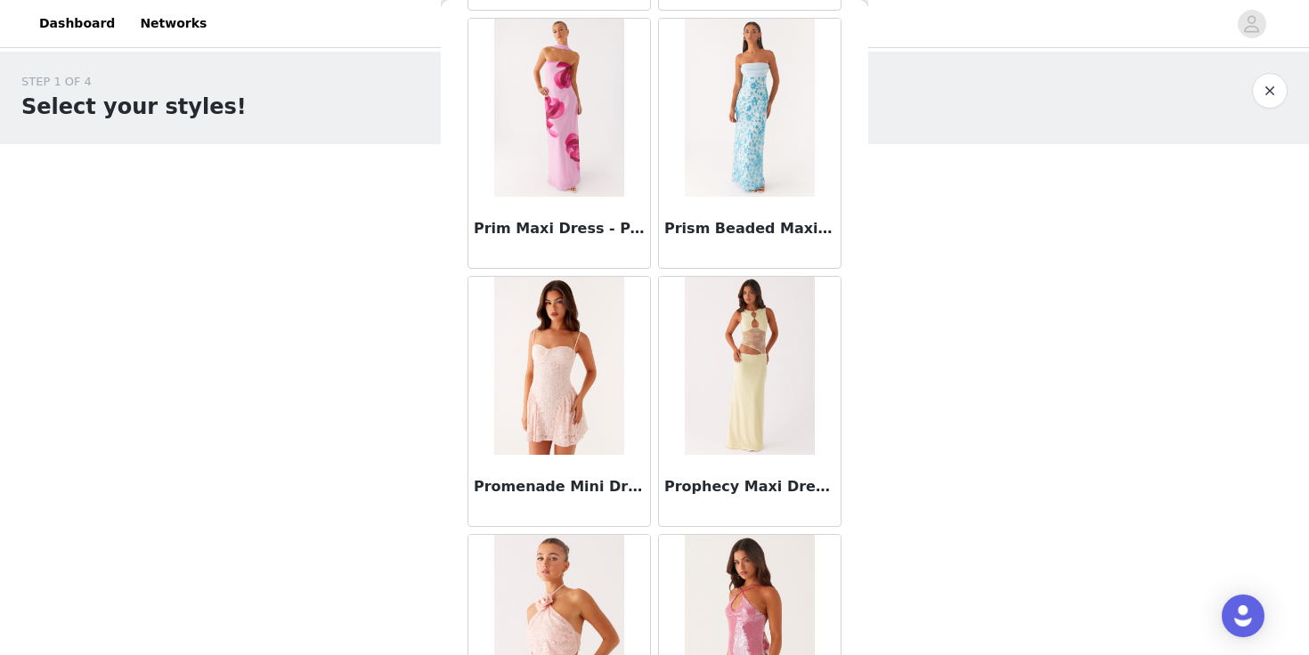
scroll to position [89861, 0]
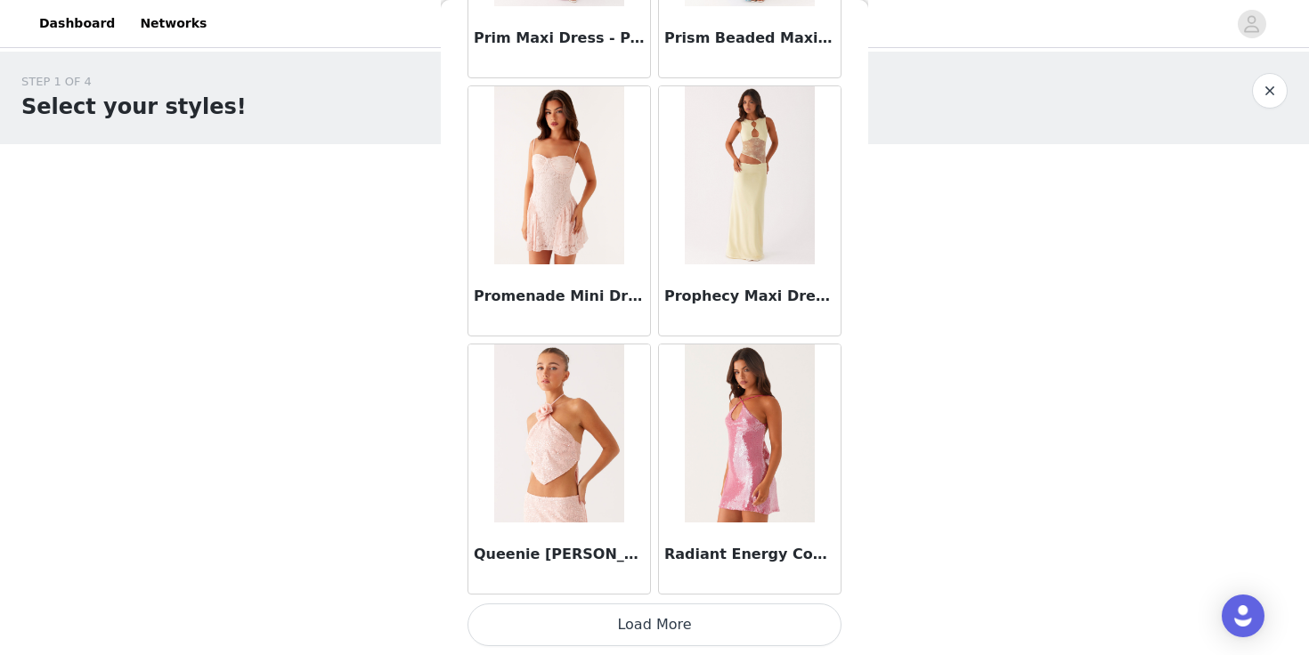
click at [703, 613] on button "Load More" at bounding box center [654, 625] width 374 height 43
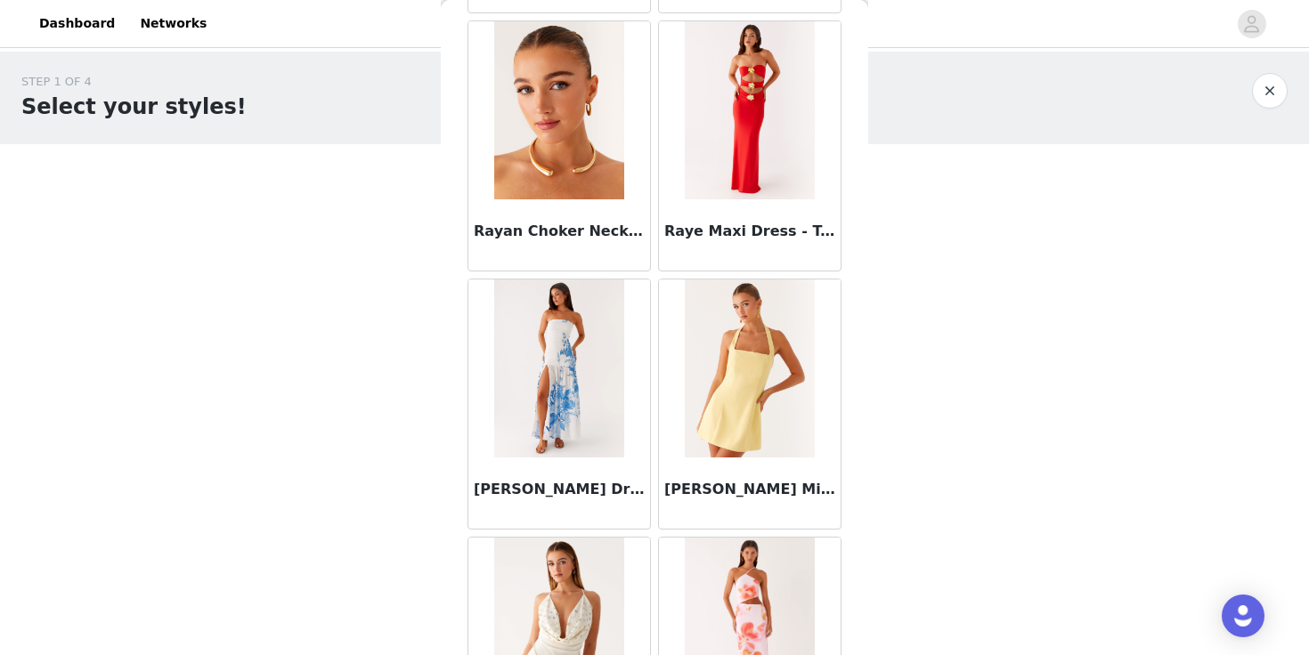
scroll to position [92444, 0]
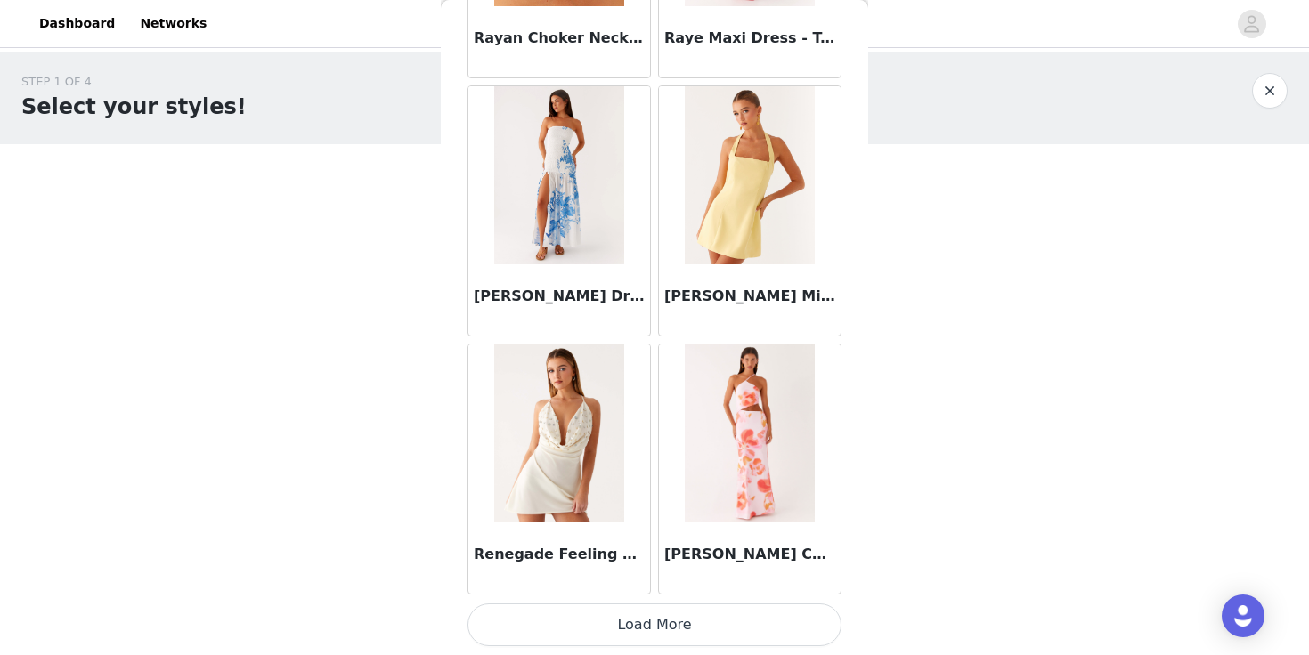
click at [733, 628] on button "Load More" at bounding box center [654, 625] width 374 height 43
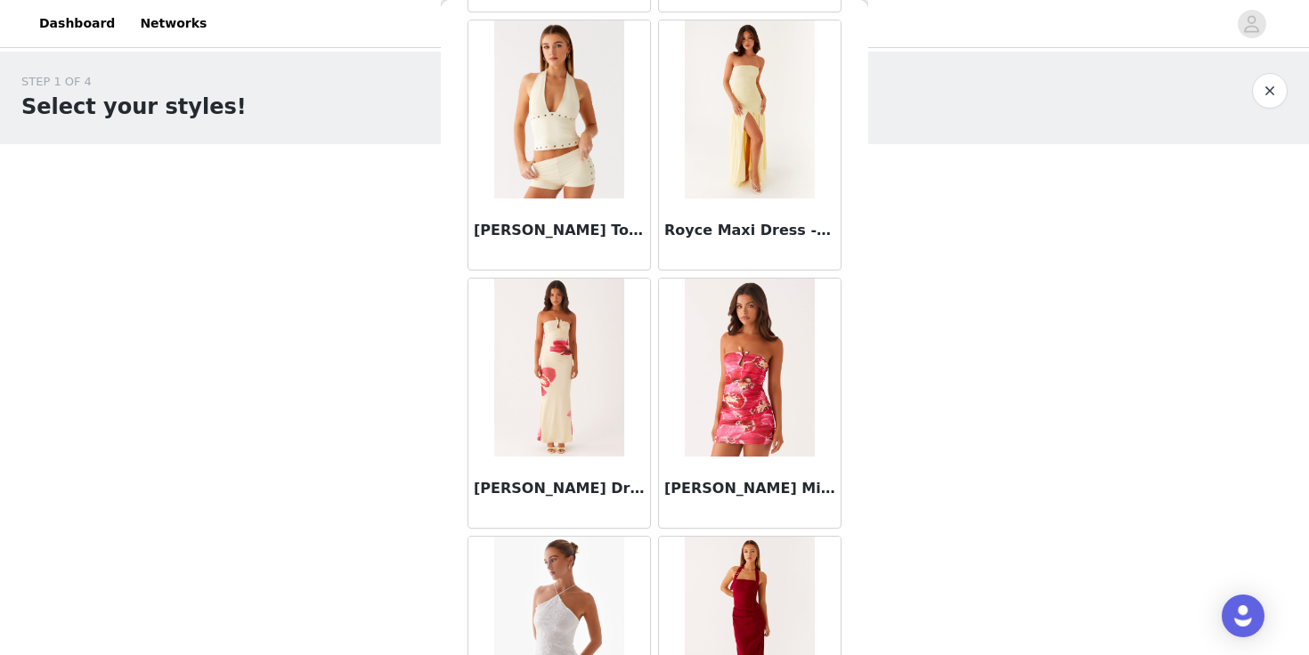
scroll to position [95026, 0]
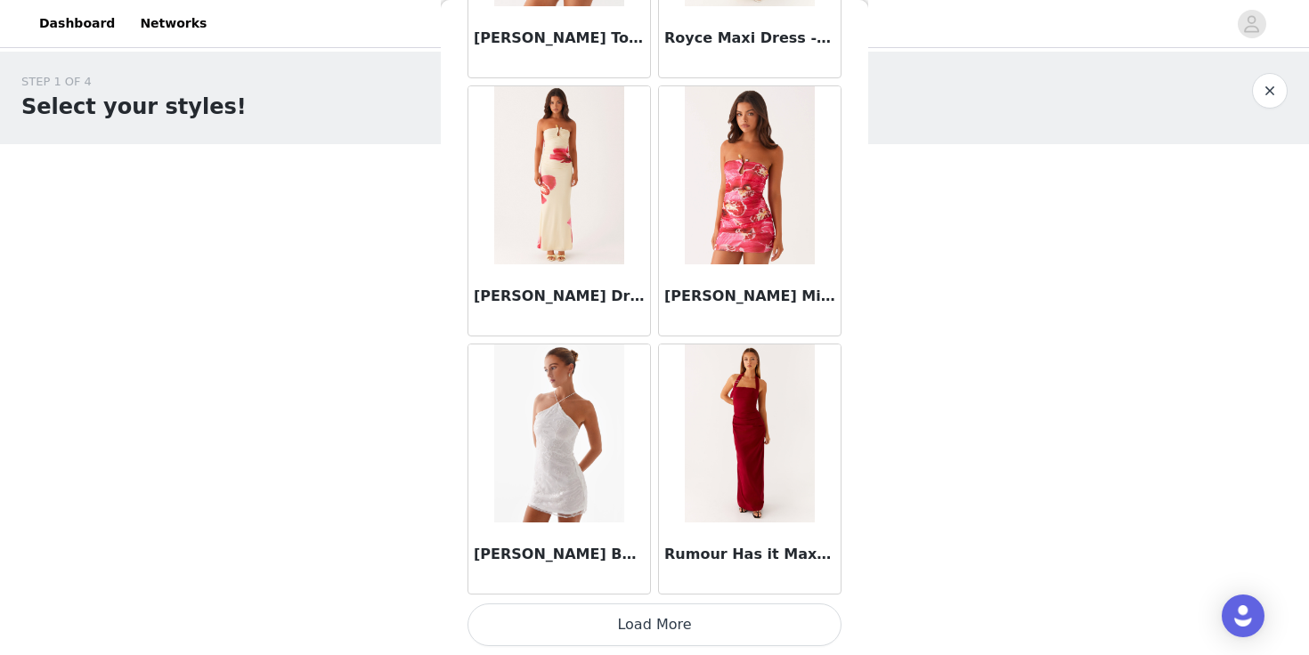
click at [734, 621] on button "Load More" at bounding box center [654, 625] width 374 height 43
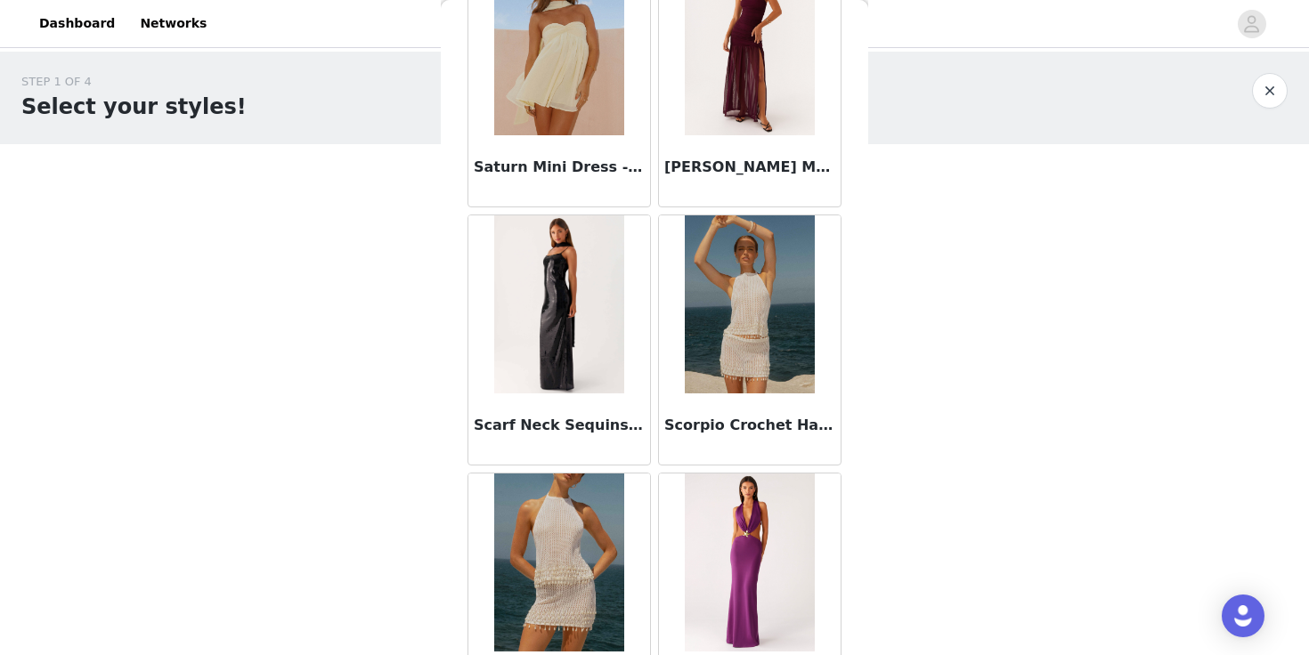
scroll to position [97608, 0]
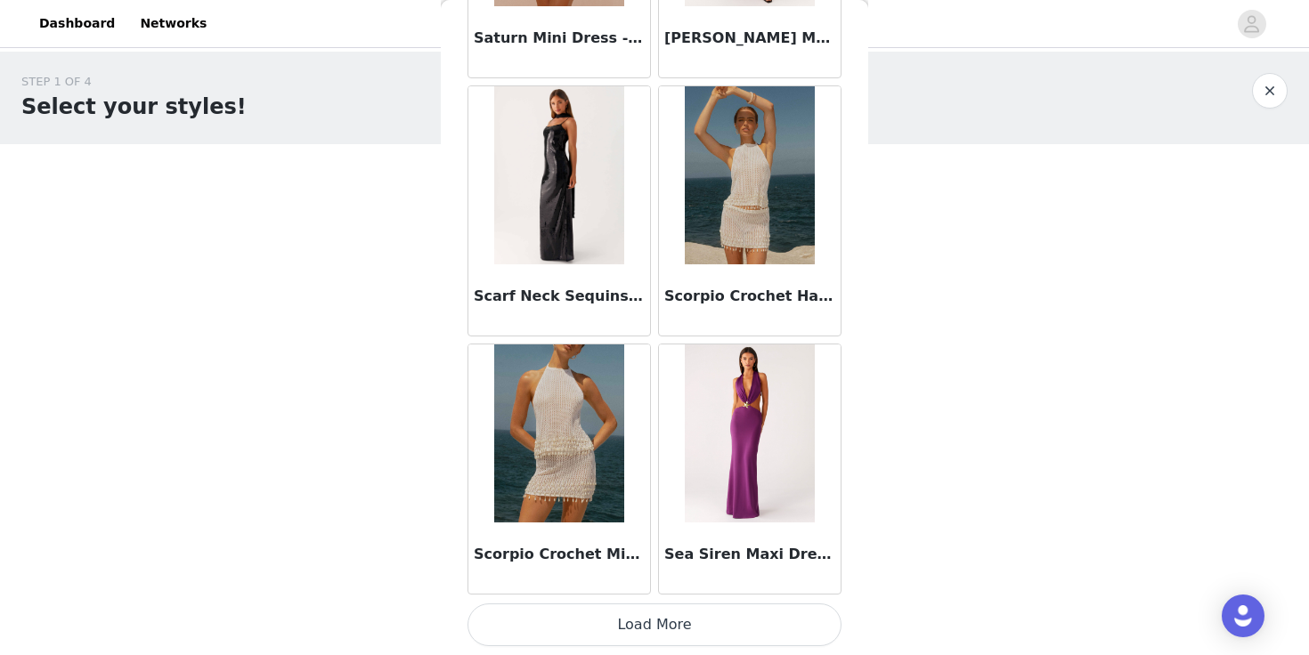
click at [719, 608] on button "Load More" at bounding box center [654, 625] width 374 height 43
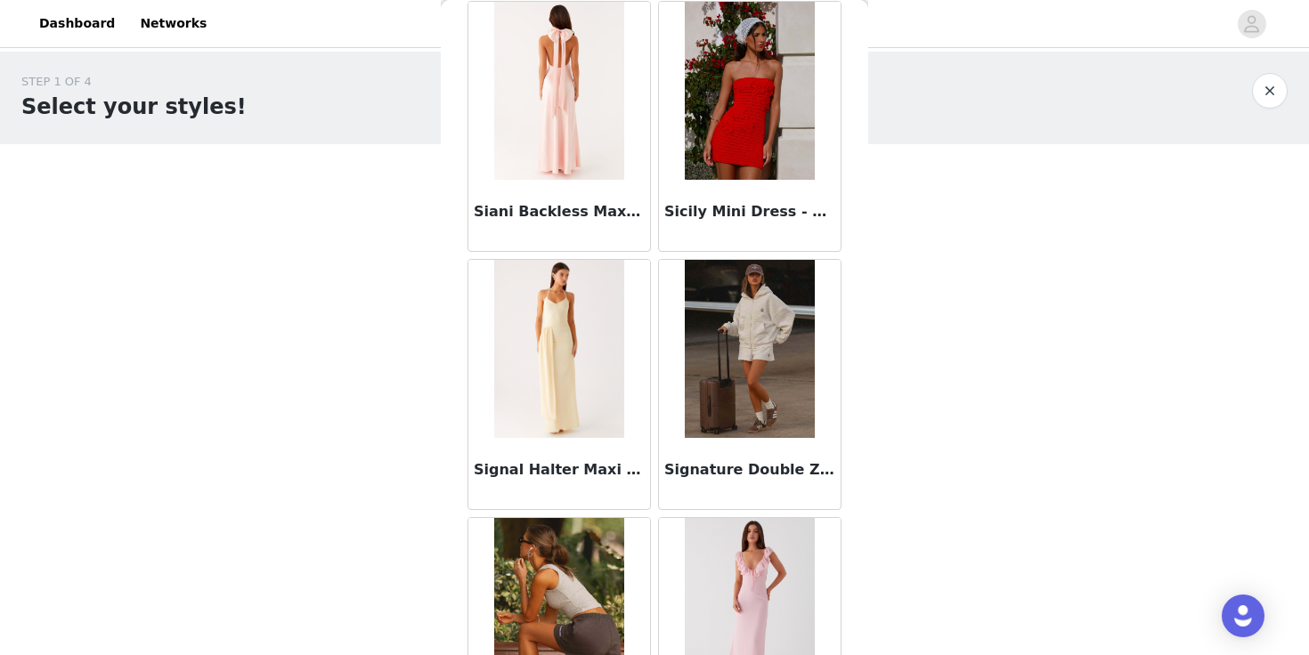
scroll to position [100190, 0]
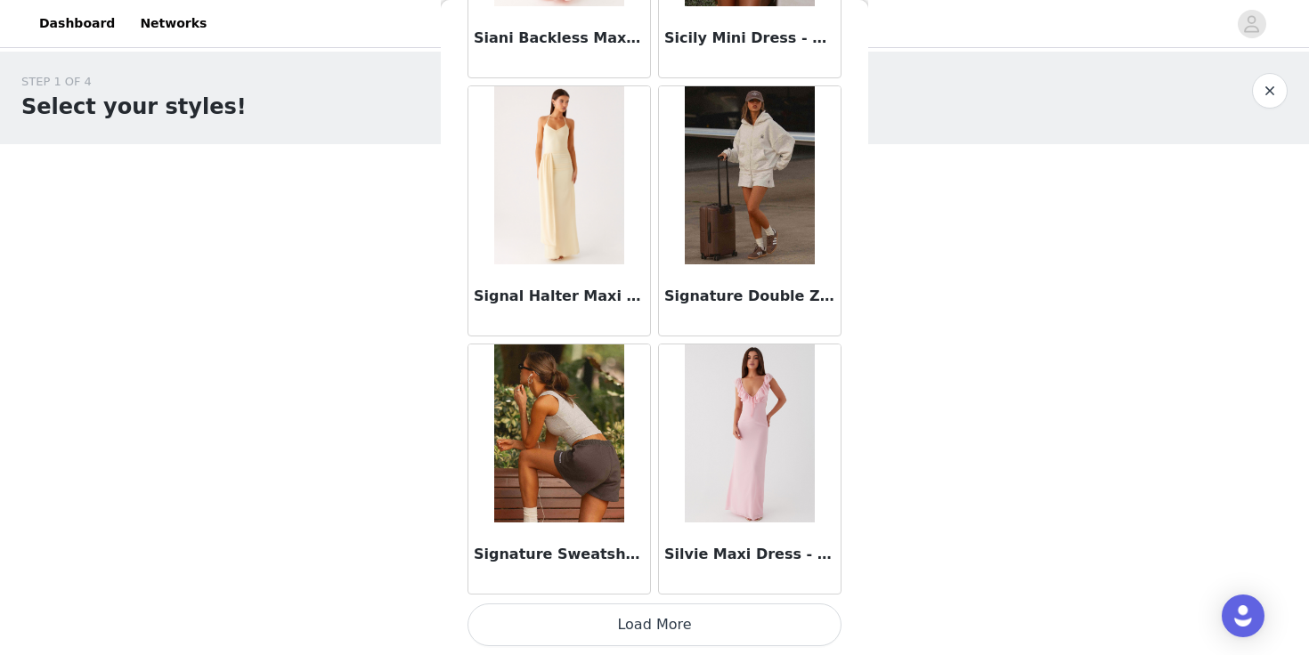
click at [652, 624] on button "Load More" at bounding box center [654, 625] width 374 height 43
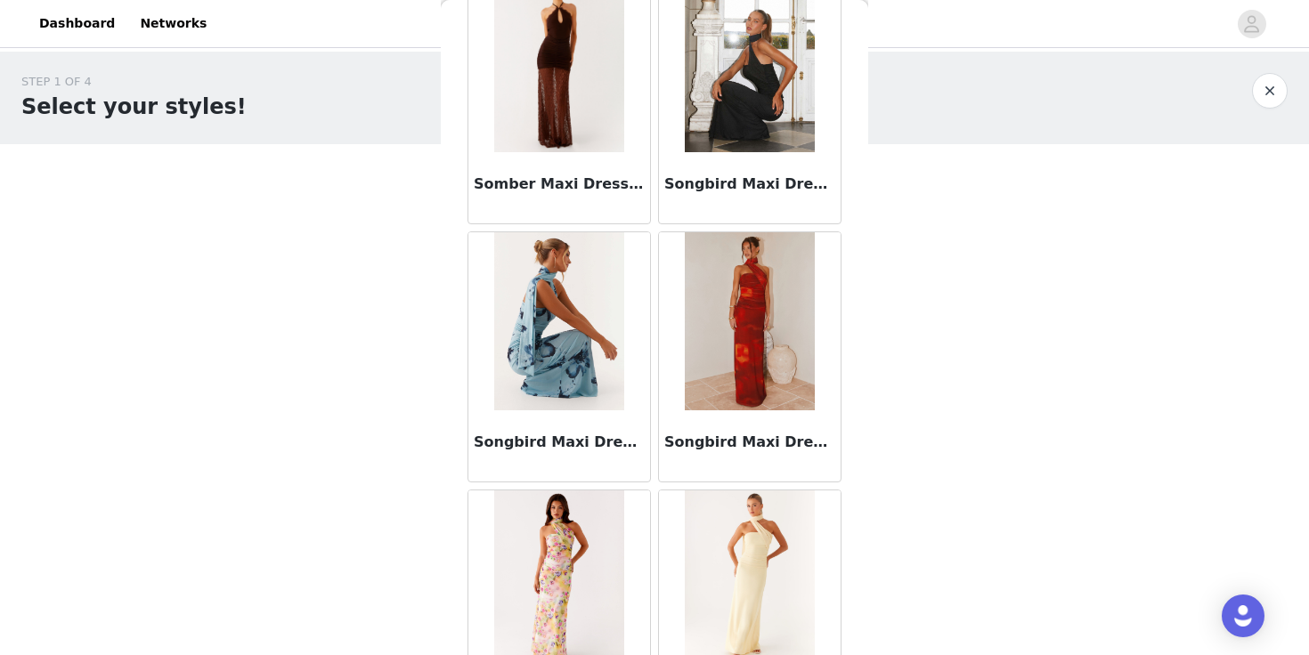
scroll to position [102772, 0]
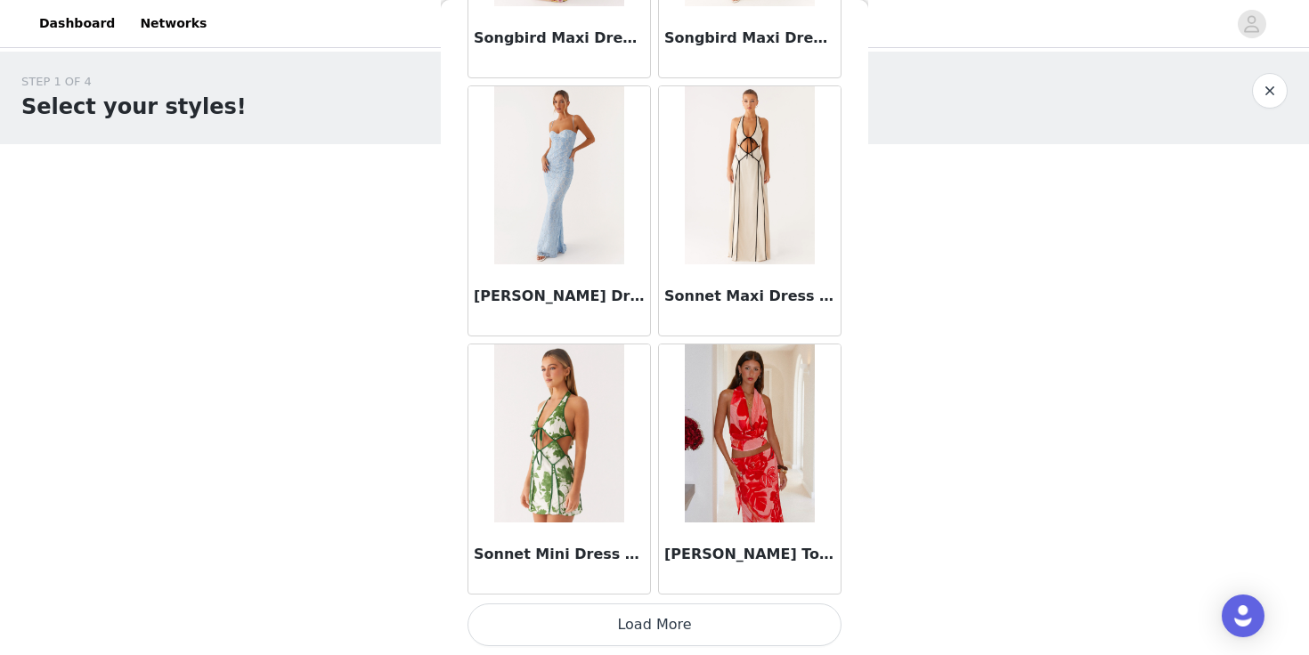
click at [649, 626] on button "Load More" at bounding box center [654, 625] width 374 height 43
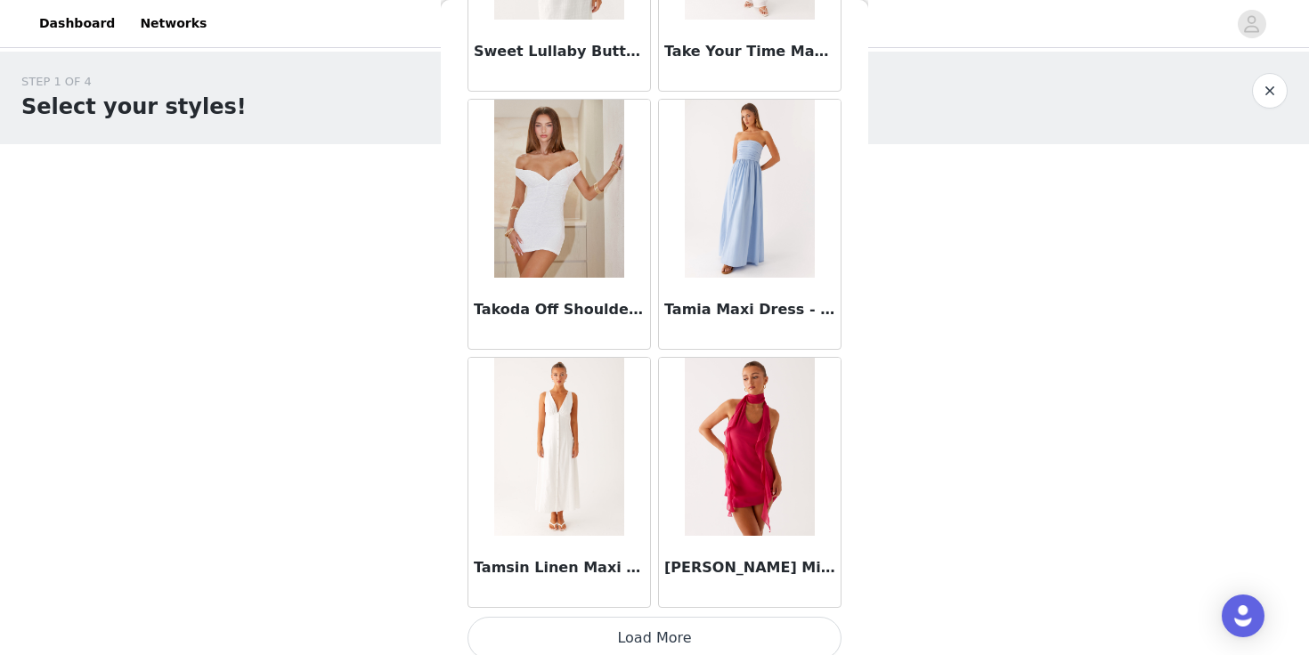
scroll to position [105354, 0]
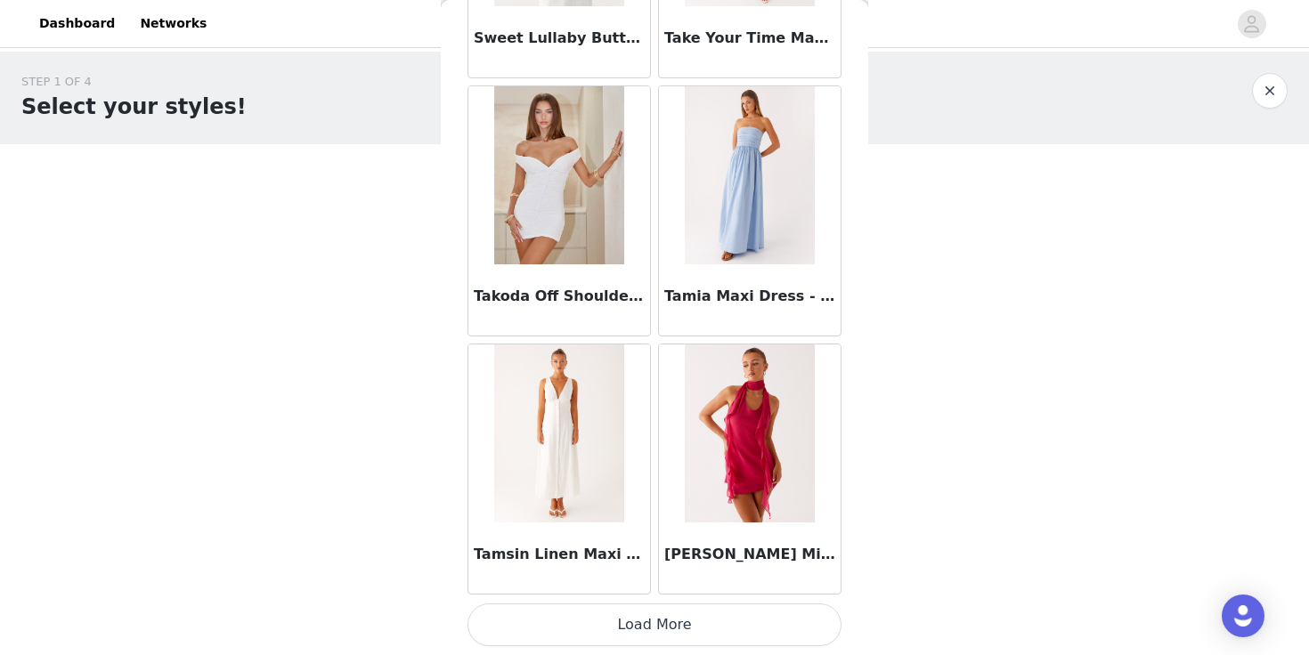
click at [659, 622] on button "Load More" at bounding box center [654, 625] width 374 height 43
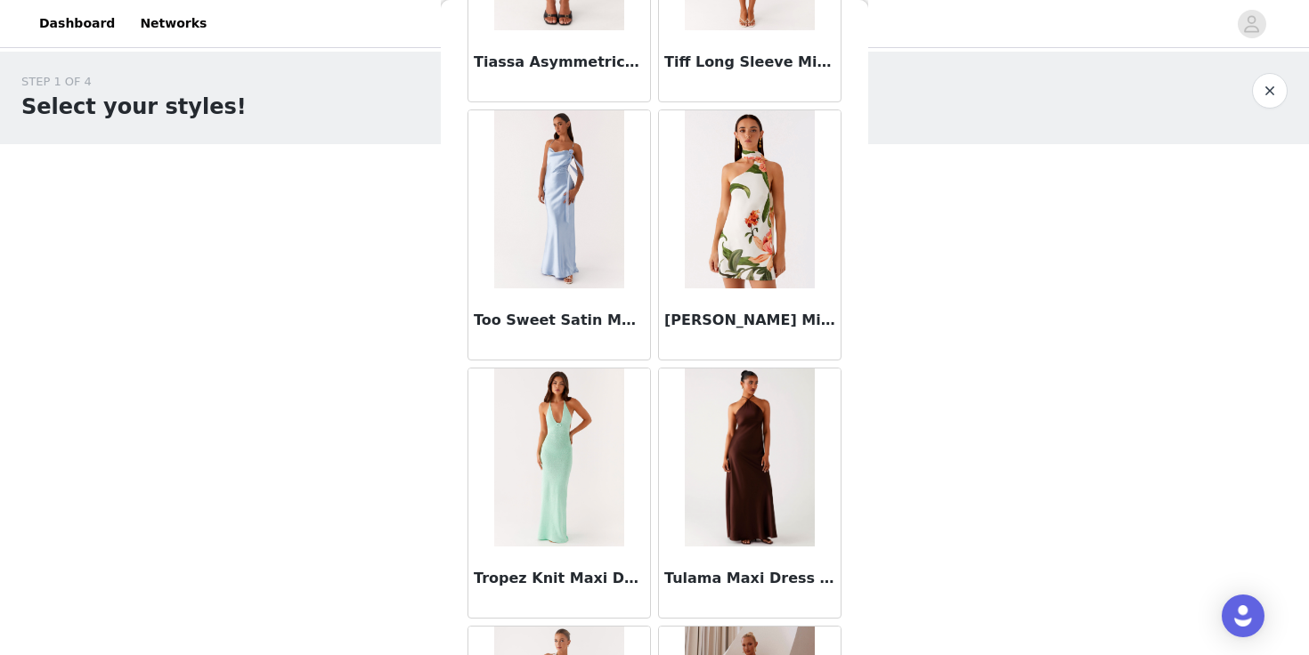
scroll to position [107936, 0]
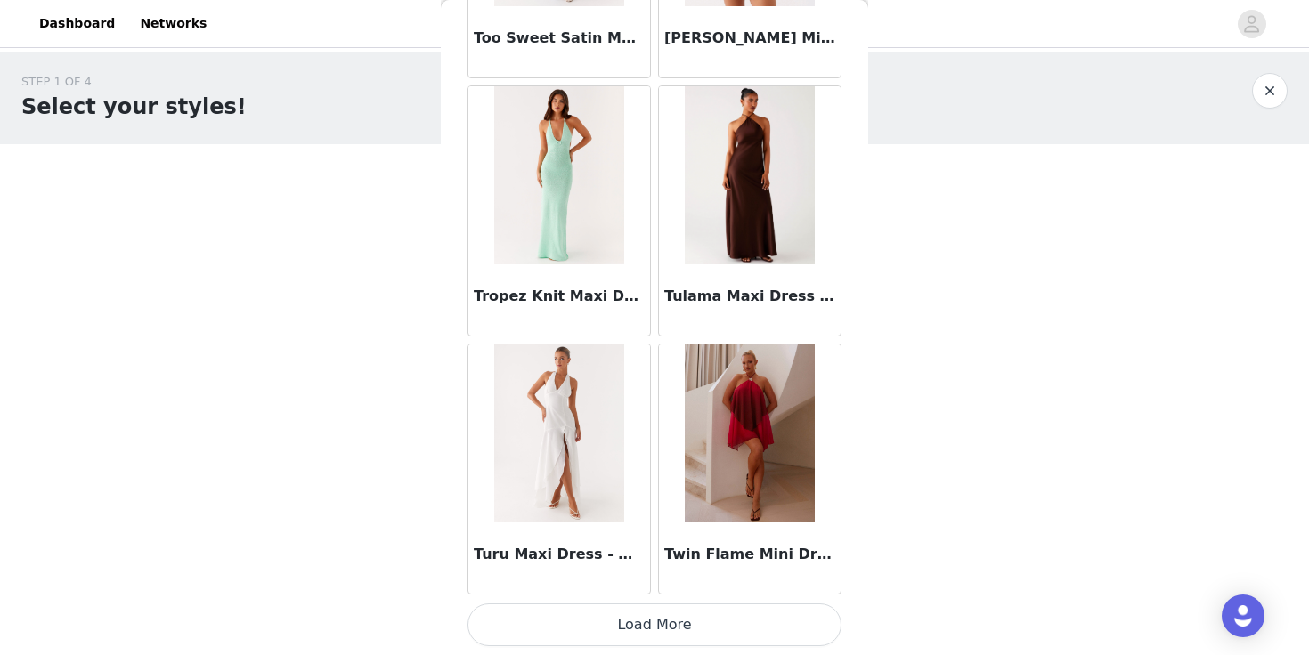
click at [654, 619] on button "Load More" at bounding box center [654, 625] width 374 height 43
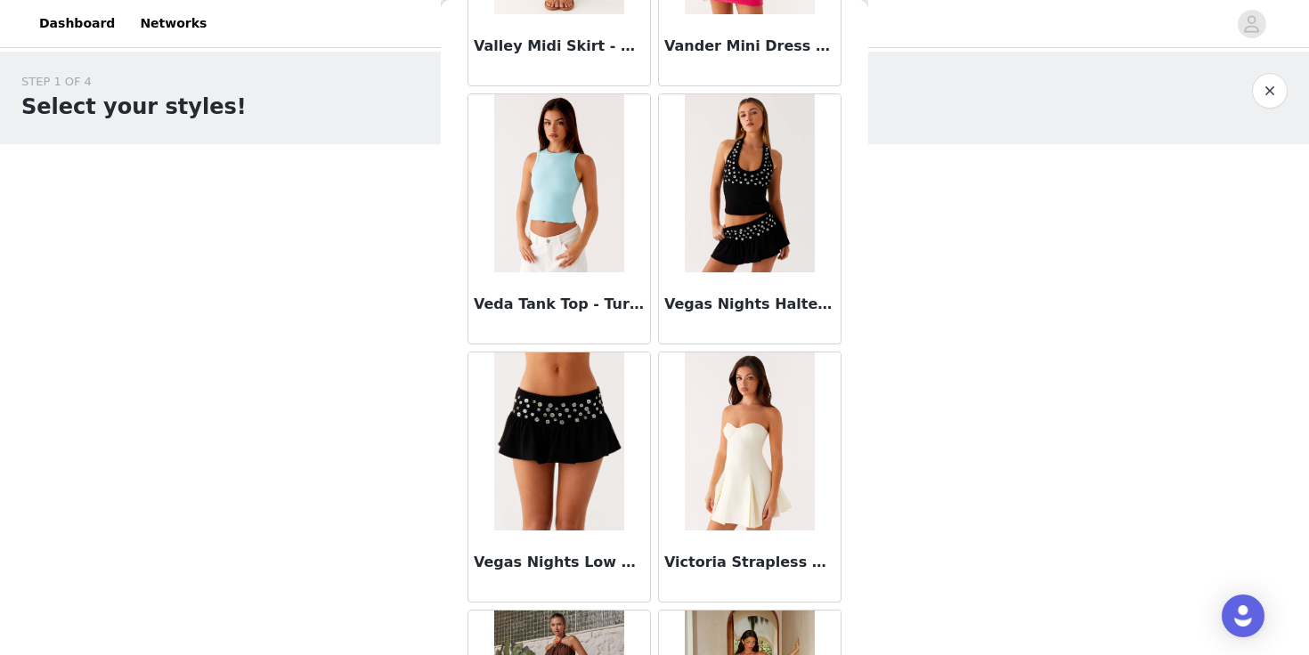
scroll to position [110251, 0]
click at [597, 474] on img at bounding box center [558, 442] width 129 height 178
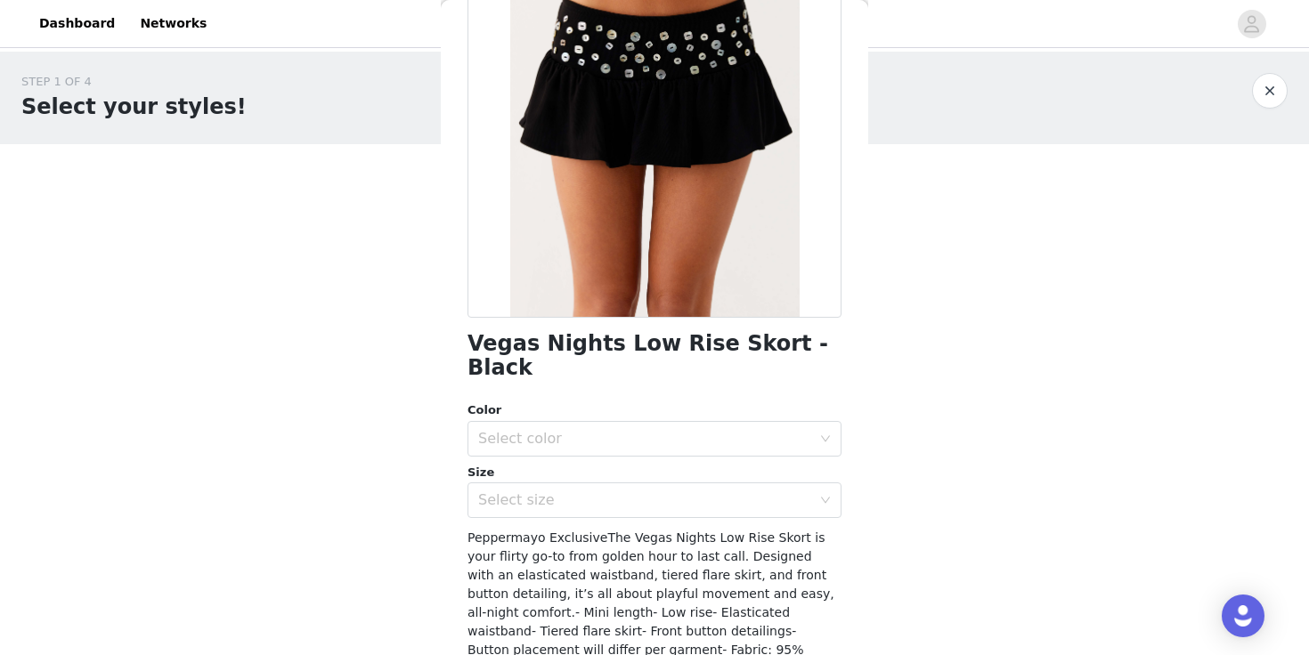
scroll to position [164, 0]
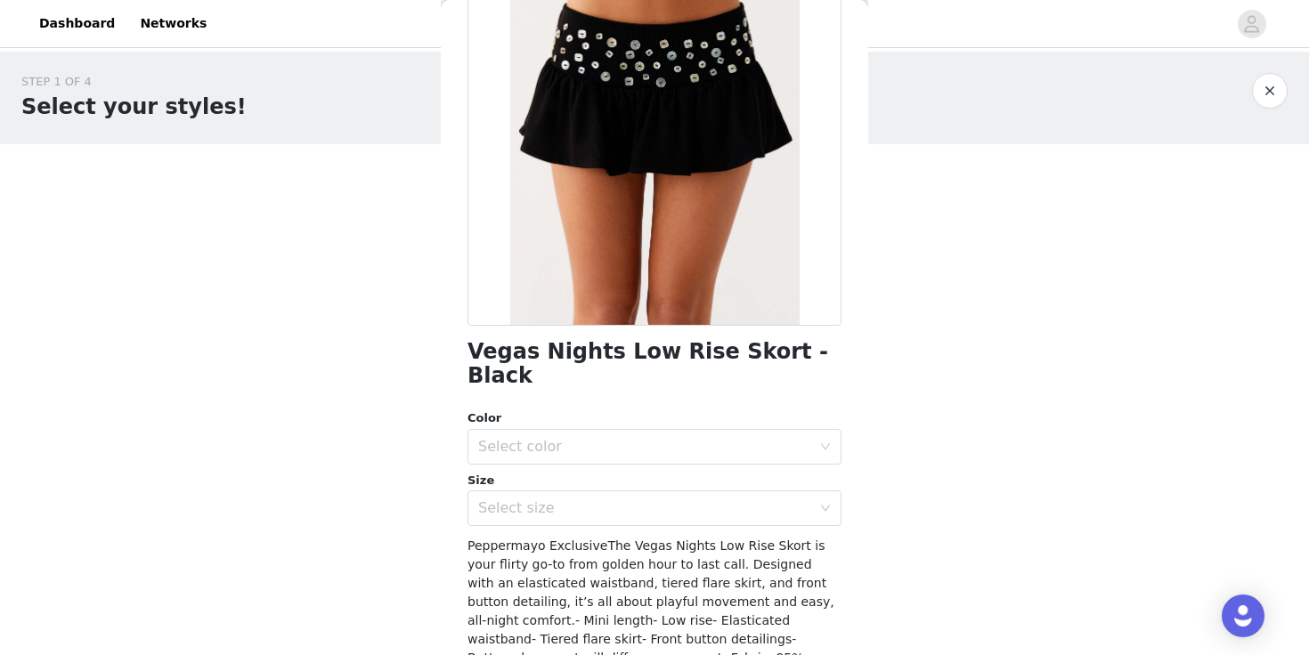
click at [596, 370] on div "Vegas Nights Low Rise Skort - Black Color Select color Size Select size Pepperm…" at bounding box center [654, 371] width 374 height 892
click at [596, 430] on div "Select color" at bounding box center [648, 447] width 341 height 34
click at [587, 470] on li "Black" at bounding box center [654, 462] width 374 height 28
click at [581, 493] on div "Select size" at bounding box center [648, 508] width 341 height 34
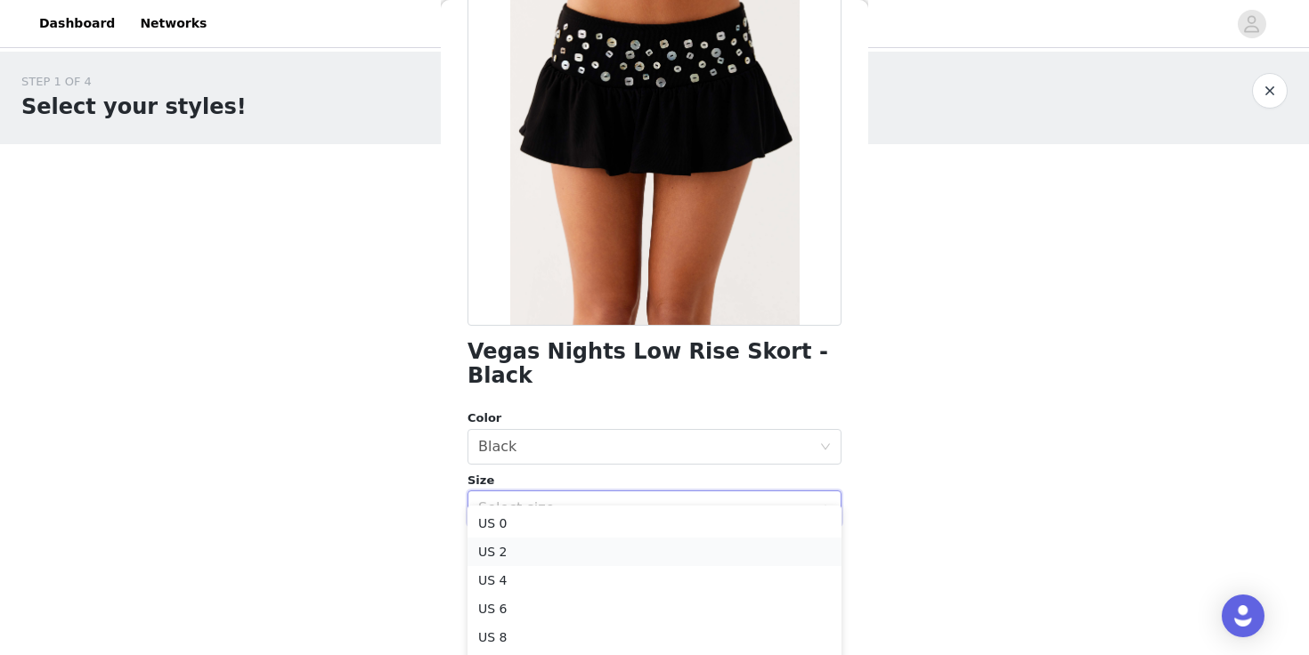
click at [567, 544] on li "US 2" at bounding box center [654, 552] width 374 height 28
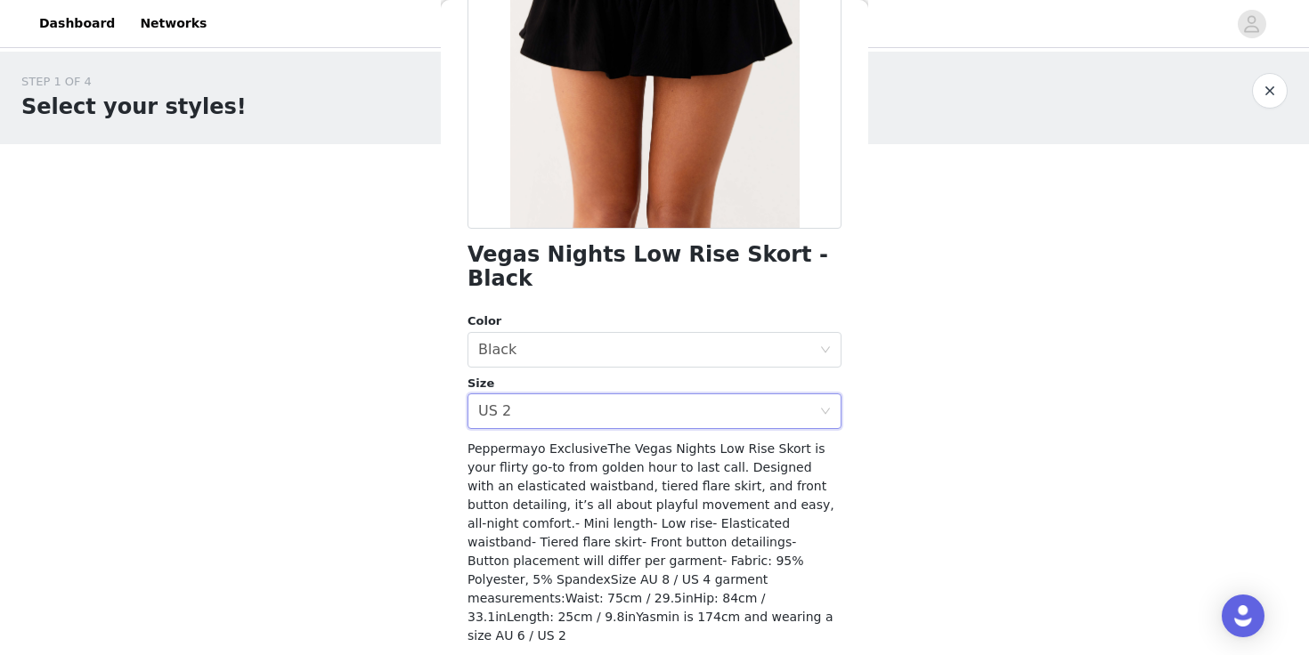
scroll to position [283, 0]
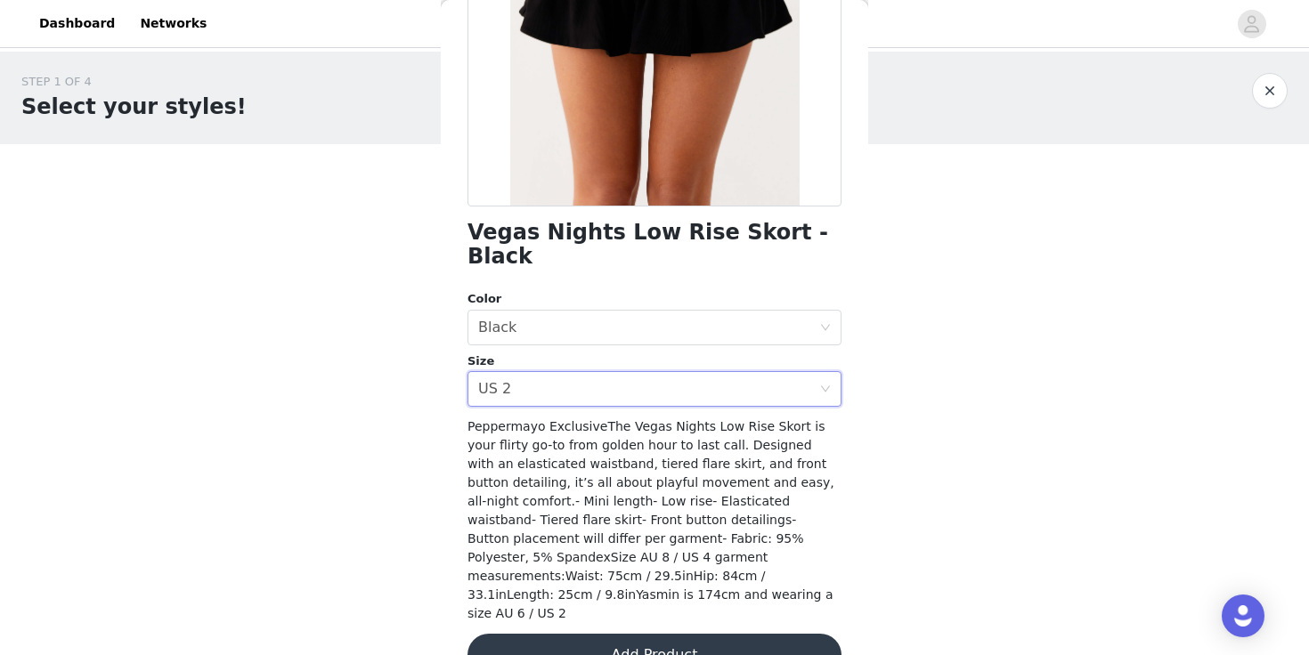
click at [589, 634] on button "Add Product" at bounding box center [654, 655] width 374 height 43
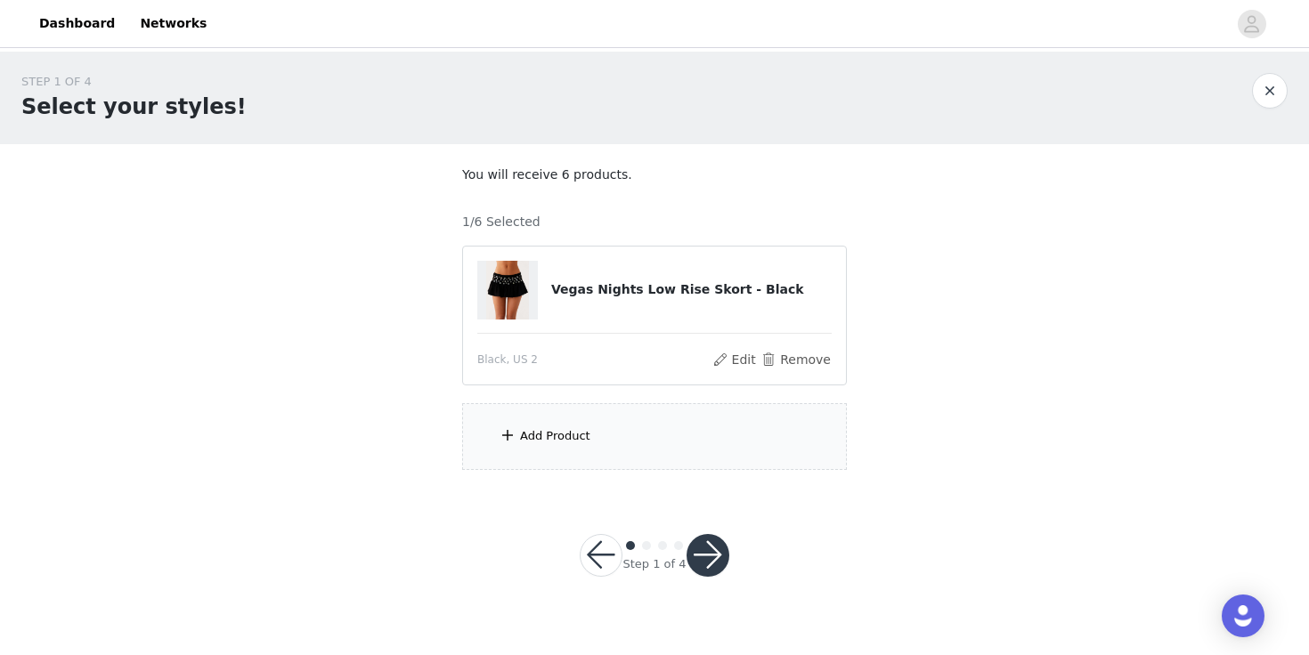
click at [562, 476] on section "You will receive 6 products. 1/6 Selected Vegas Nights Low Rise Skort - Black B…" at bounding box center [654, 317] width 427 height 347
click at [564, 451] on div "Add Product" at bounding box center [654, 436] width 385 height 67
